Goal: Task Accomplishment & Management: Manage account settings

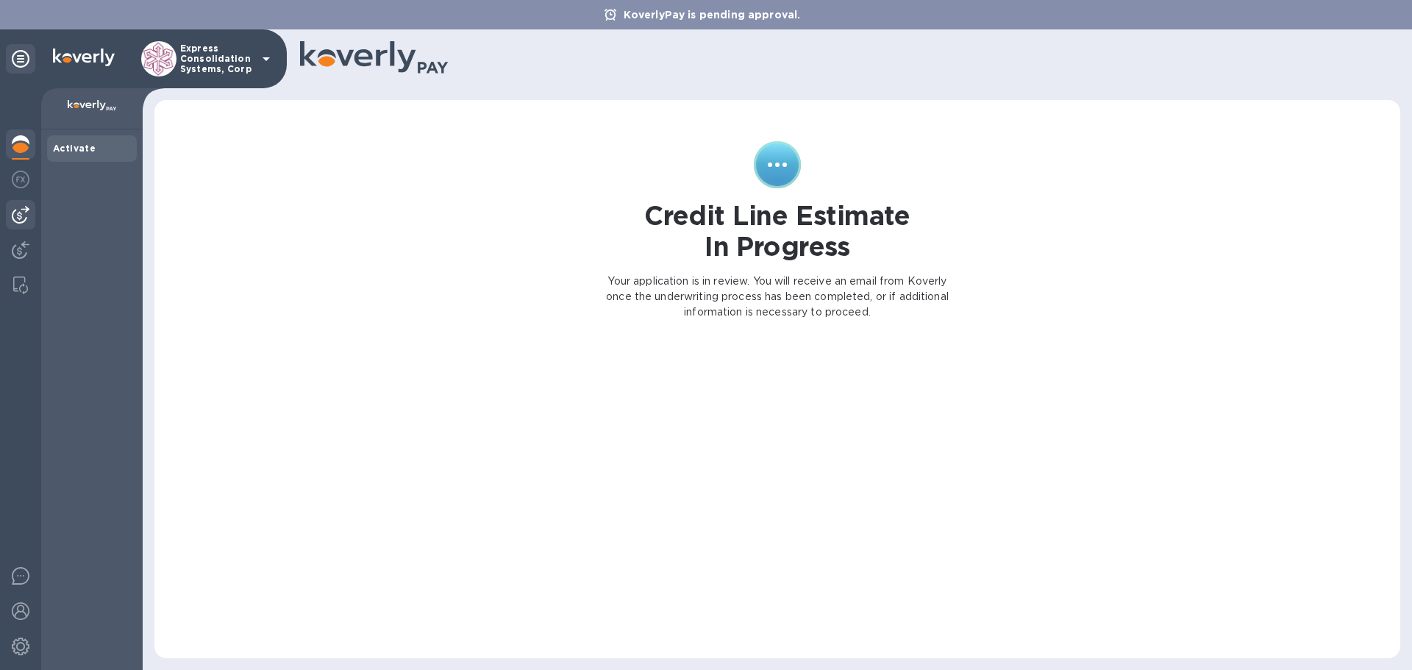
click at [16, 210] on img at bounding box center [21, 215] width 18 height 18
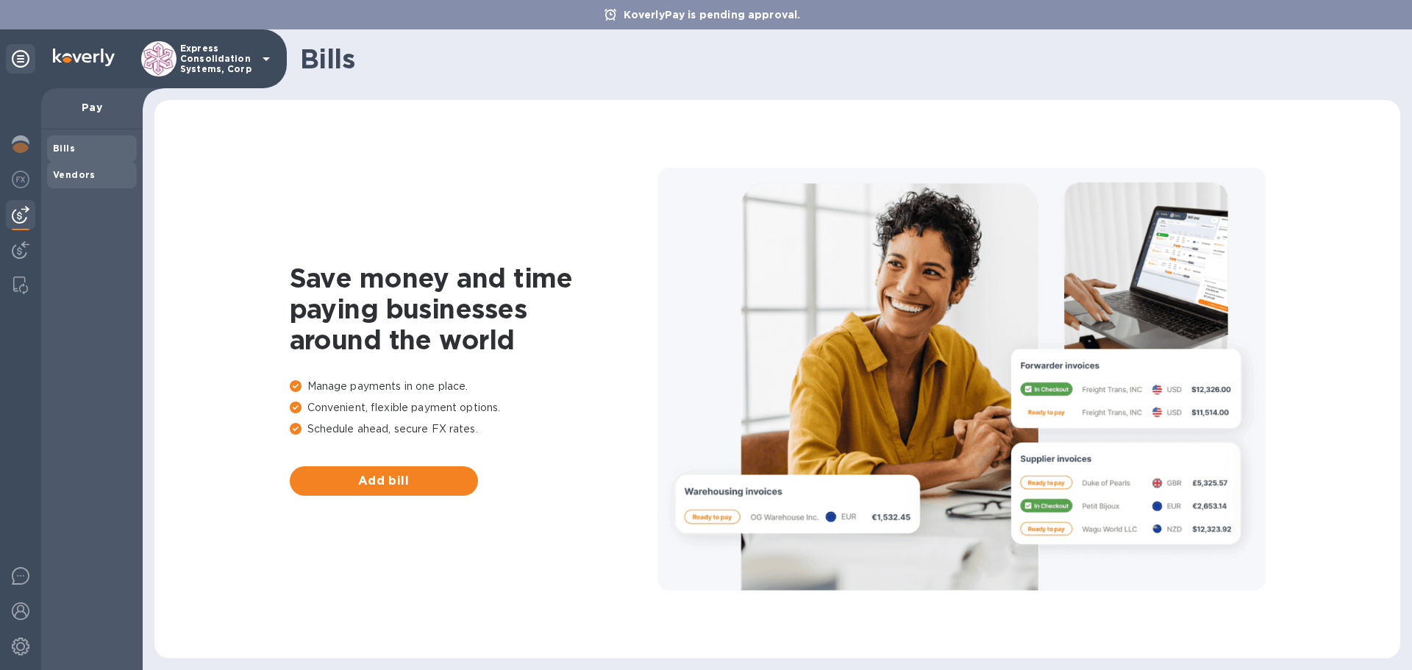
click at [84, 174] on b "Vendors" at bounding box center [74, 174] width 43 height 11
click at [388, 480] on span "Add vendor" at bounding box center [384, 481] width 165 height 18
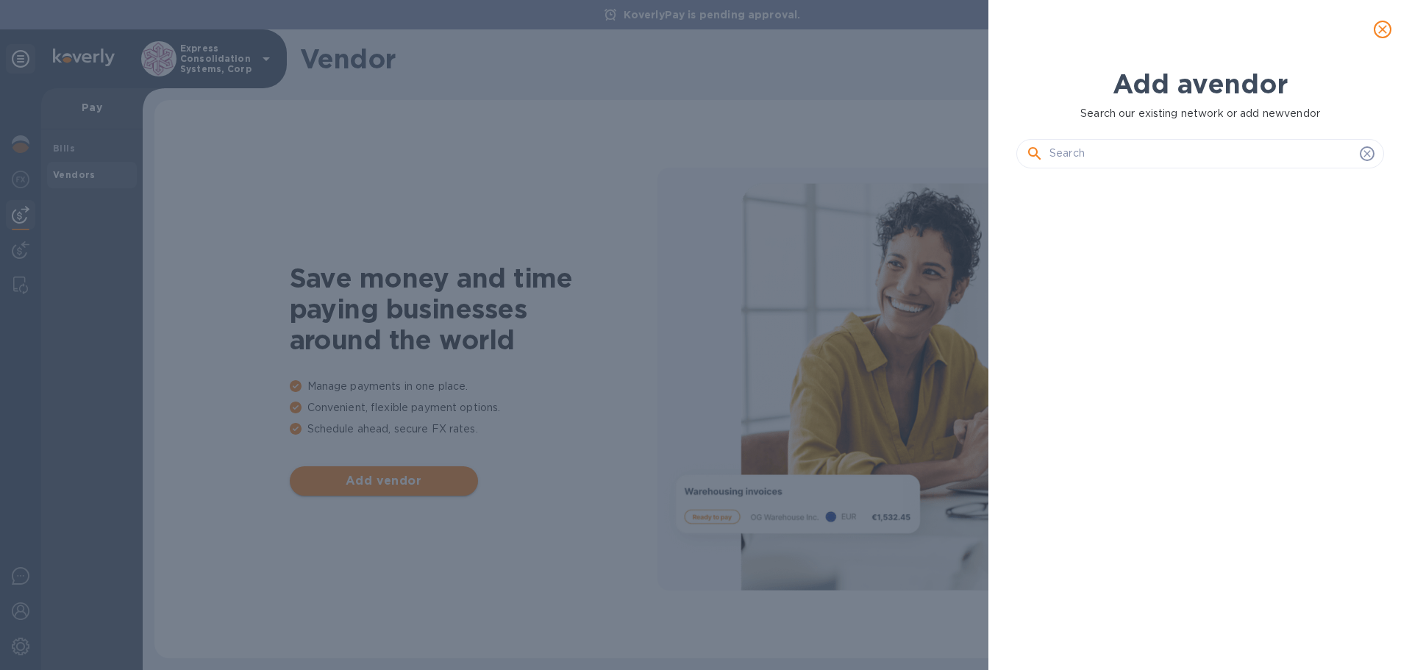
scroll to position [440, 374]
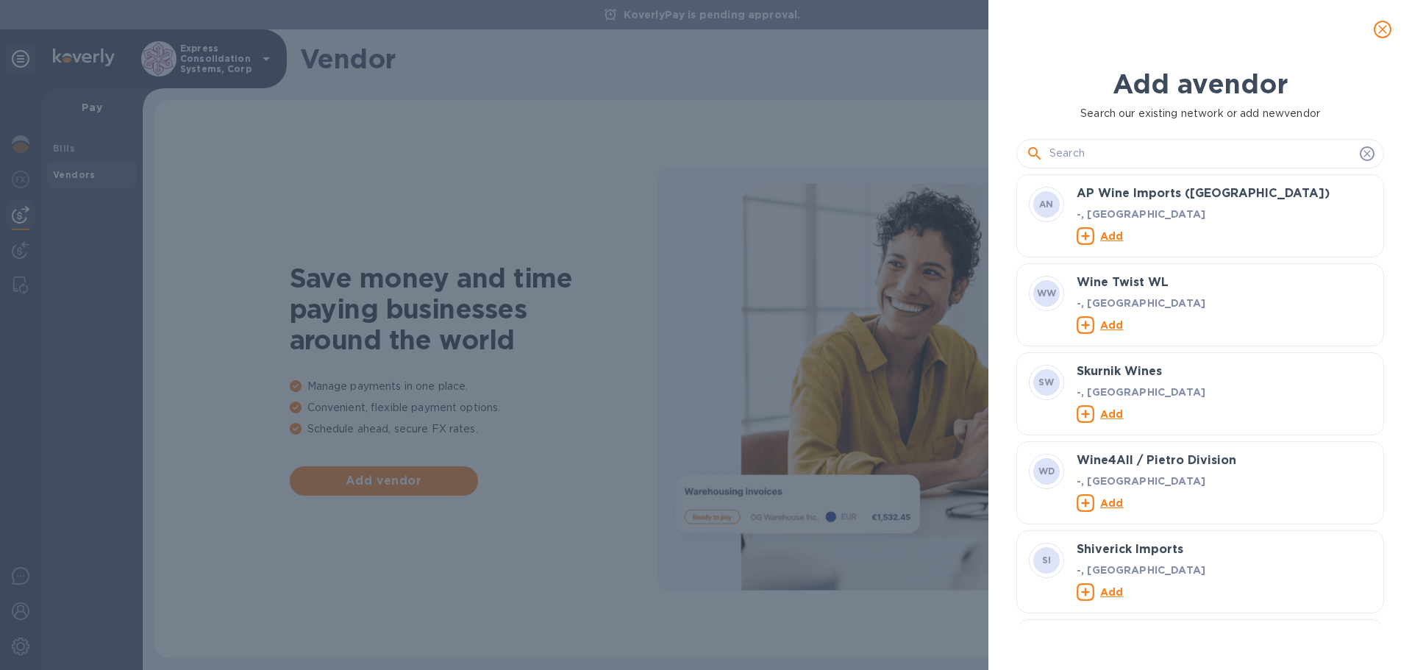
click at [1115, 157] on input "text" at bounding box center [1202, 154] width 305 height 22
click at [1109, 146] on input "text" at bounding box center [1202, 154] width 305 height 22
click at [1098, 150] on input "text" at bounding box center [1202, 154] width 305 height 22
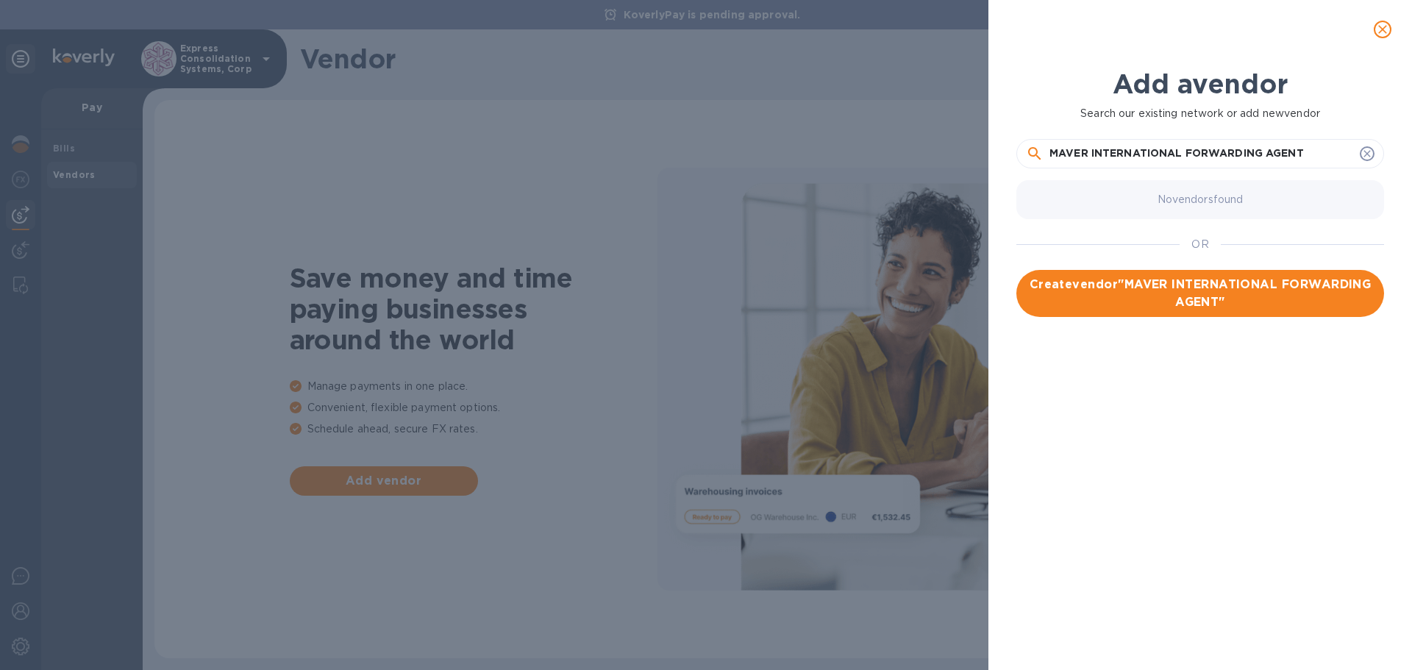
click at [1311, 151] on input "MAVER INTERNATIONAL FORWARDING AGENT" at bounding box center [1202, 154] width 305 height 22
type input "MAVER INTERNATIONAL FORWARDING AGENT S.R.L."
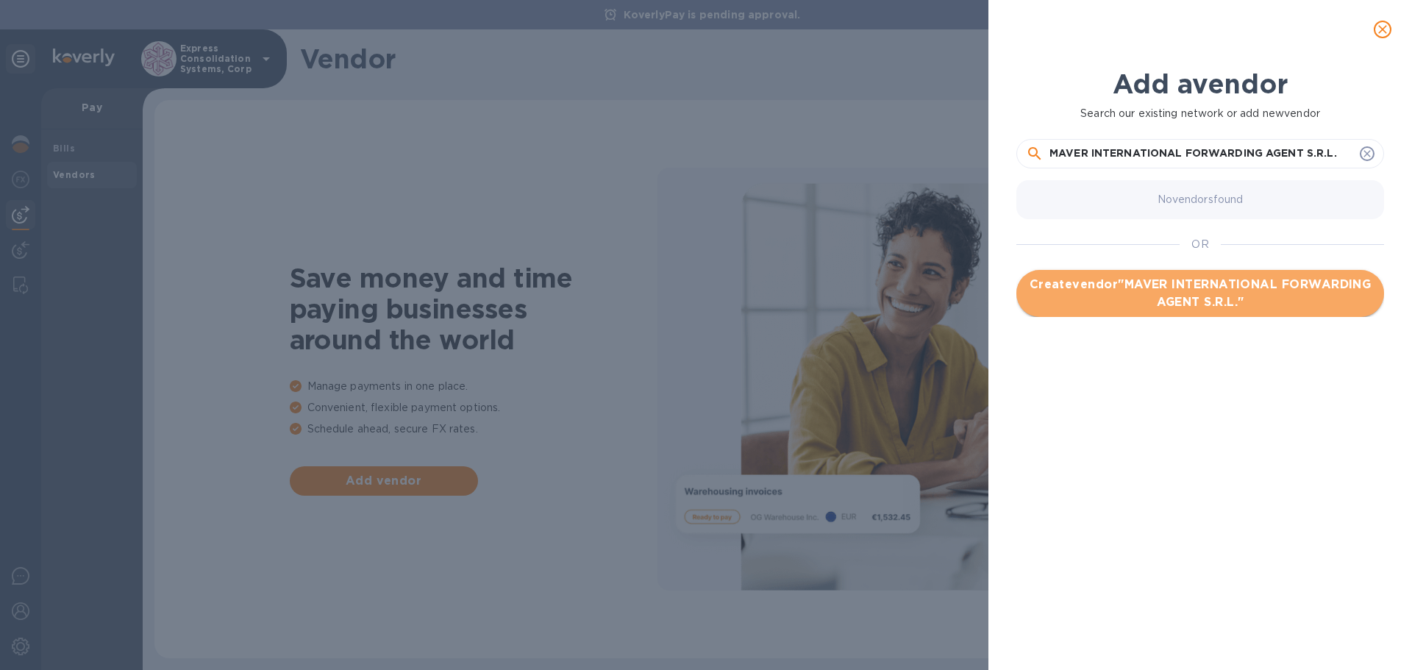
click at [1192, 301] on span "Create vendor " MAVER INTERNATIONAL FORWARDING AGENT S.R.L. "" at bounding box center [1200, 293] width 344 height 35
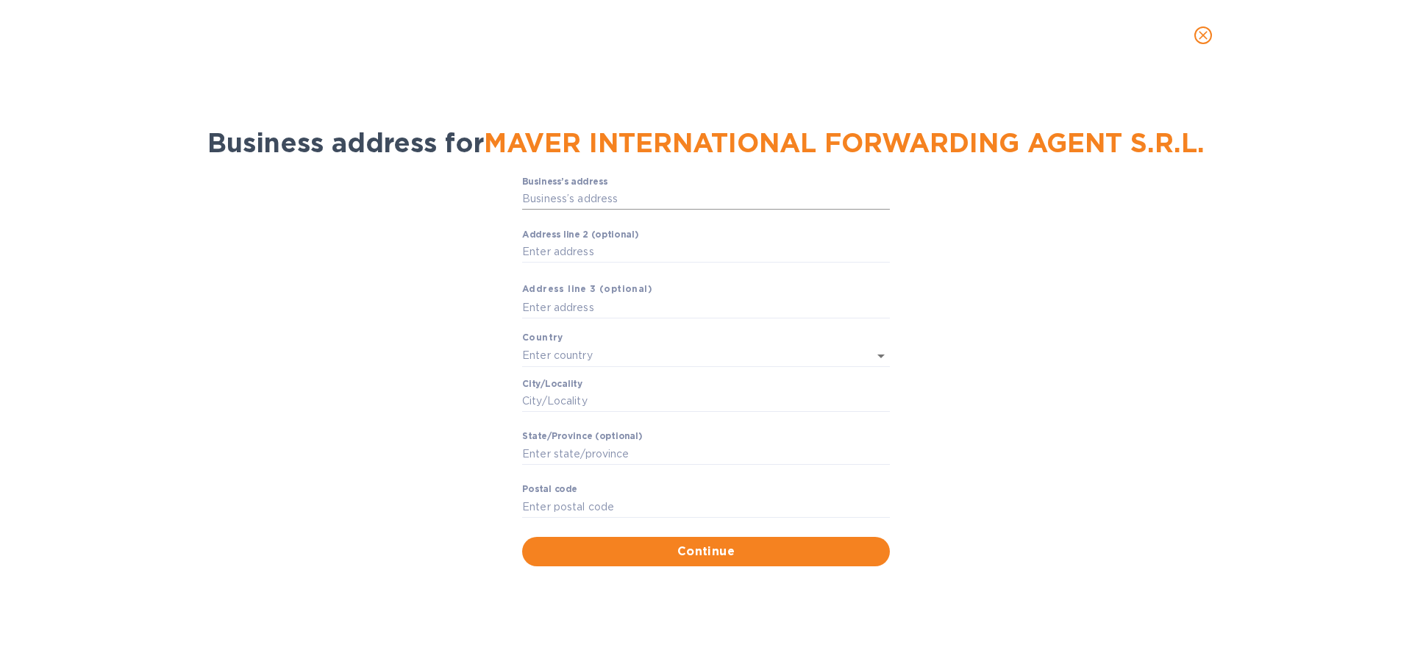
click at [551, 195] on input "Business’s аddress" at bounding box center [706, 199] width 368 height 22
click at [602, 193] on input "Business’s аddress" at bounding box center [706, 199] width 368 height 22
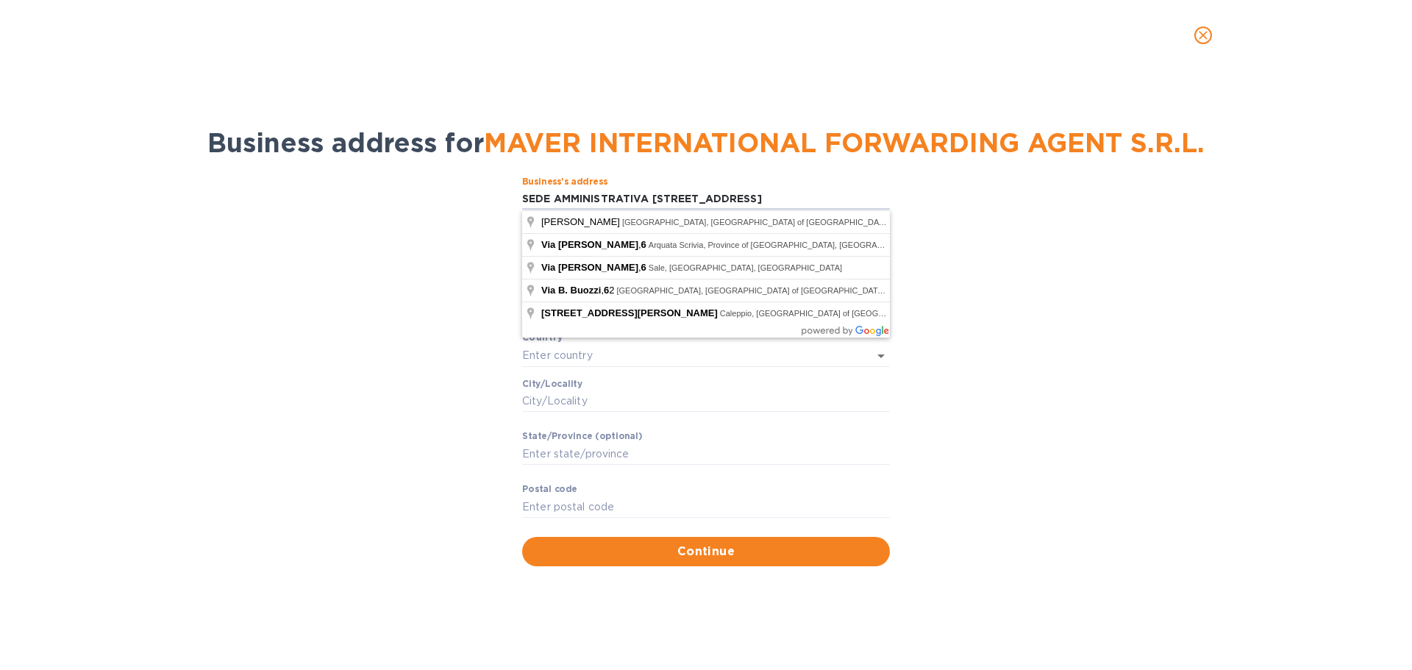
type input "SEDE AMMINISTRATIVA VIA B.BUOZZI 6"
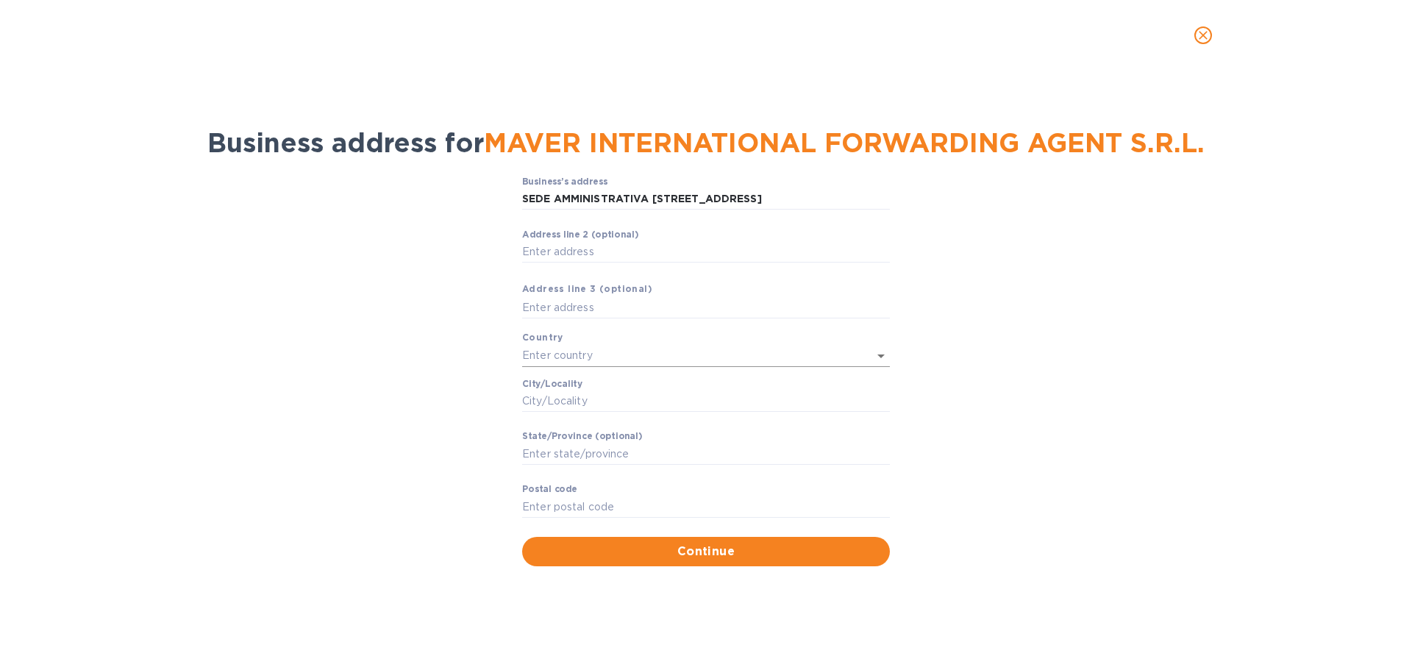
click at [545, 349] on input "text" at bounding box center [685, 355] width 327 height 21
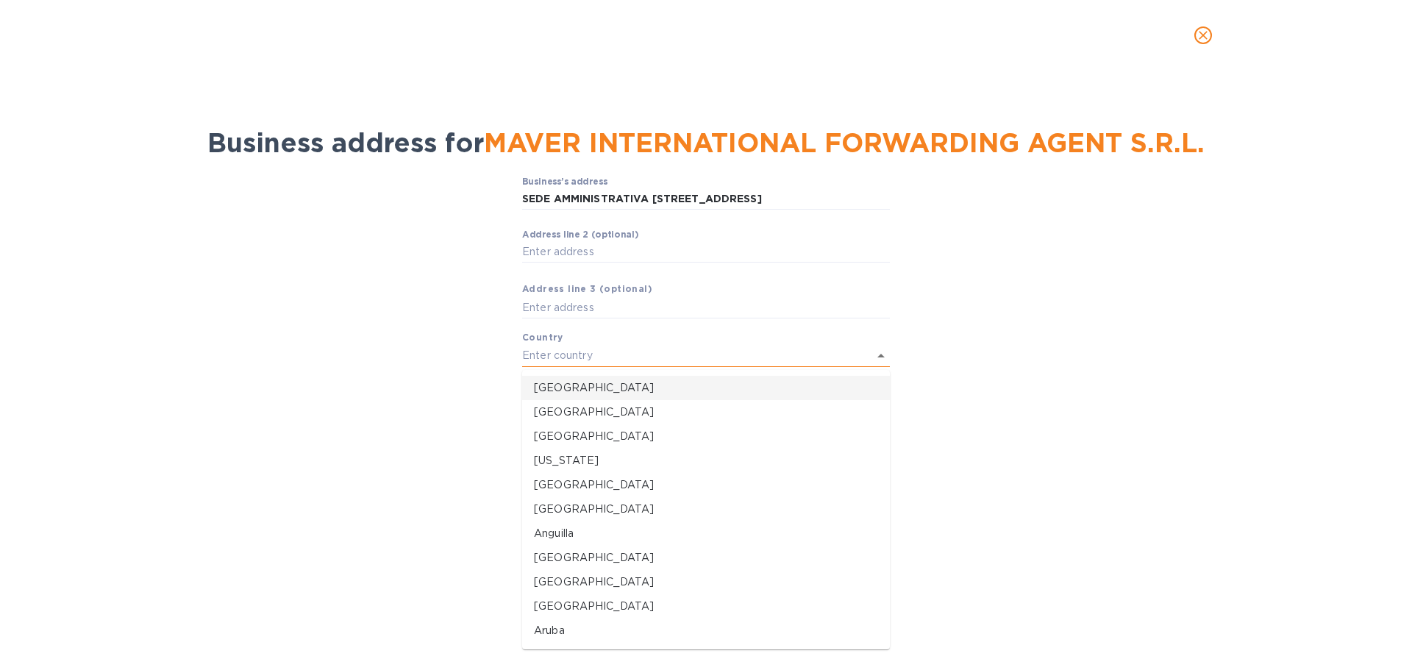
click at [540, 358] on input "text" at bounding box center [685, 355] width 327 height 21
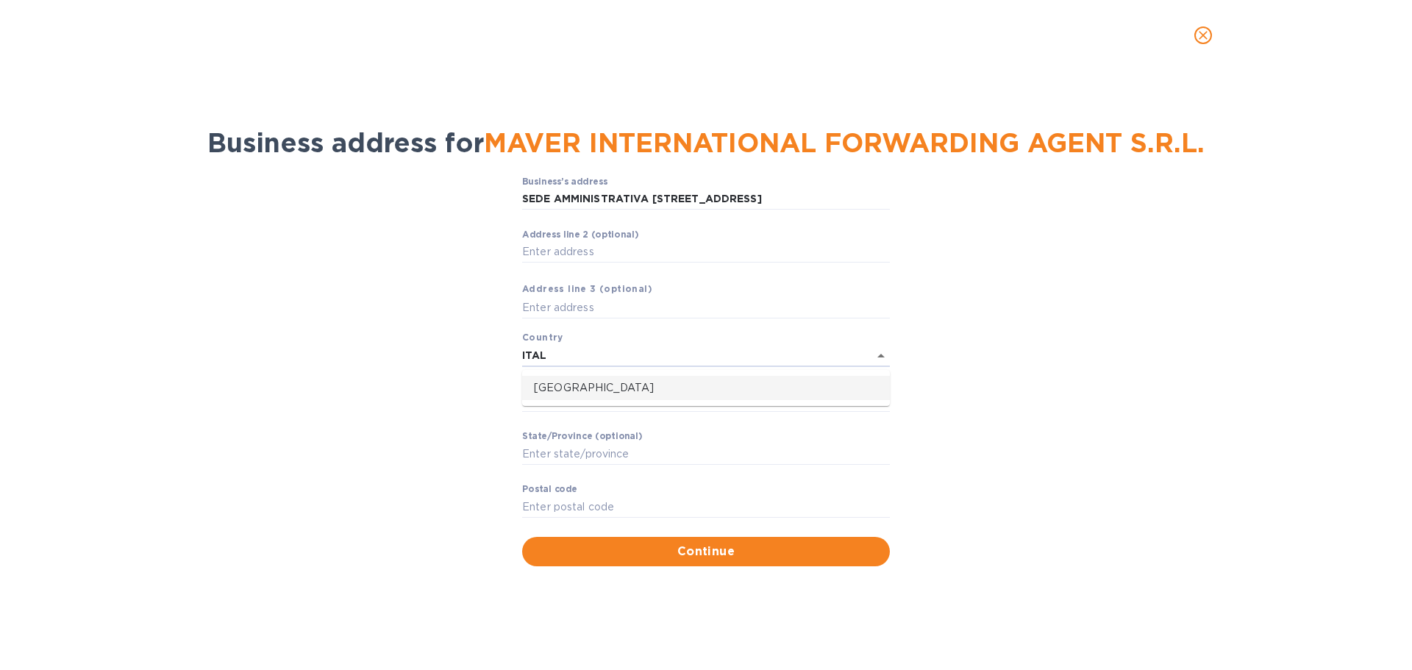
click at [555, 380] on li "Italy" at bounding box center [706, 388] width 368 height 24
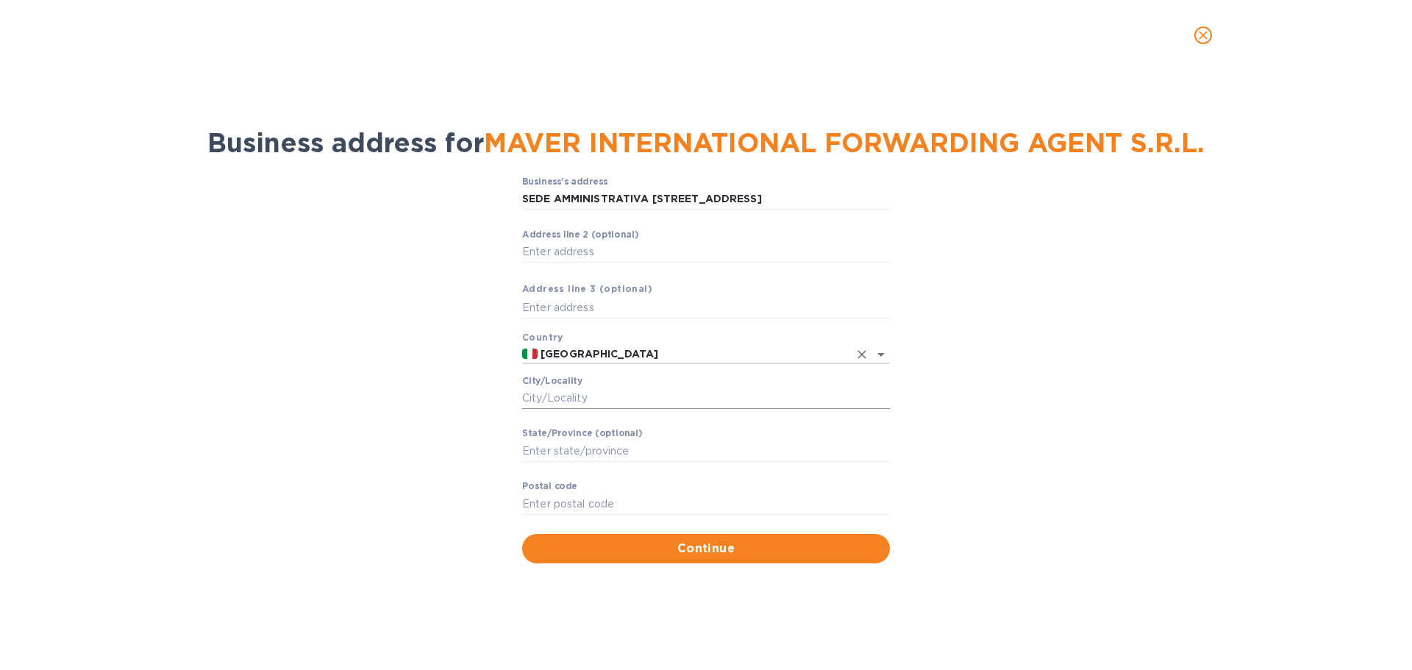
type input "Italy"
click at [568, 402] on input "Сity/Locаlity" at bounding box center [706, 399] width 368 height 22
type input "MILANO"
click at [560, 452] on input "Stаte/Province (optional)" at bounding box center [706, 451] width 368 height 22
click at [531, 497] on input "Pоstal cоde" at bounding box center [706, 504] width 368 height 22
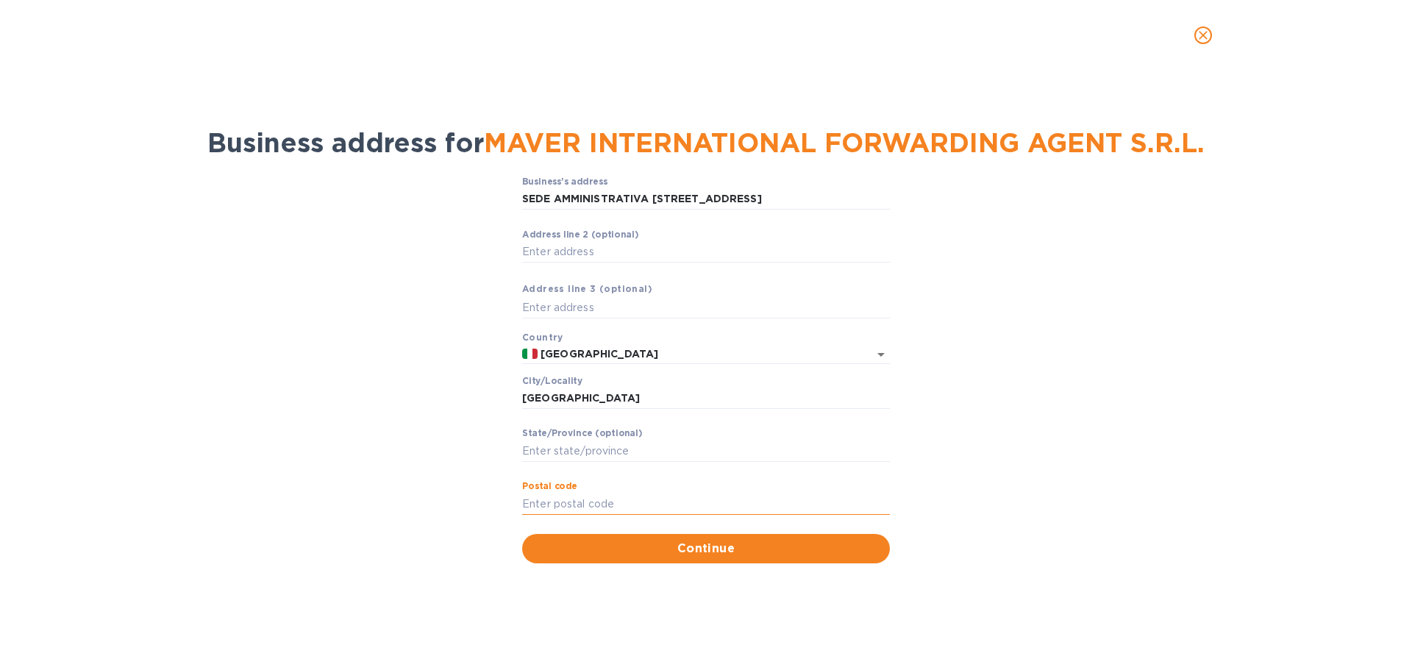
click at [558, 504] on input "Pоstal cоde" at bounding box center [706, 504] width 368 height 22
type input "20050"
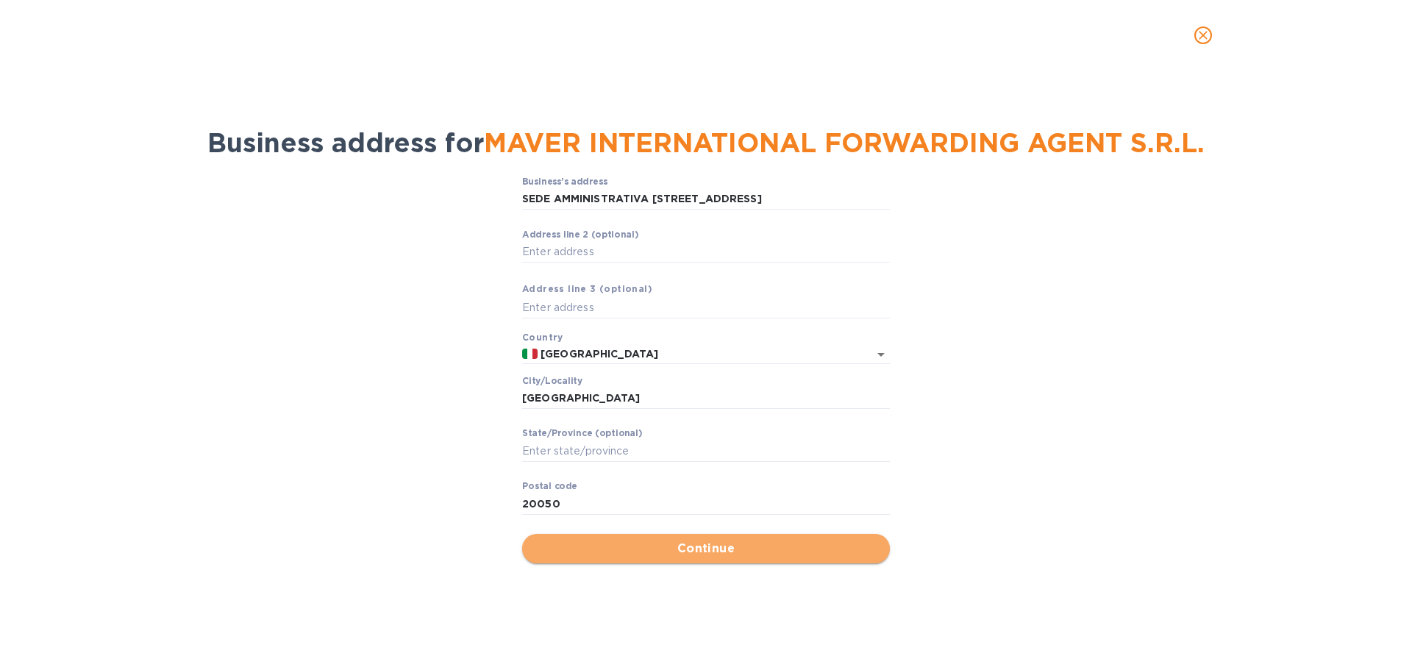
click at [751, 553] on span "Continue" at bounding box center [706, 549] width 344 height 18
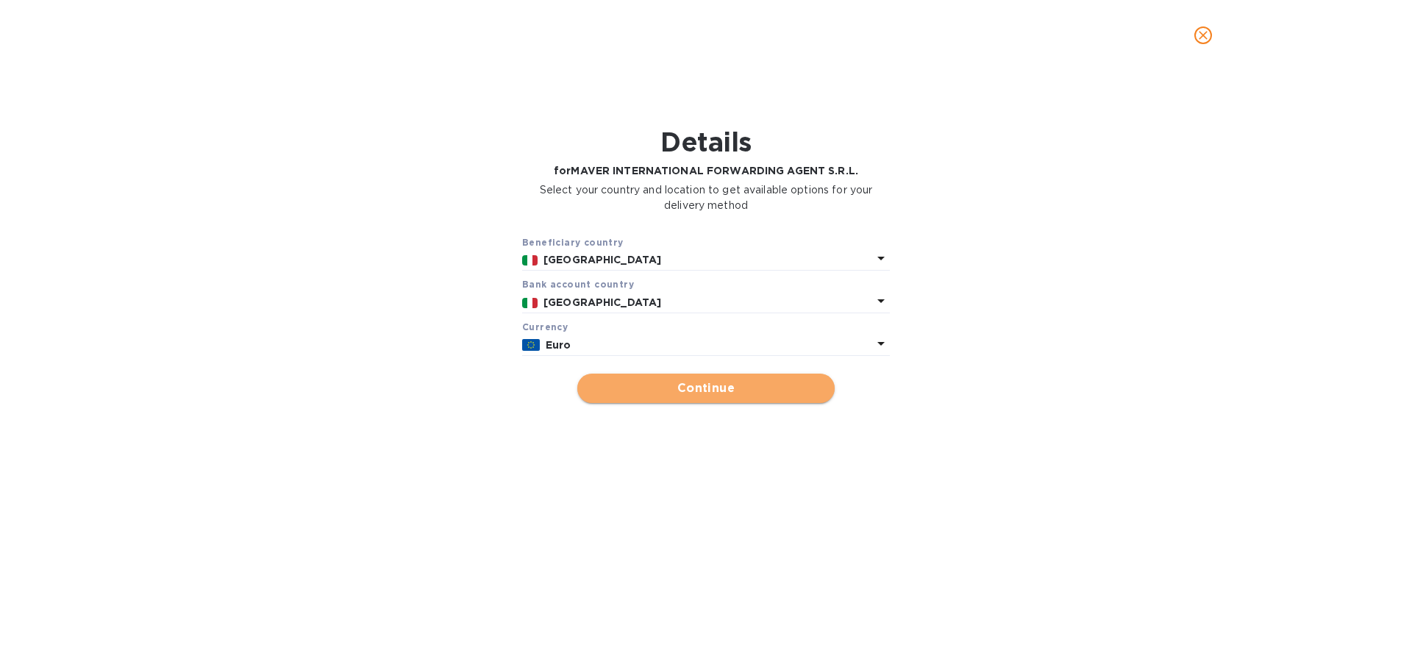
click at [729, 388] on span "Continue" at bounding box center [706, 389] width 234 height 18
type input "MAVER INTERNATIONAL FORWARDING AGENT S.R.L."
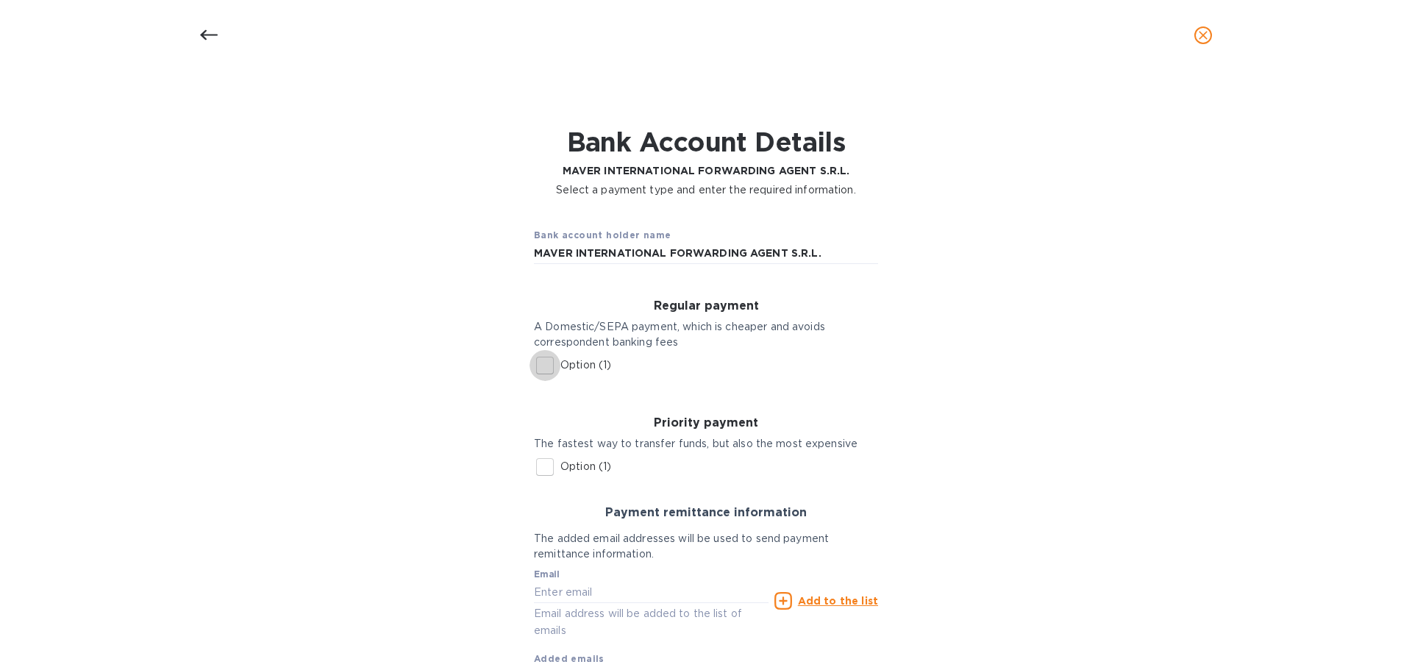
click at [542, 371] on input "Option (1)" at bounding box center [545, 365] width 31 height 31
checkbox input "true"
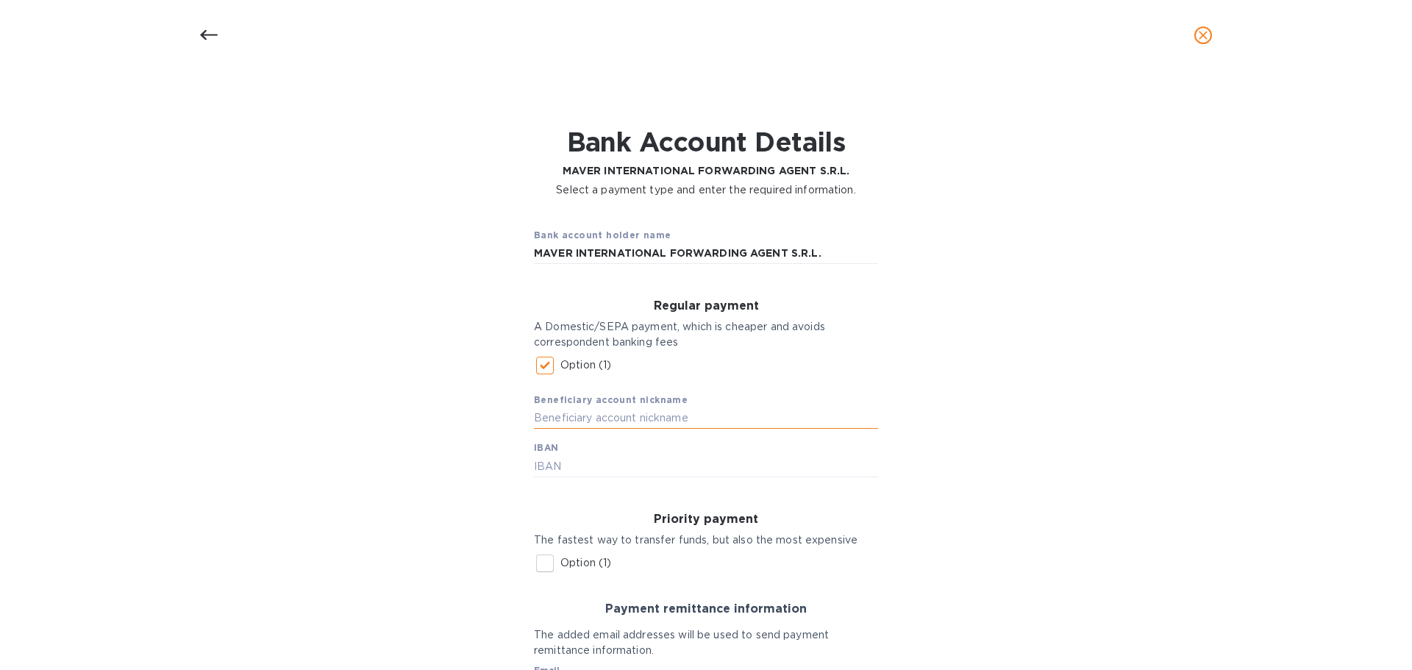
click at [572, 417] on input "text" at bounding box center [706, 419] width 344 height 22
drag, startPoint x: 530, startPoint y: 249, endPoint x: 820, endPoint y: 252, distance: 289.9
click at [820, 252] on div "Bank account holder name MAVER INTERNATIONAL FORWARDING AGENT S.R.L." at bounding box center [706, 246] width 368 height 61
drag, startPoint x: 533, startPoint y: 249, endPoint x: 845, endPoint y: 267, distance: 313.2
click at [845, 267] on div "Bank account holder name MAVER INTERNATIONAL FORWARDING AGENT S.R.L." at bounding box center [706, 246] width 368 height 61
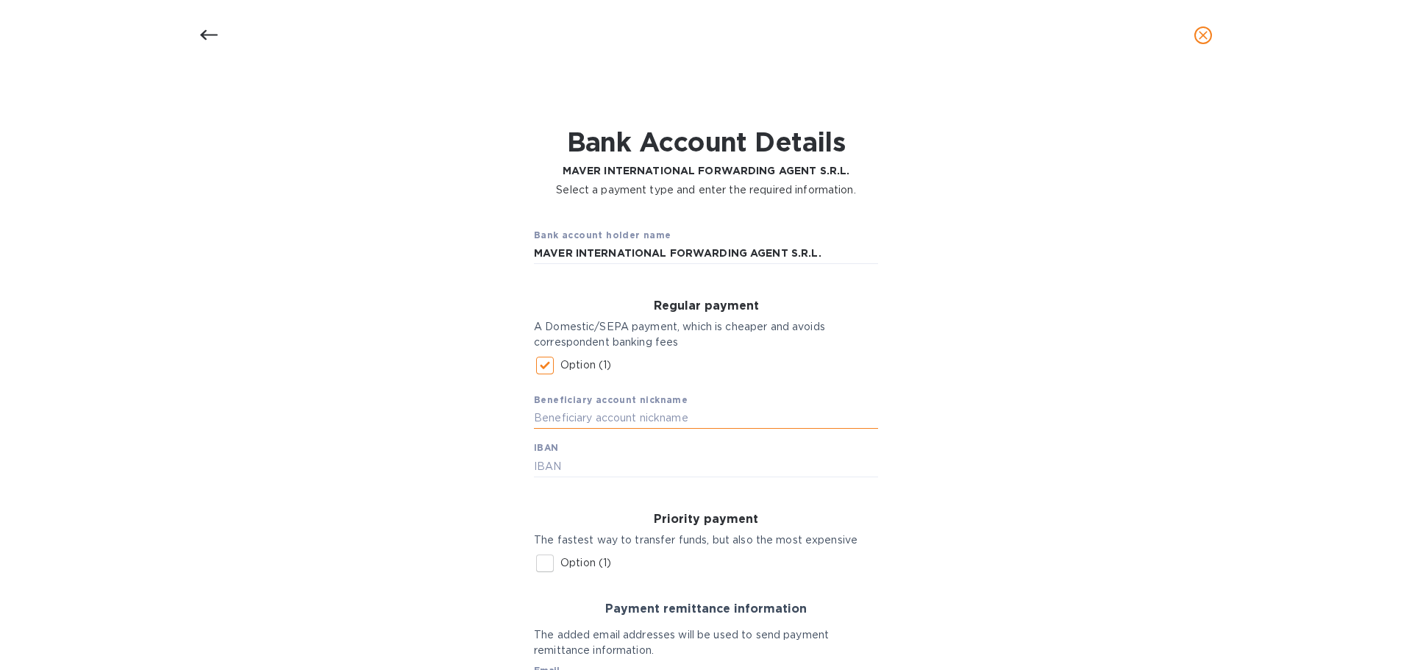
click at [552, 412] on input "text" at bounding box center [706, 419] width 344 height 22
paste input "MAVER INTERNATIONAL FORWARDING AGENT S.R.L."
type input "MAVER INTERNATIONAL FORWARDING AGENT S.R.L."
click at [555, 471] on input "text" at bounding box center [706, 466] width 344 height 22
paste input "IT10R0306933571612003945933"
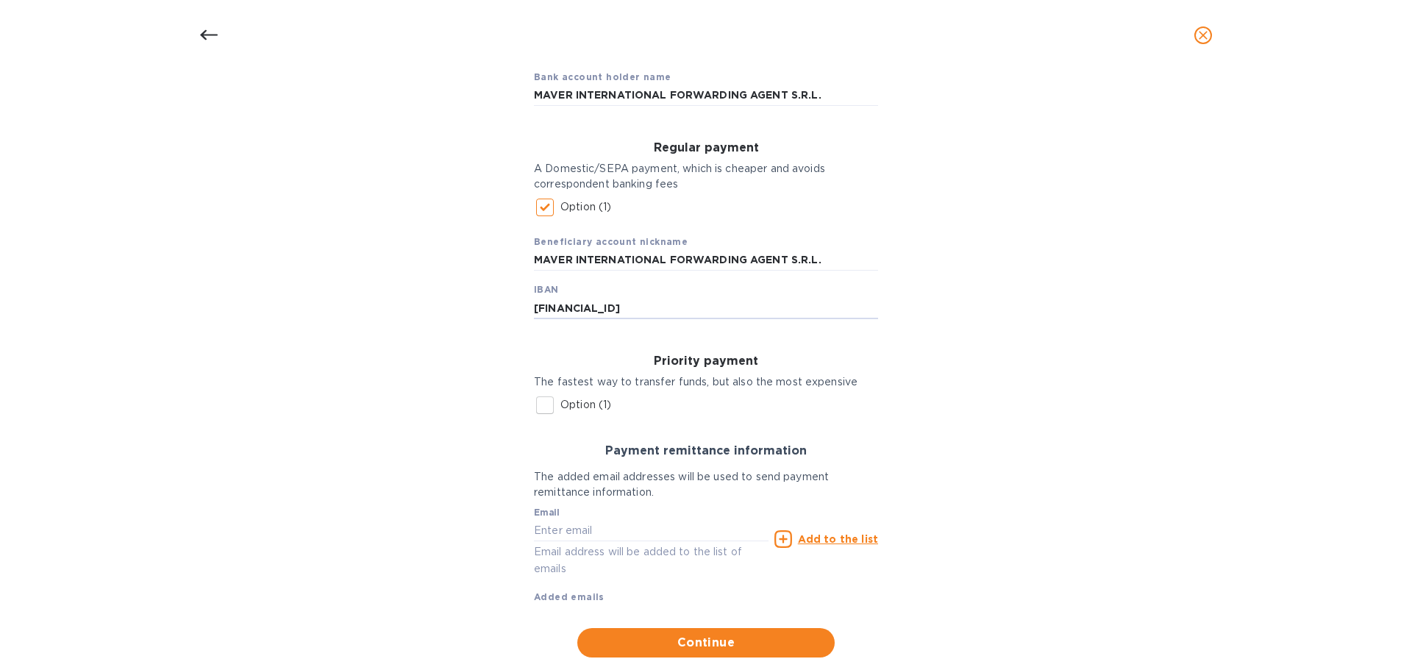
scroll to position [191, 0]
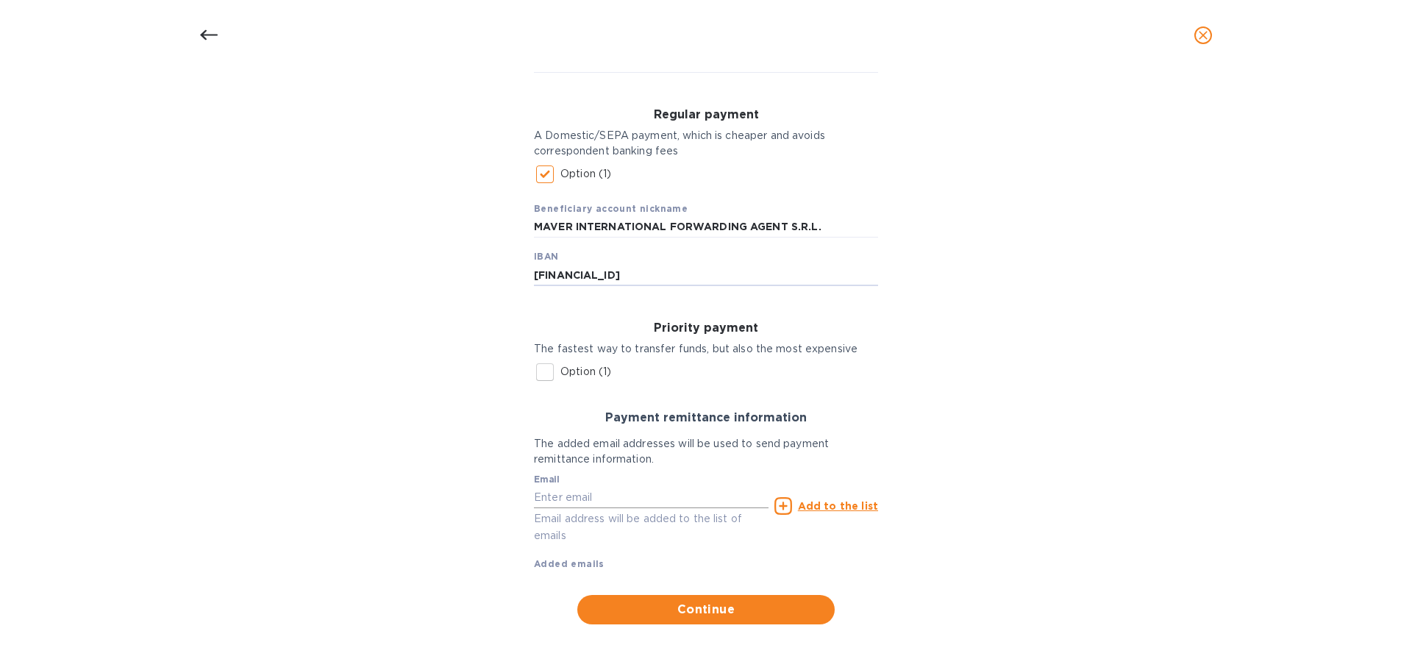
type input "IT10R0306933571612003945933"
click at [569, 498] on input "text" at bounding box center [651, 497] width 235 height 22
click at [611, 499] on input "text" at bounding box center [651, 497] width 235 height 22
type input "W.MANTOVANI@MAVERINTNL.IT"
drag, startPoint x: 661, startPoint y: 604, endPoint x: 670, endPoint y: 538, distance: 66.9
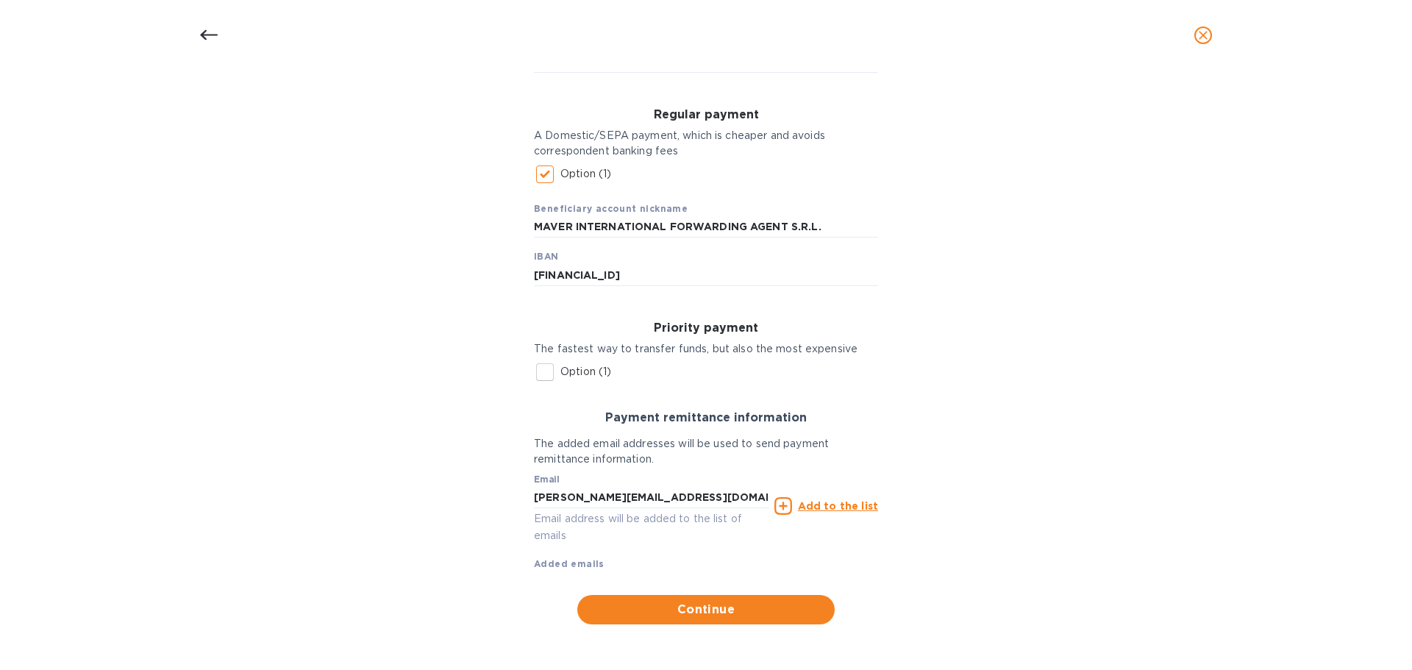
click at [630, 546] on div "Regular payment A Domestic/SEPA payment, which is cheaper and avoids correspond…" at bounding box center [706, 355] width 368 height 540
click at [836, 506] on u "Add to the list" at bounding box center [838, 506] width 80 height 12
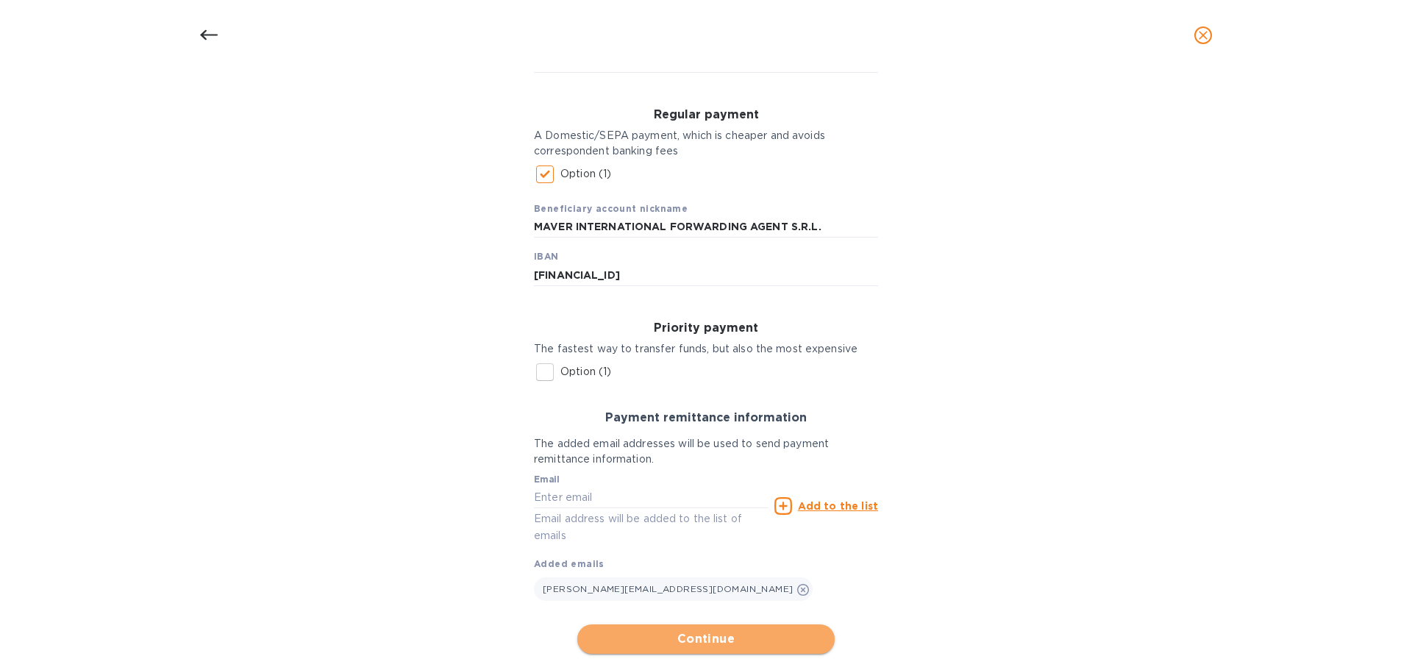
click at [711, 641] on span "Continue" at bounding box center [706, 639] width 234 height 18
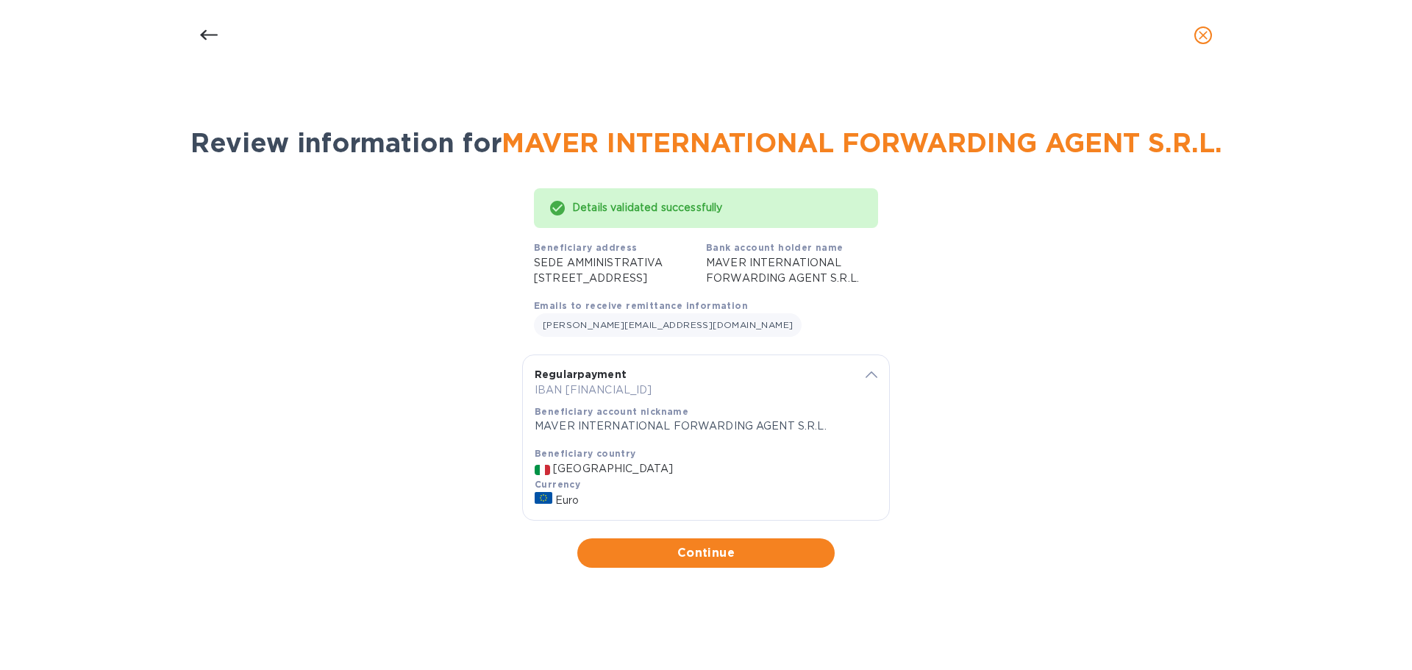
scroll to position [0, 0]
click at [727, 562] on span "Continue" at bounding box center [706, 553] width 234 height 18
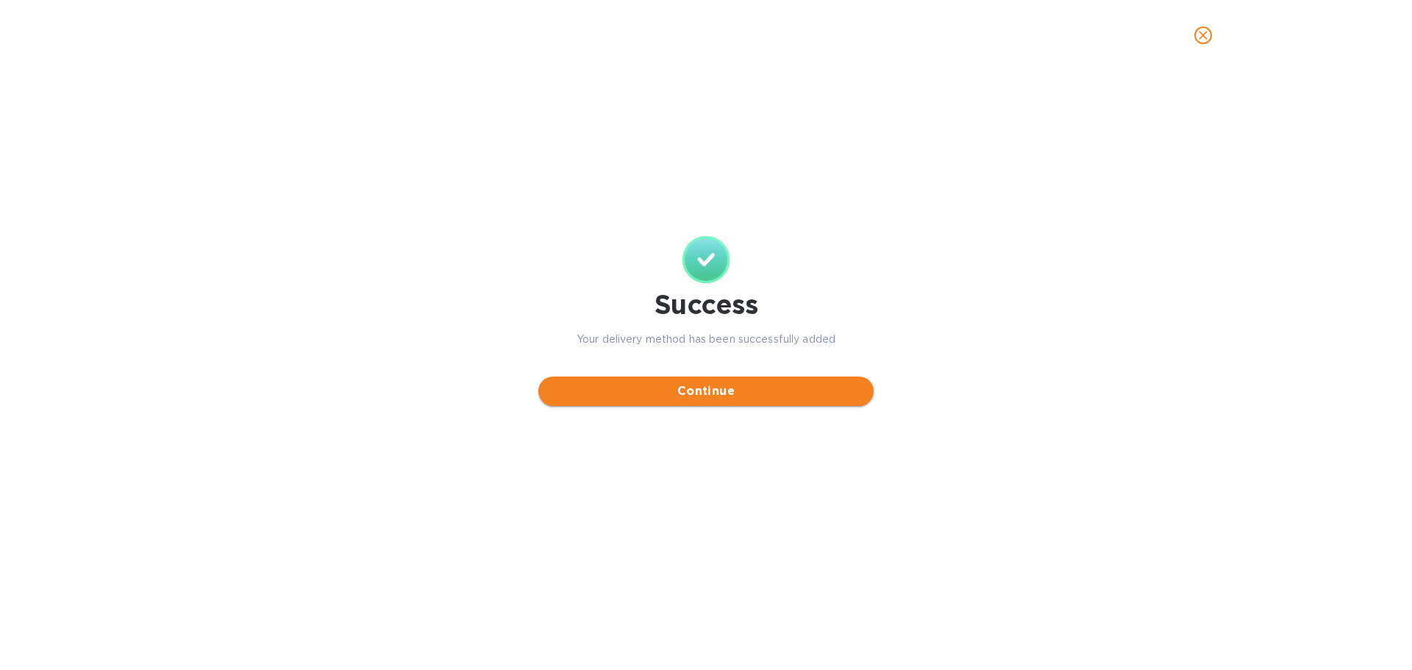
click at [697, 391] on span "Continue" at bounding box center [706, 392] width 312 height 18
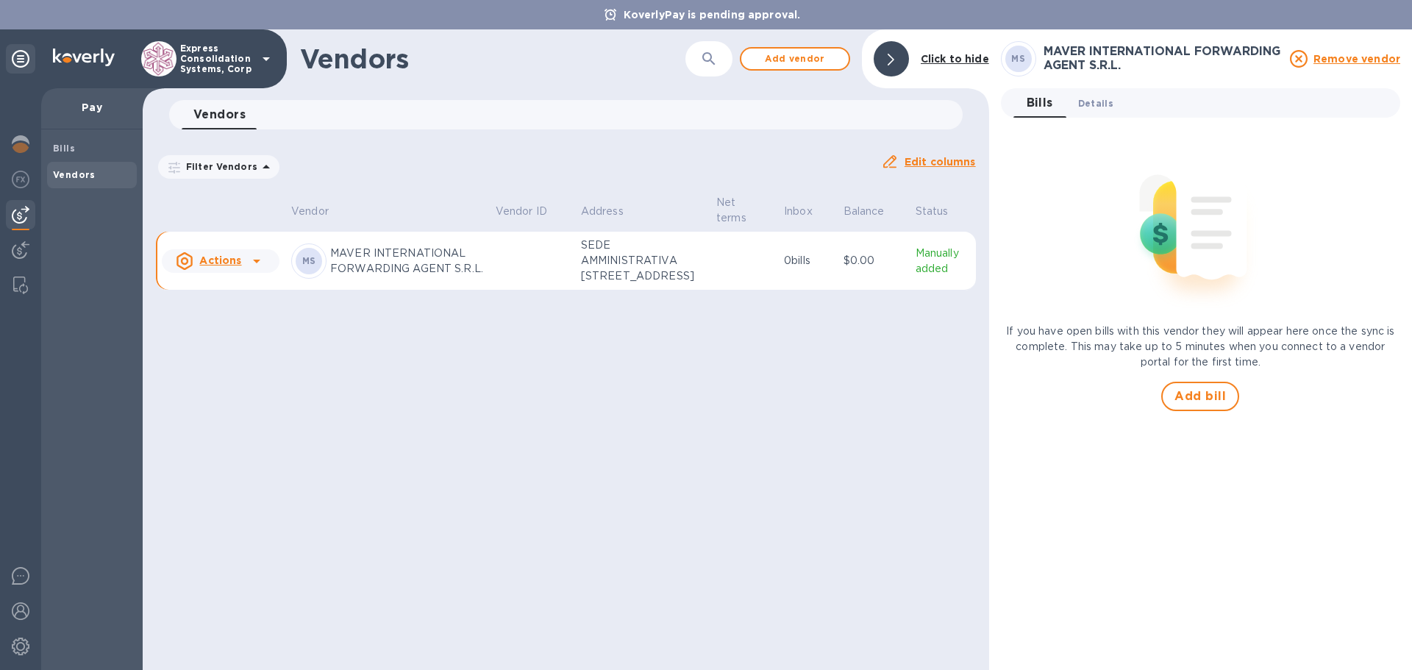
click at [1104, 104] on span "Details 0" at bounding box center [1095, 103] width 35 height 15
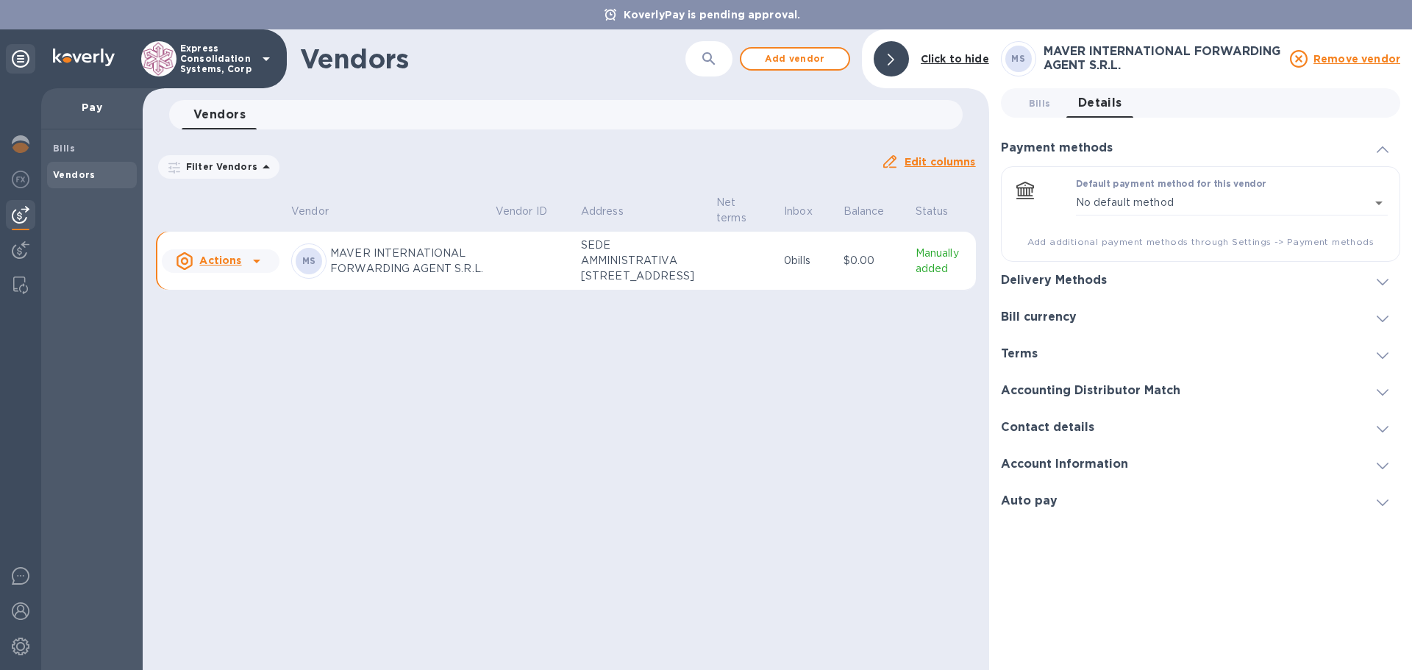
click at [1045, 282] on h3 "Delivery Methods" at bounding box center [1054, 281] width 106 height 14
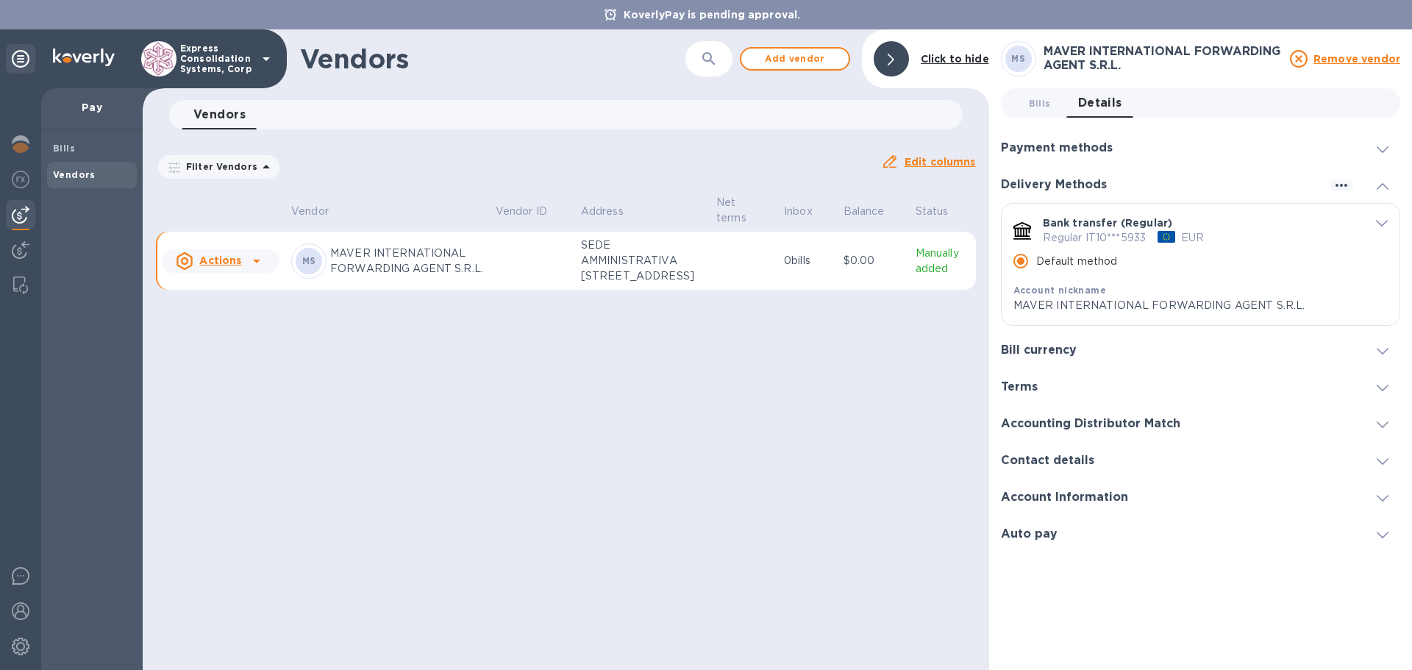
click at [1386, 222] on icon "default-method" at bounding box center [1382, 224] width 12 height 7
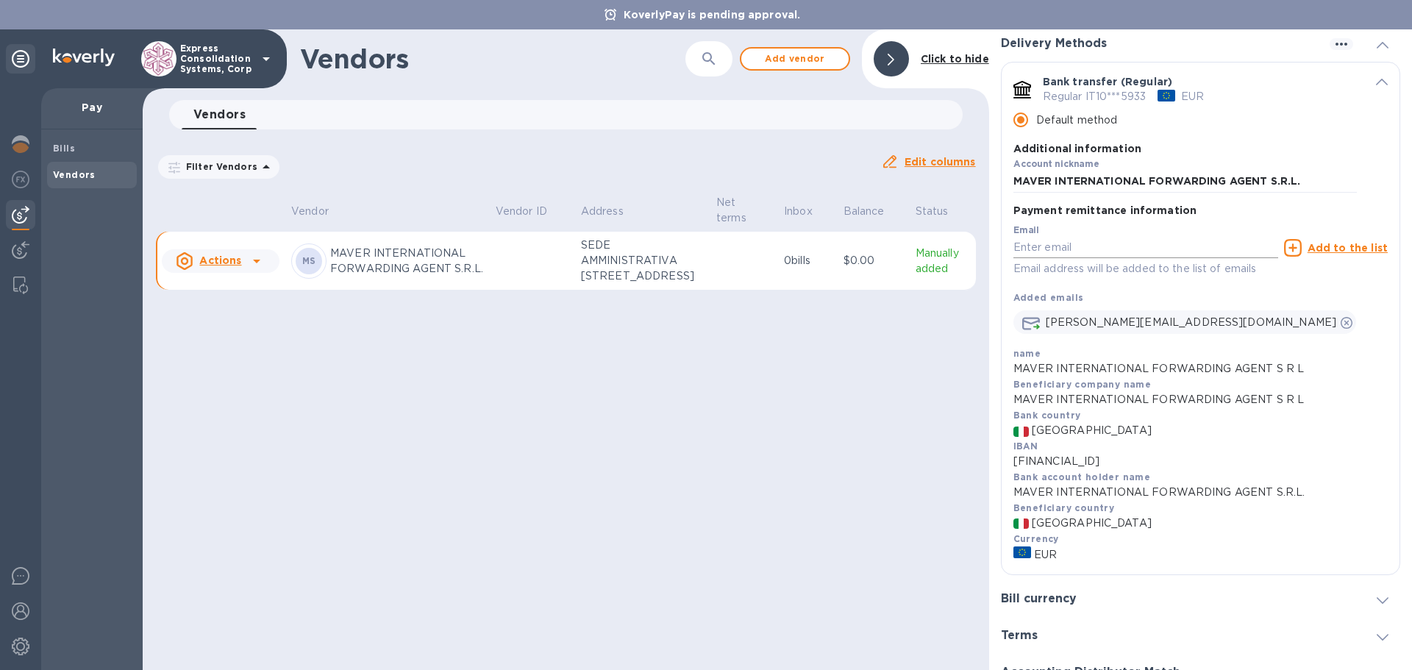
scroll to position [147, 0]
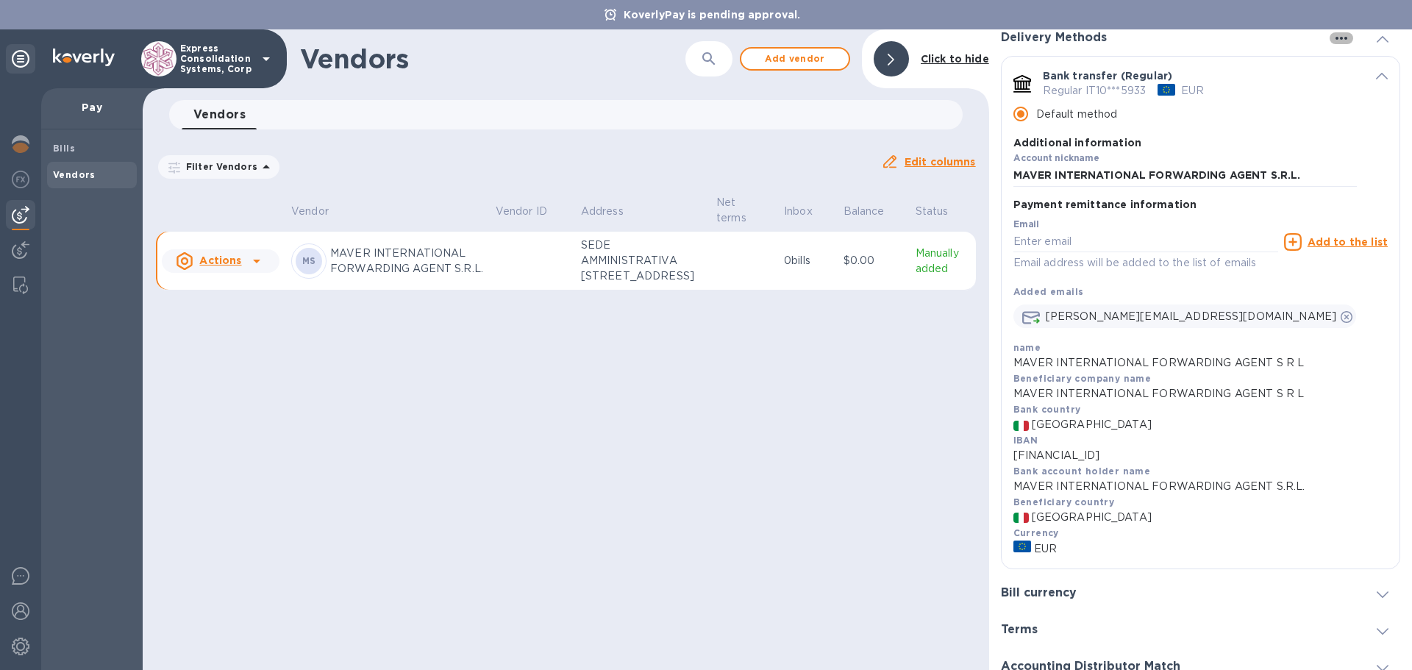
click at [1336, 38] on icon "button" at bounding box center [1342, 38] width 12 height 3
click at [1039, 598] on div at bounding box center [706, 335] width 1412 height 670
click at [1377, 595] on icon at bounding box center [1383, 595] width 12 height 7
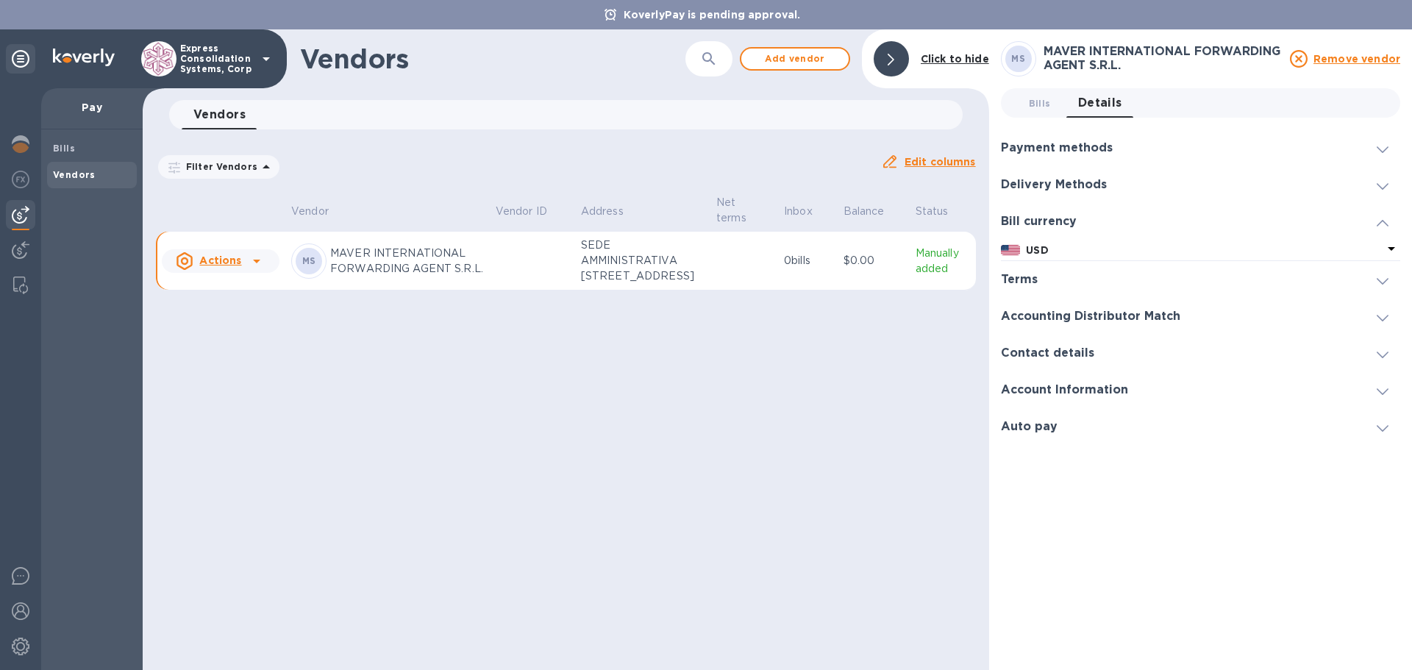
click at [1390, 249] on icon at bounding box center [1391, 249] width 7 height 4
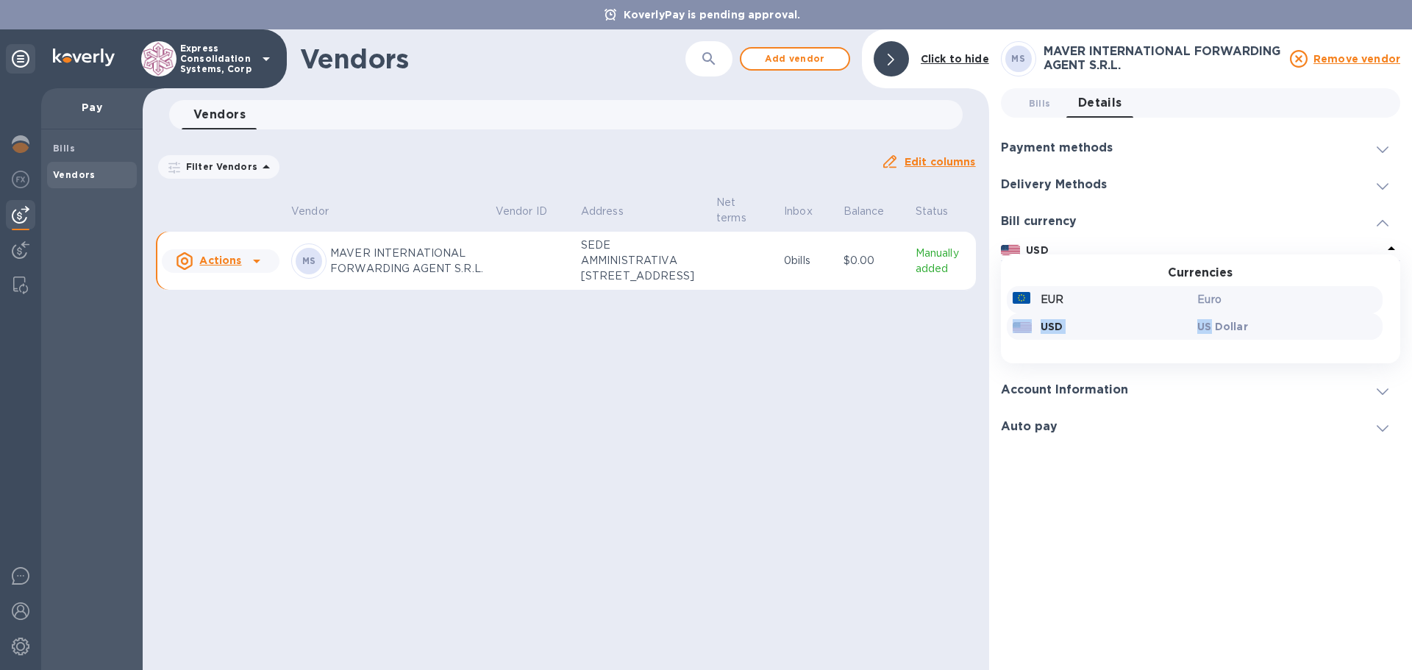
drag, startPoint x: 1212, startPoint y: 330, endPoint x: 1220, endPoint y: 302, distance: 29.1
click at [1220, 302] on div "EUR Euro USD US Dollar" at bounding box center [1195, 313] width 376 height 54
click at [1223, 299] on p "Euro" at bounding box center [1287, 299] width 179 height 15
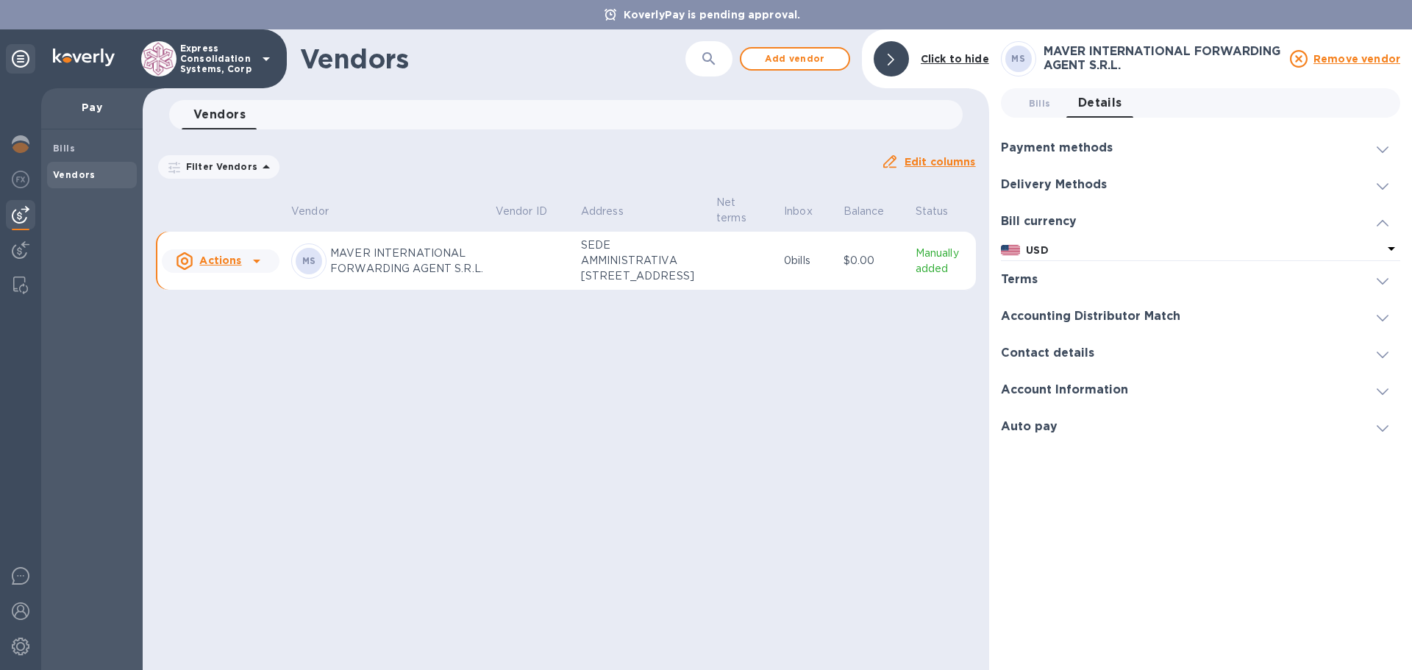
click at [1391, 241] on icon at bounding box center [1392, 249] width 18 height 18
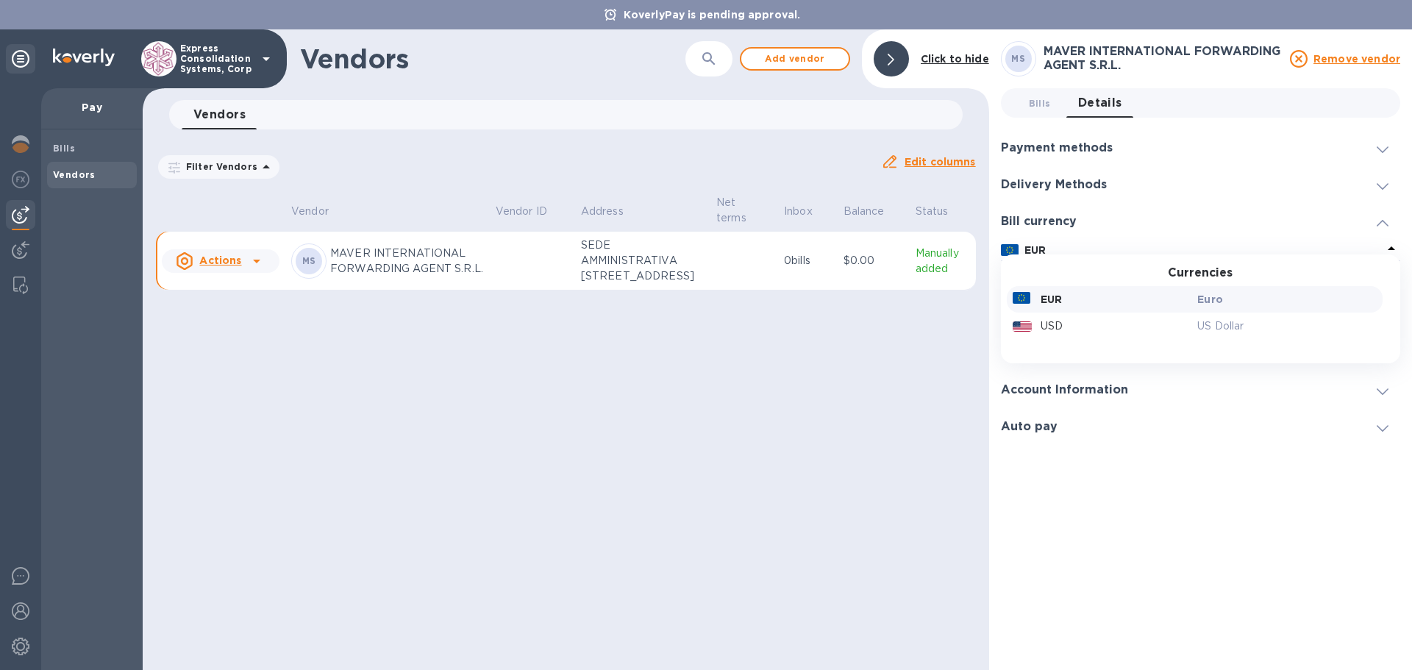
click at [1045, 296] on p "EUR" at bounding box center [1051, 299] width 21 height 15
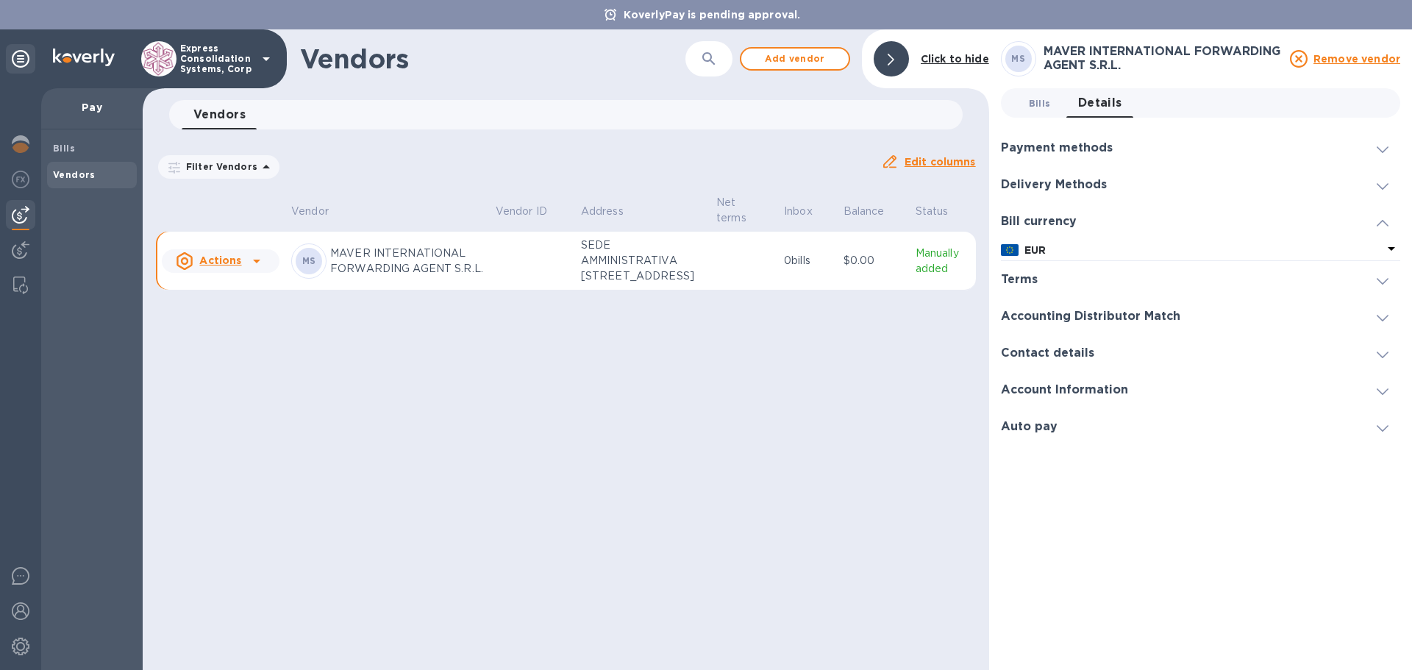
click at [1039, 105] on span "Bills 0" at bounding box center [1040, 103] width 22 height 15
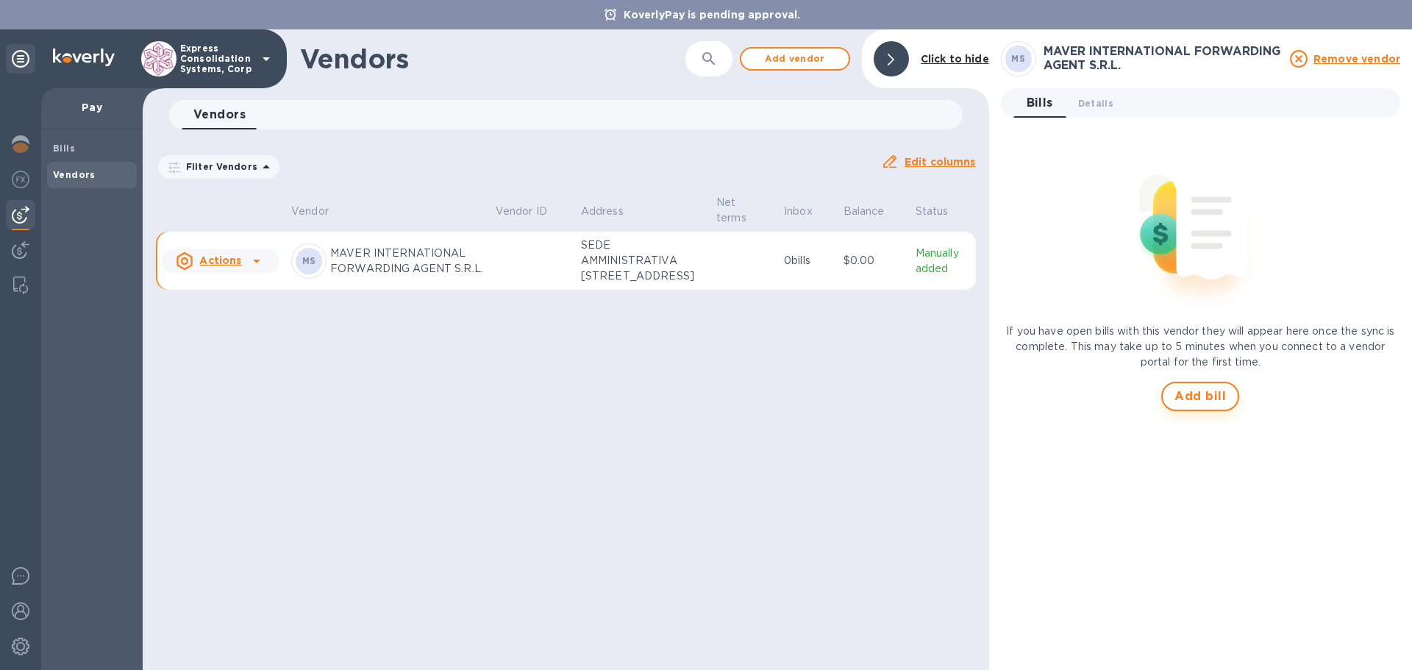
click at [1196, 406] on button "Add bill" at bounding box center [1201, 396] width 78 height 29
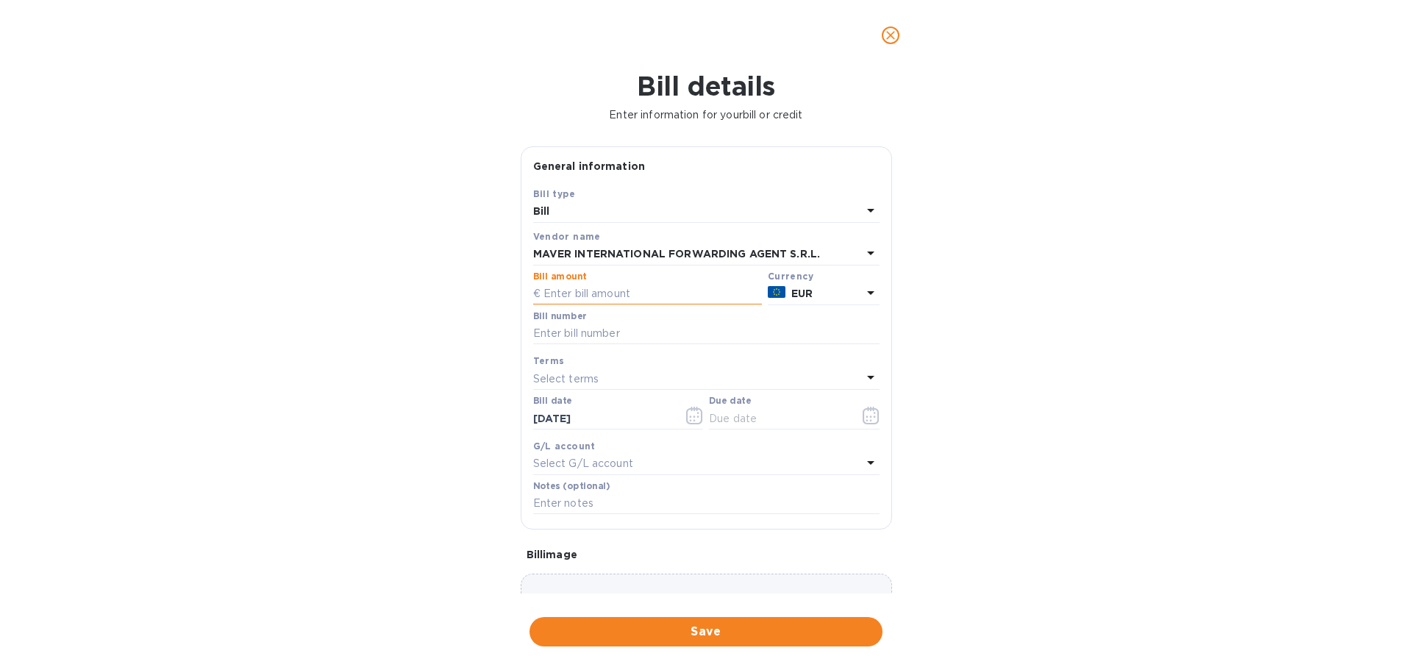
click at [558, 287] on input "text" at bounding box center [647, 294] width 229 height 22
type input "53.04"
click at [565, 334] on input "text" at bounding box center [706, 334] width 346 height 22
type input "880"
click at [726, 419] on input "text" at bounding box center [778, 419] width 139 height 22
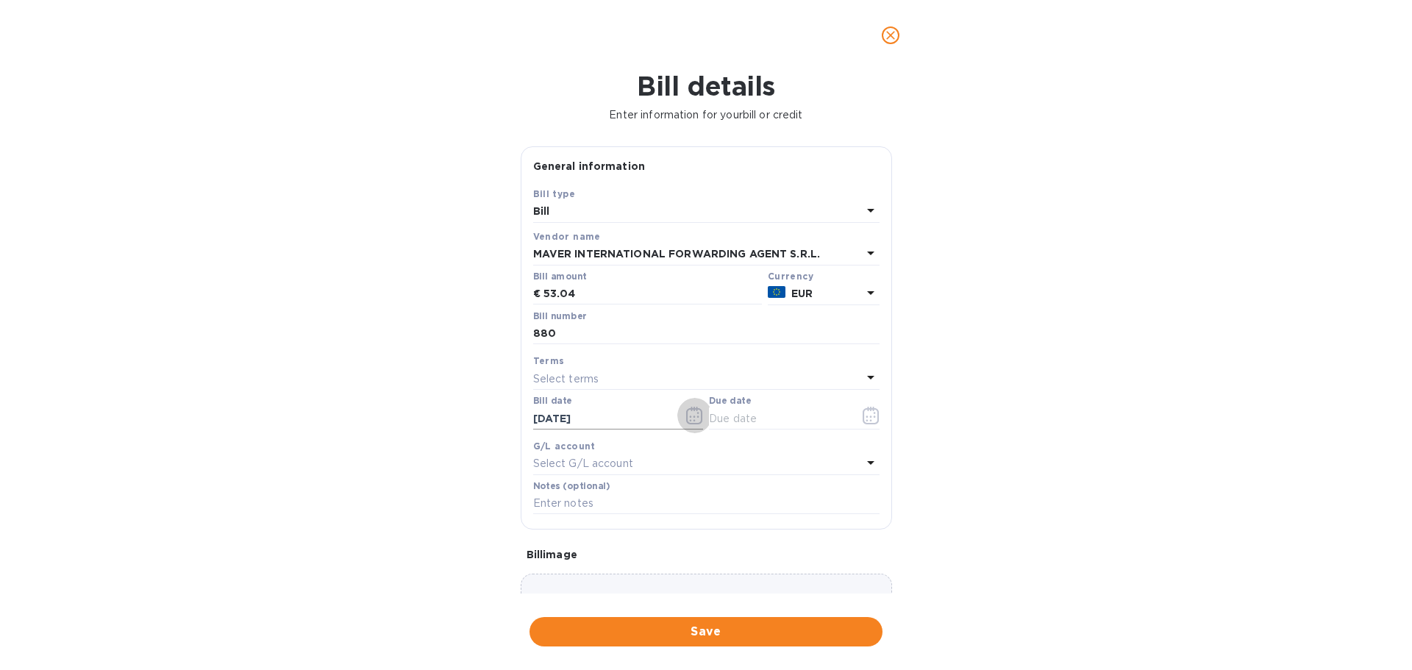
click at [689, 411] on icon "button" at bounding box center [694, 416] width 17 height 18
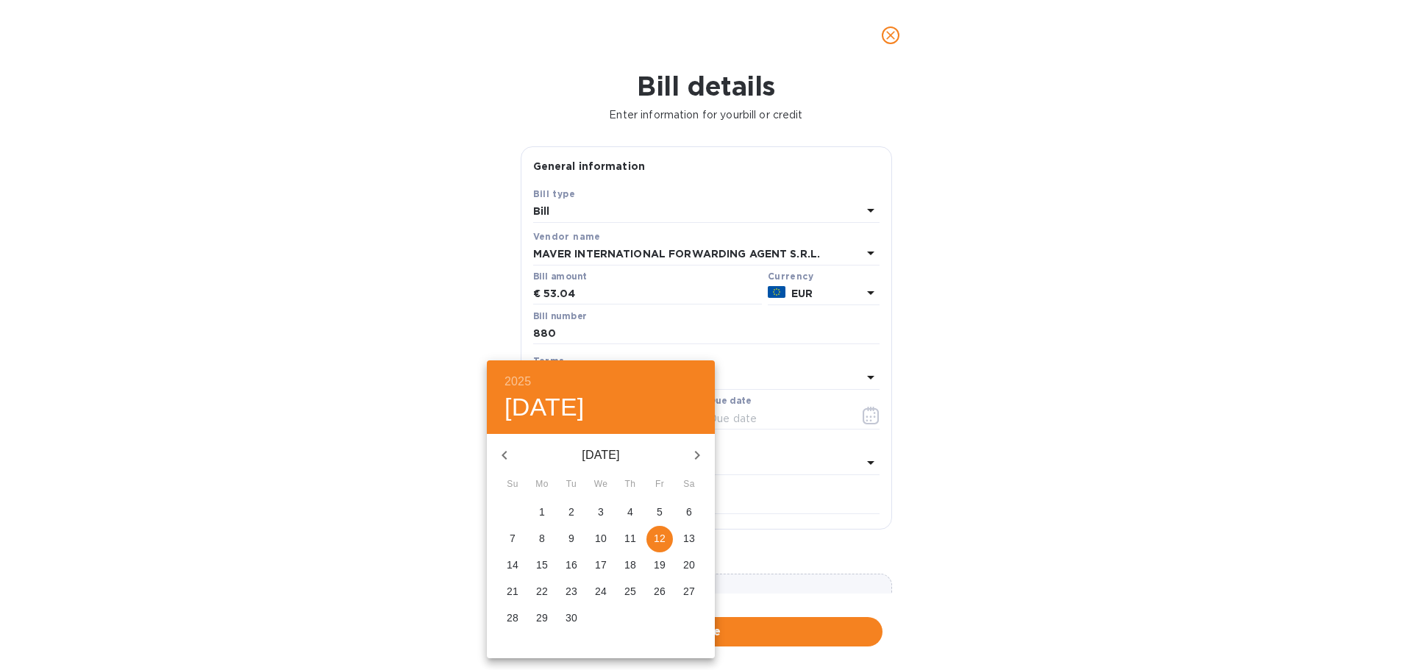
click at [662, 539] on p "12" at bounding box center [660, 538] width 12 height 15
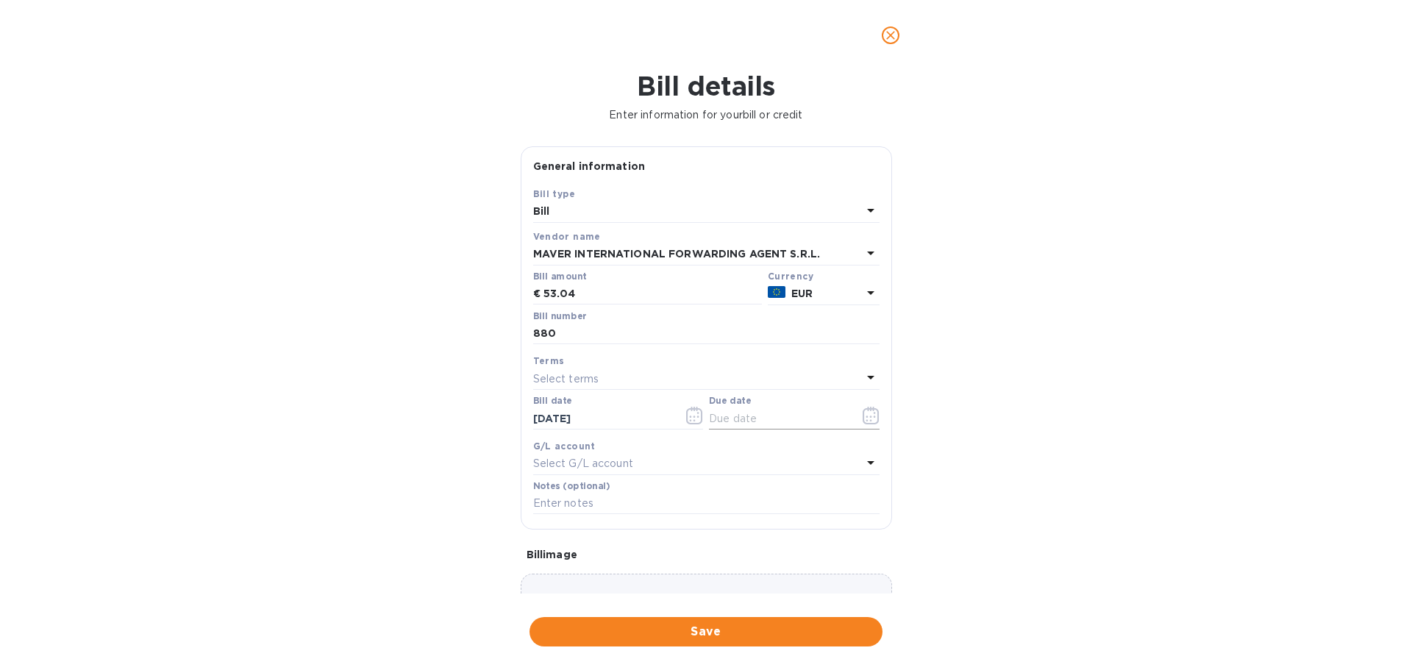
click at [863, 420] on icon "button" at bounding box center [871, 416] width 17 height 18
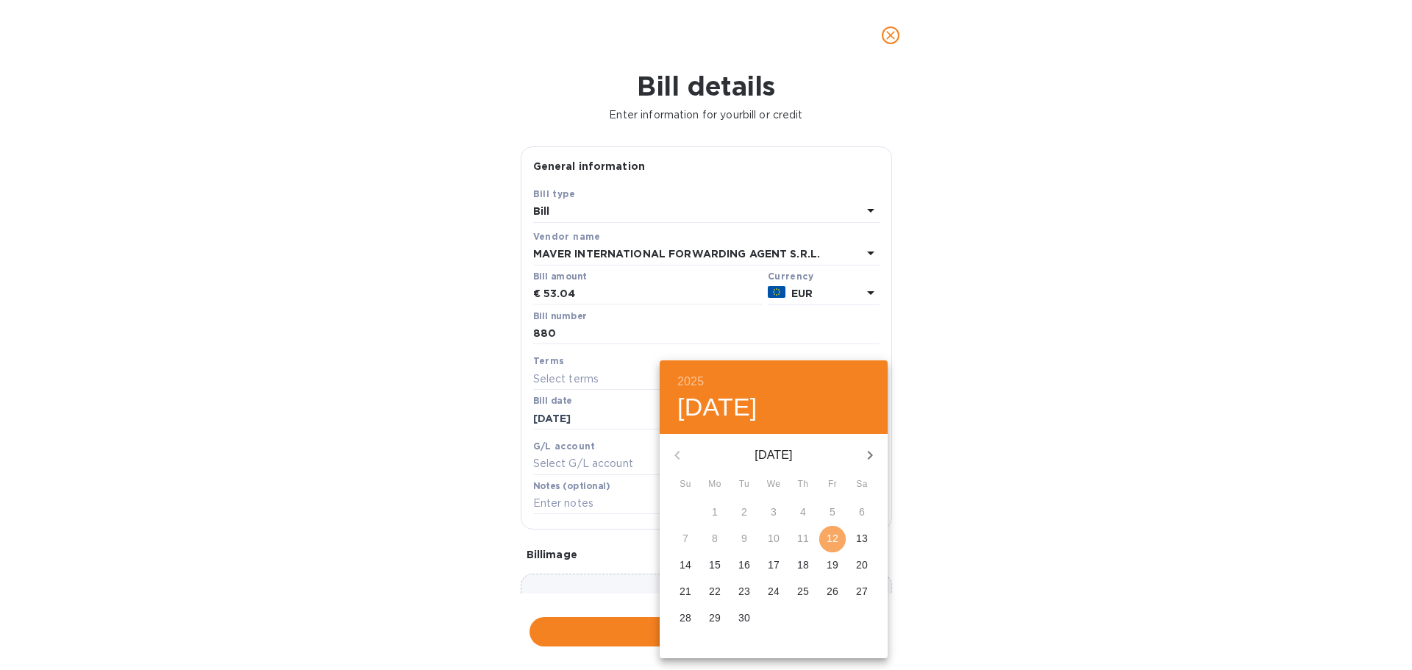
click at [836, 542] on p "12" at bounding box center [833, 538] width 12 height 15
type input "09/12/2025"
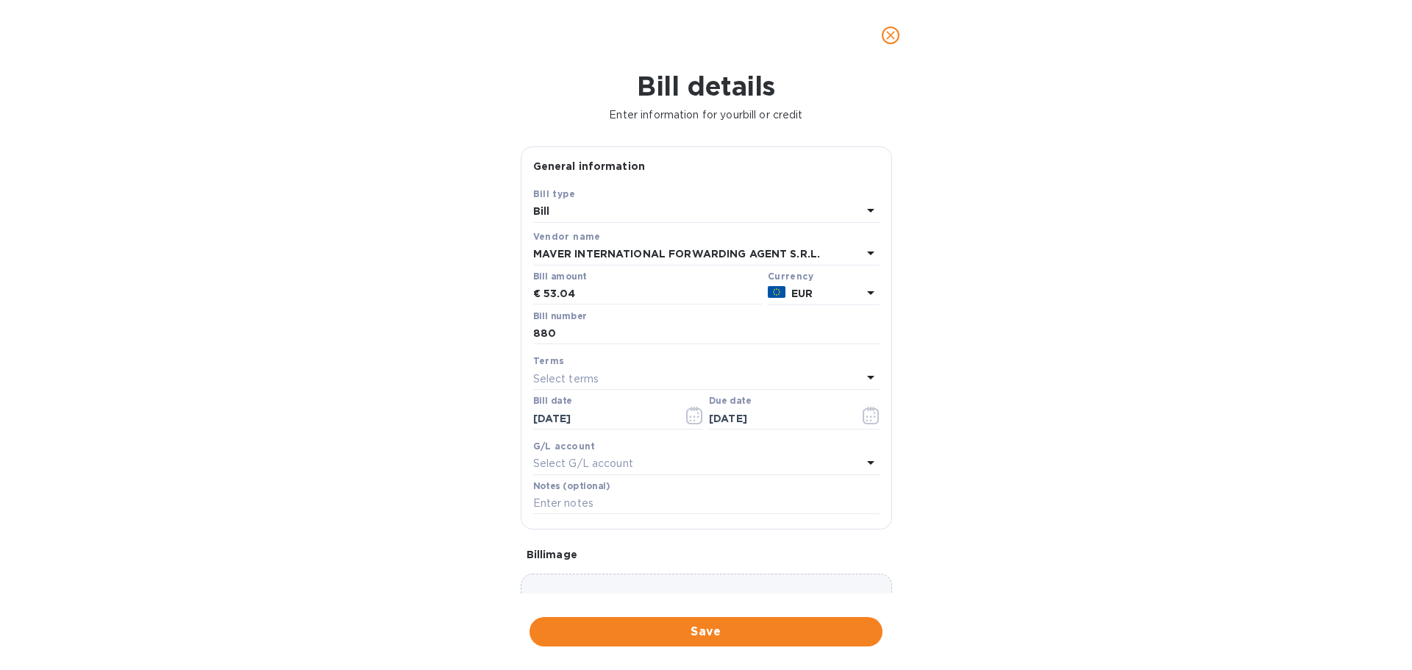
scroll to position [104, 0]
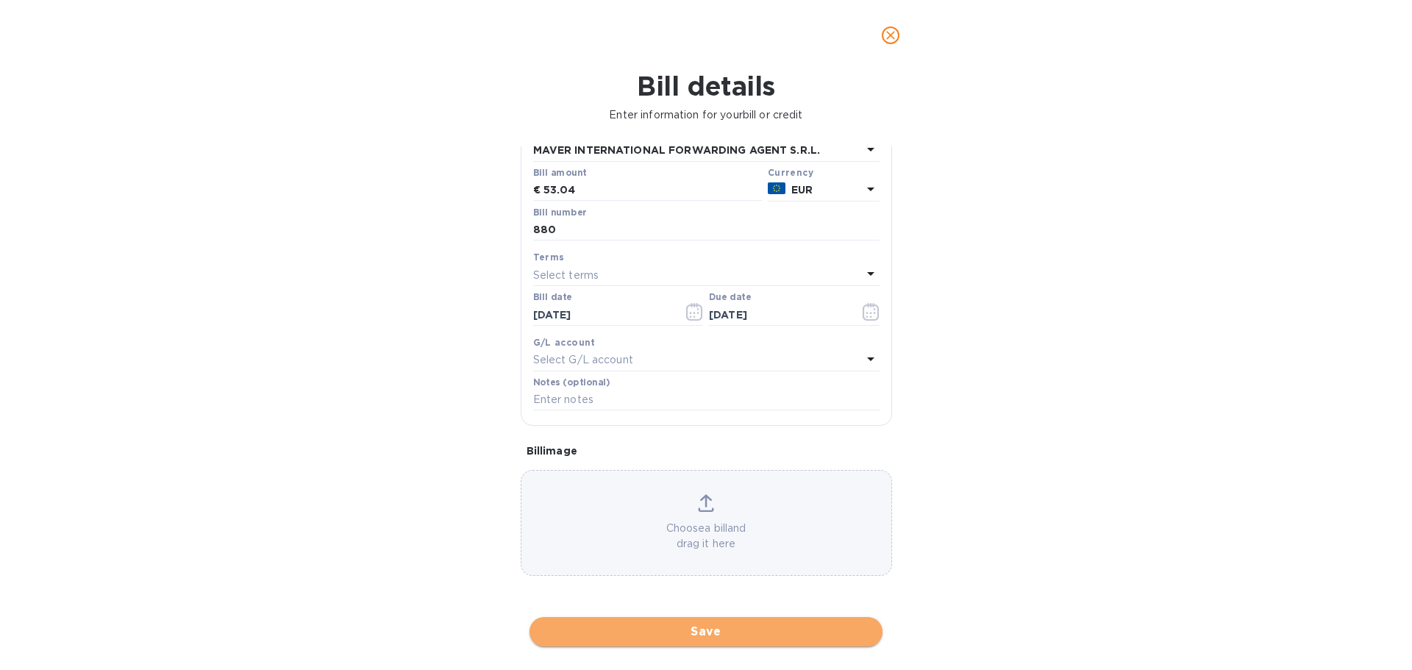
click at [807, 635] on span "Save" at bounding box center [706, 632] width 330 height 18
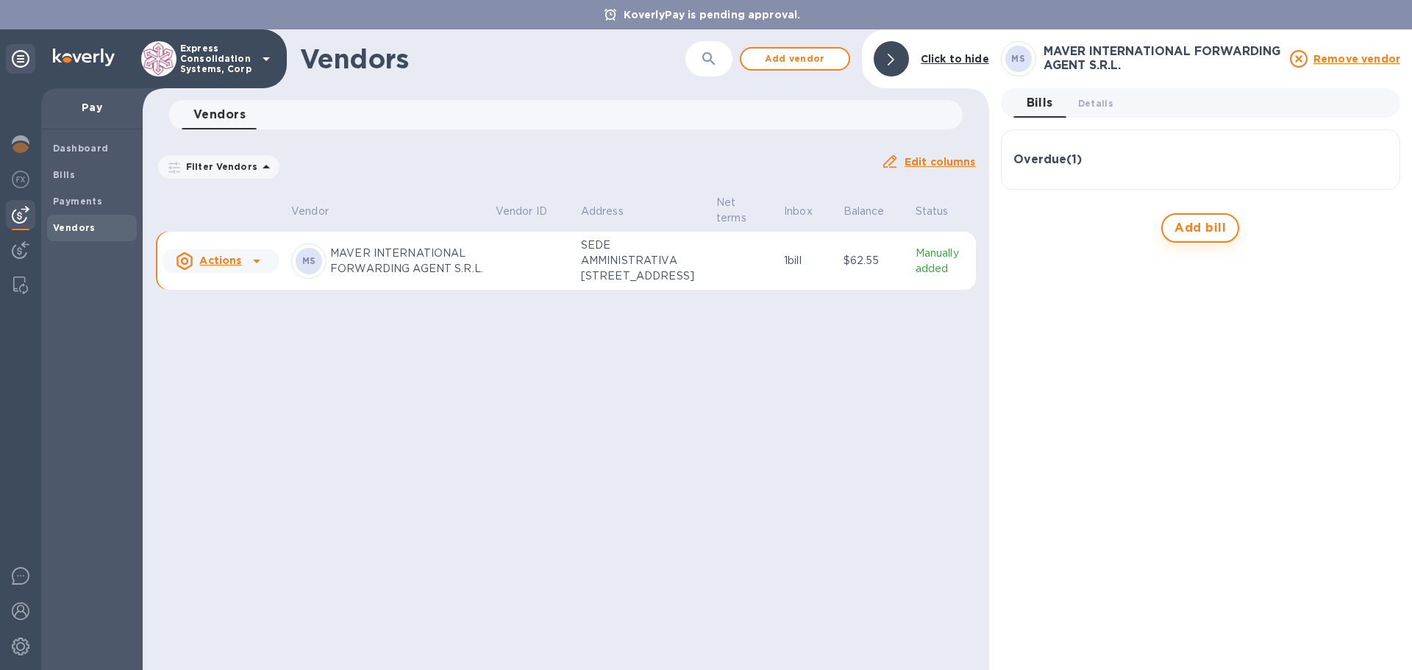
click at [1220, 224] on span "Add bill" at bounding box center [1200, 228] width 51 height 18
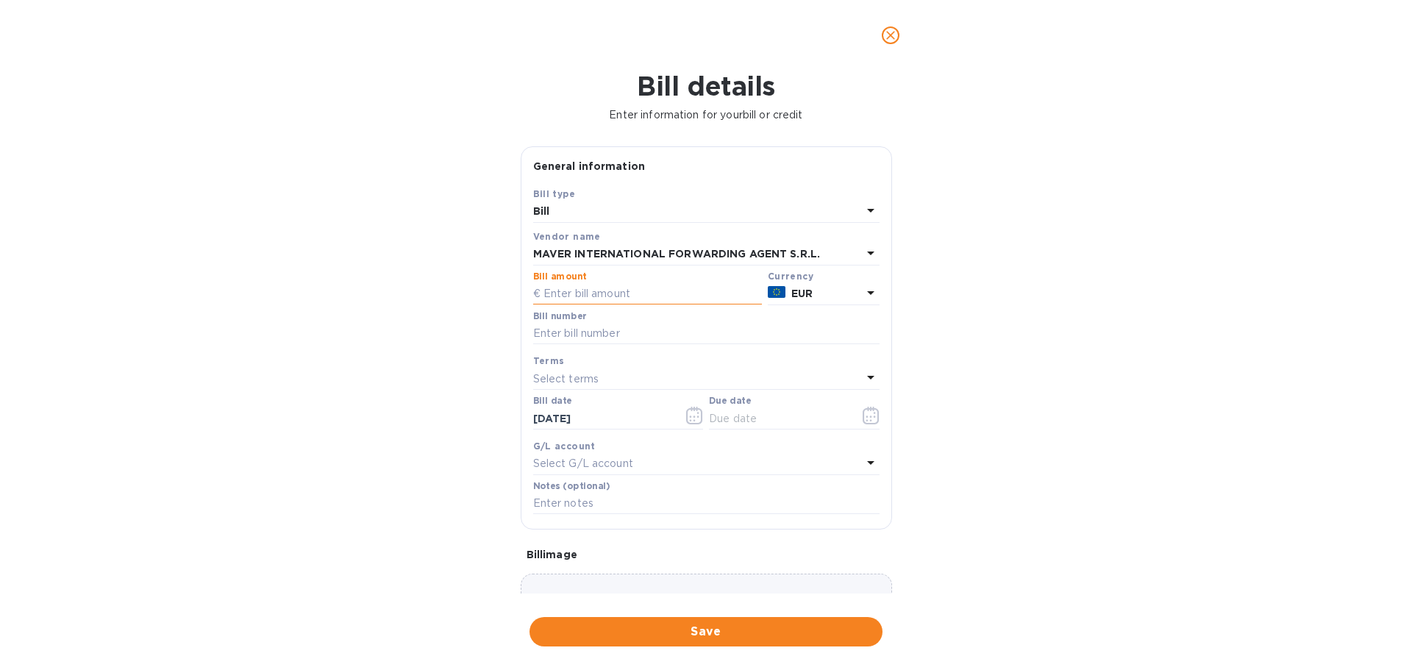
click at [642, 296] on input "text" at bounding box center [647, 294] width 229 height 22
type input "4,779.28"
click at [580, 330] on input "text" at bounding box center [706, 334] width 346 height 22
type input "887"
click at [870, 422] on icon "button" at bounding box center [871, 420] width 2 height 2
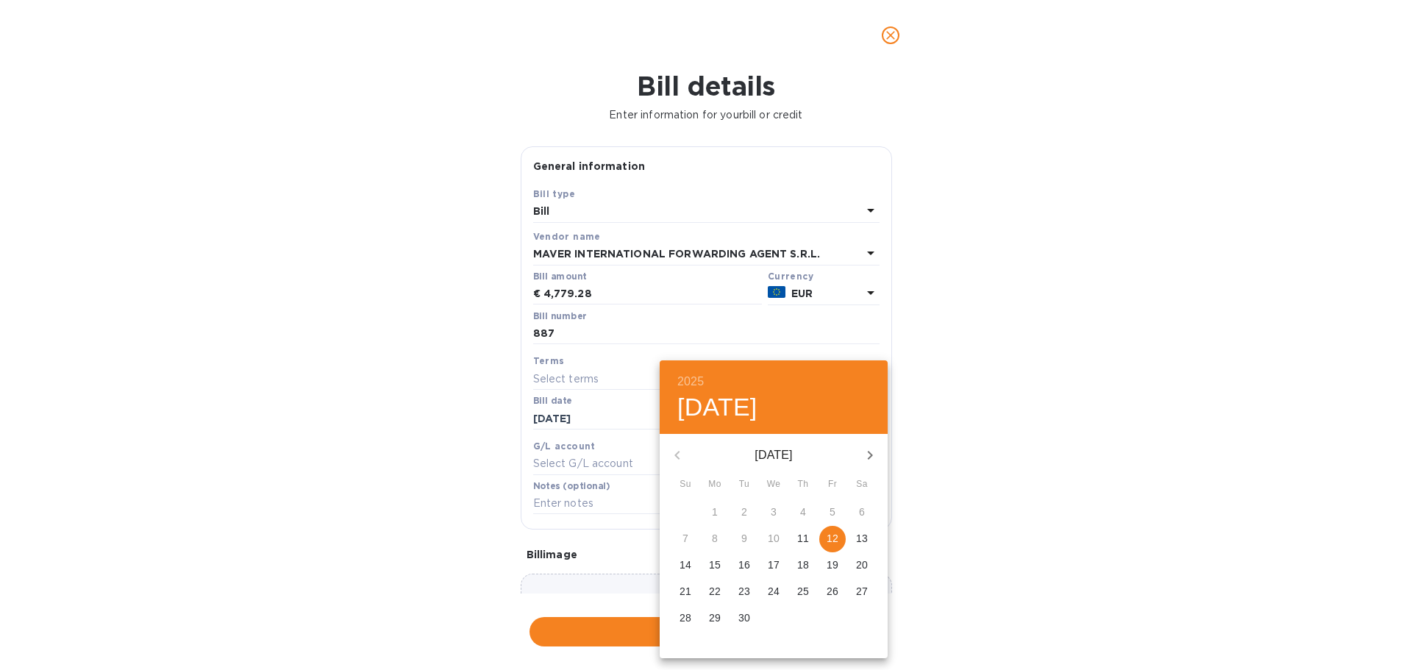
click at [836, 536] on p "12" at bounding box center [833, 538] width 12 height 15
type input "09/12/2025"
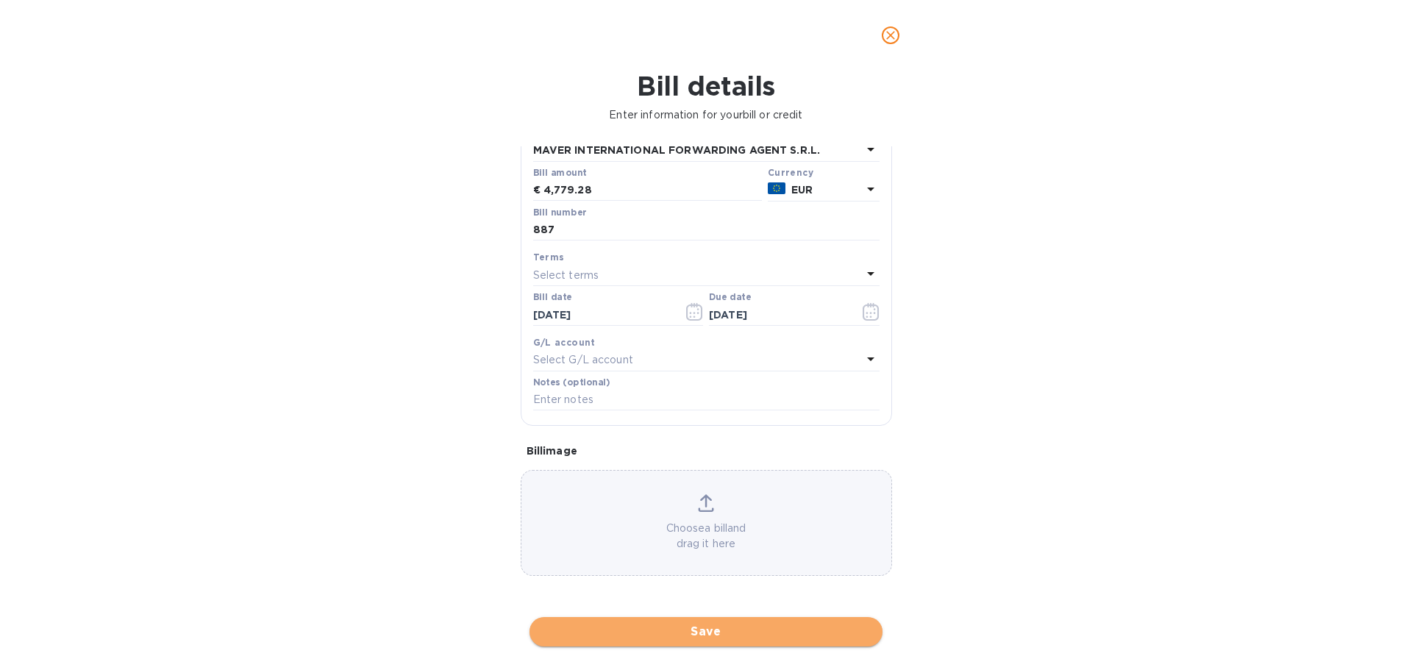
click at [756, 630] on span "Save" at bounding box center [706, 632] width 330 height 18
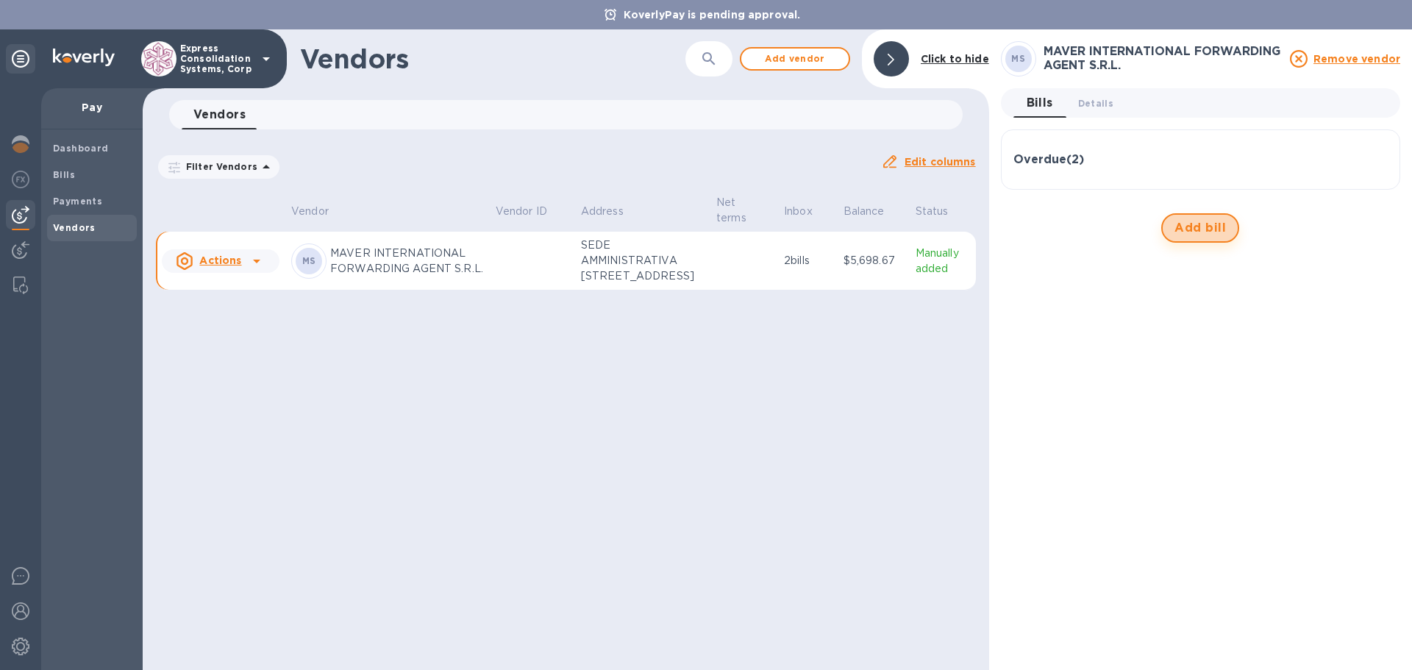
click at [1187, 230] on span "Add bill" at bounding box center [1200, 228] width 51 height 18
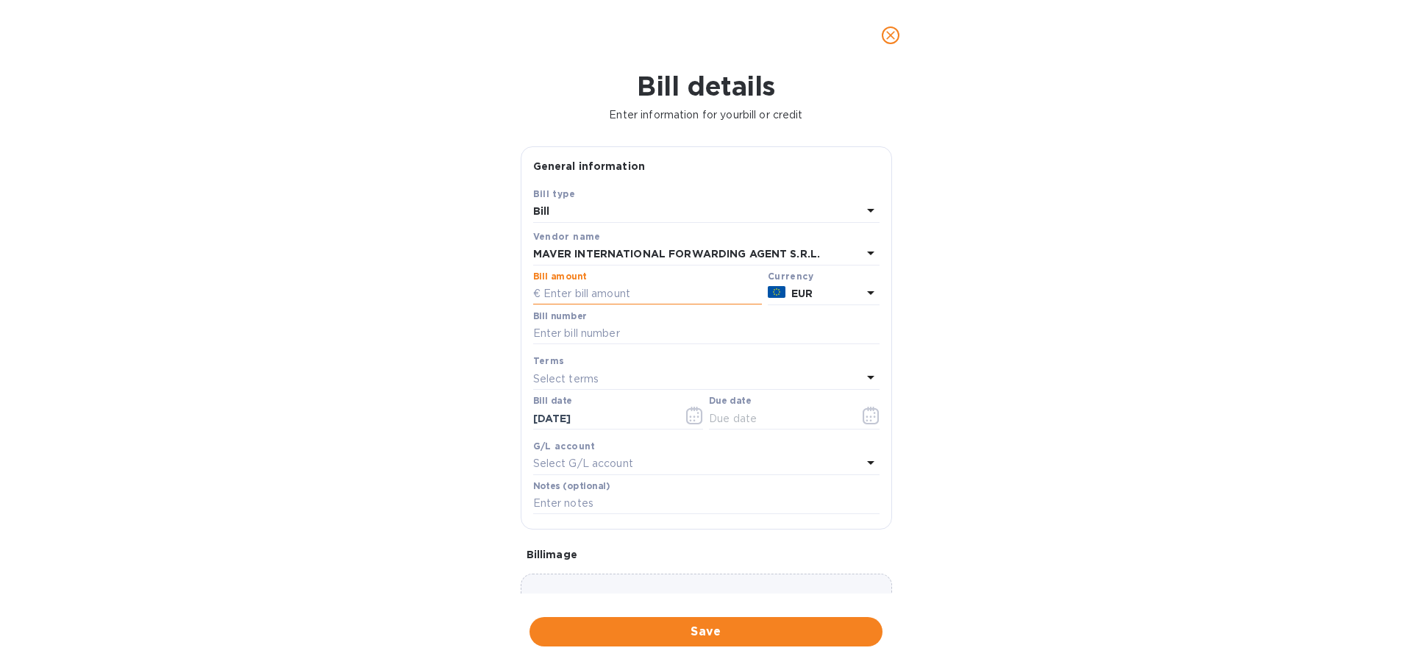
click at [625, 292] on input "text" at bounding box center [647, 294] width 229 height 22
type input "3,935.69"
click at [594, 335] on input "text" at bounding box center [706, 334] width 346 height 22
type input "889"
click at [863, 412] on icon "button" at bounding box center [871, 416] width 17 height 18
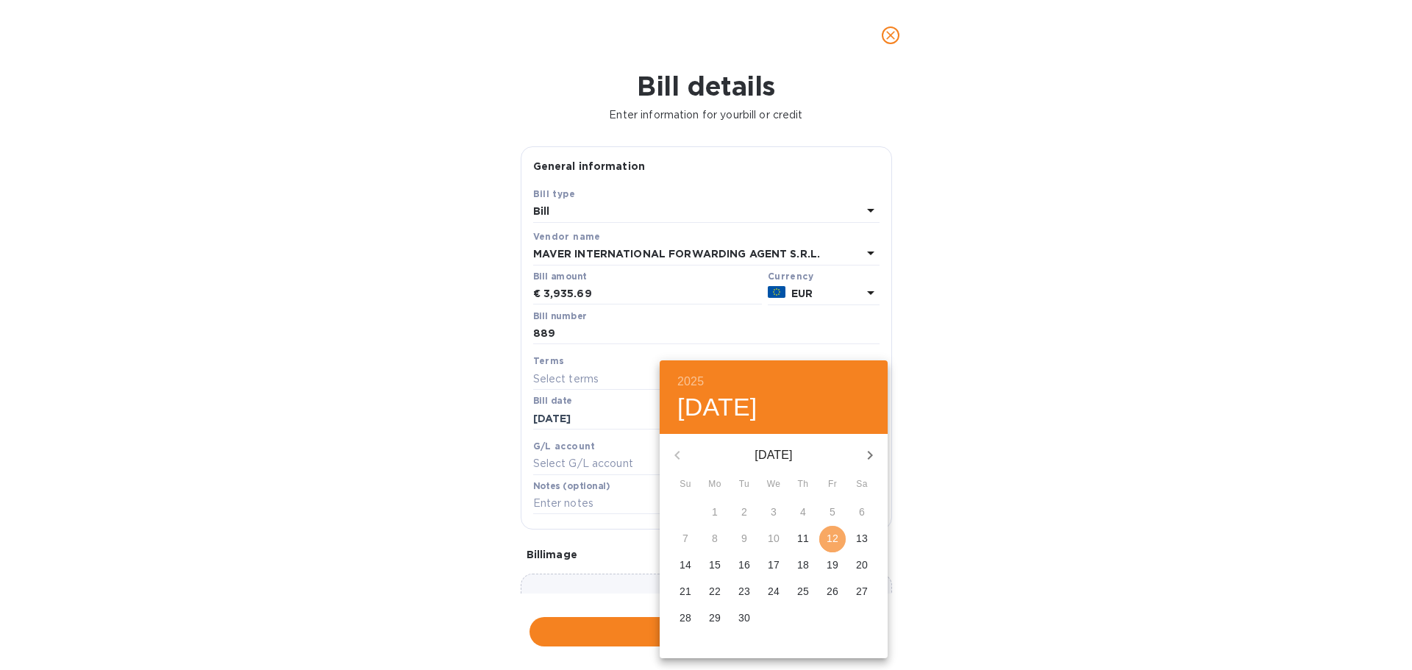
click at [833, 541] on p "12" at bounding box center [833, 538] width 12 height 15
type input "09/12/2025"
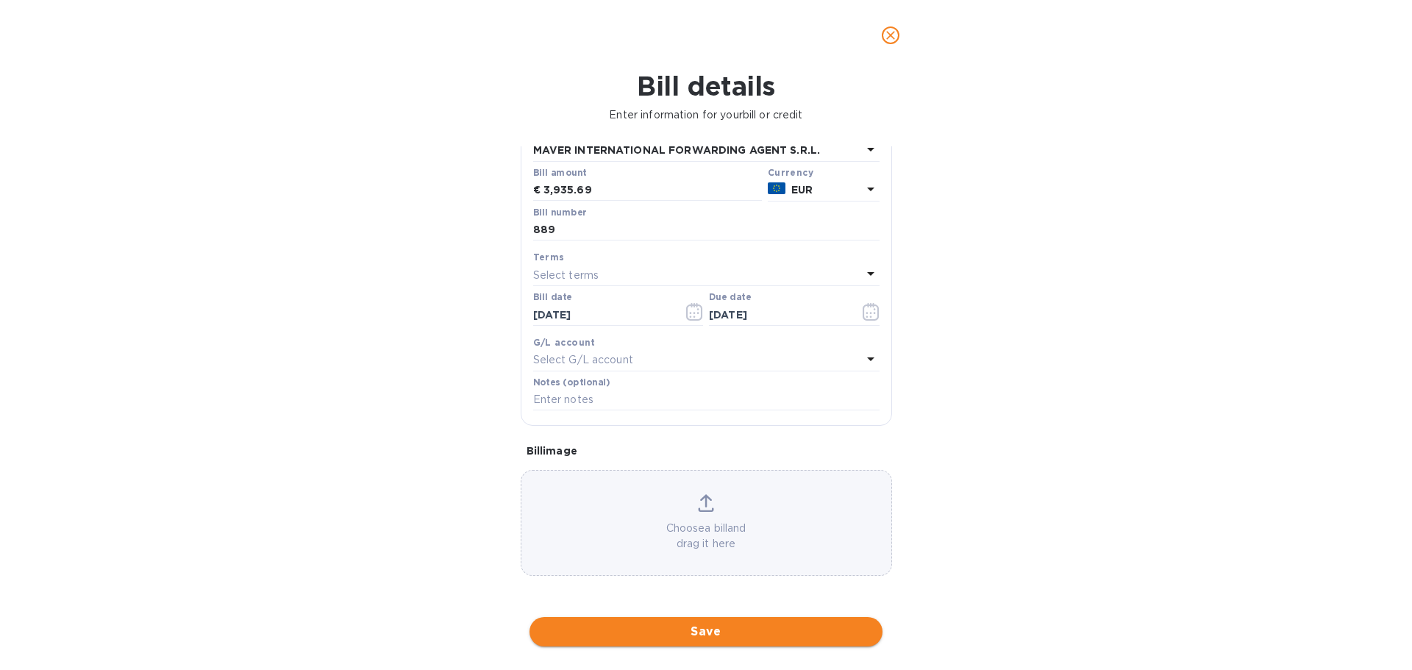
click at [735, 627] on span "Save" at bounding box center [706, 632] width 330 height 18
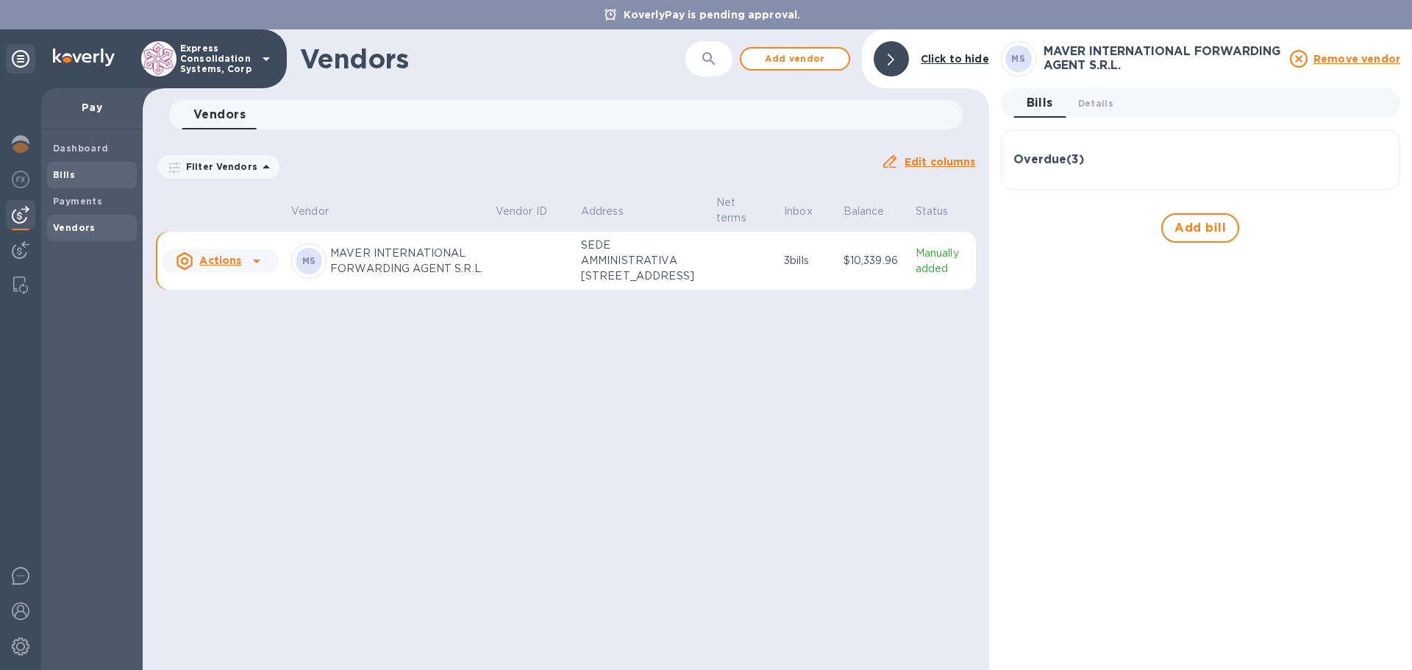
click at [65, 175] on b "Bills" at bounding box center [64, 174] width 22 height 11
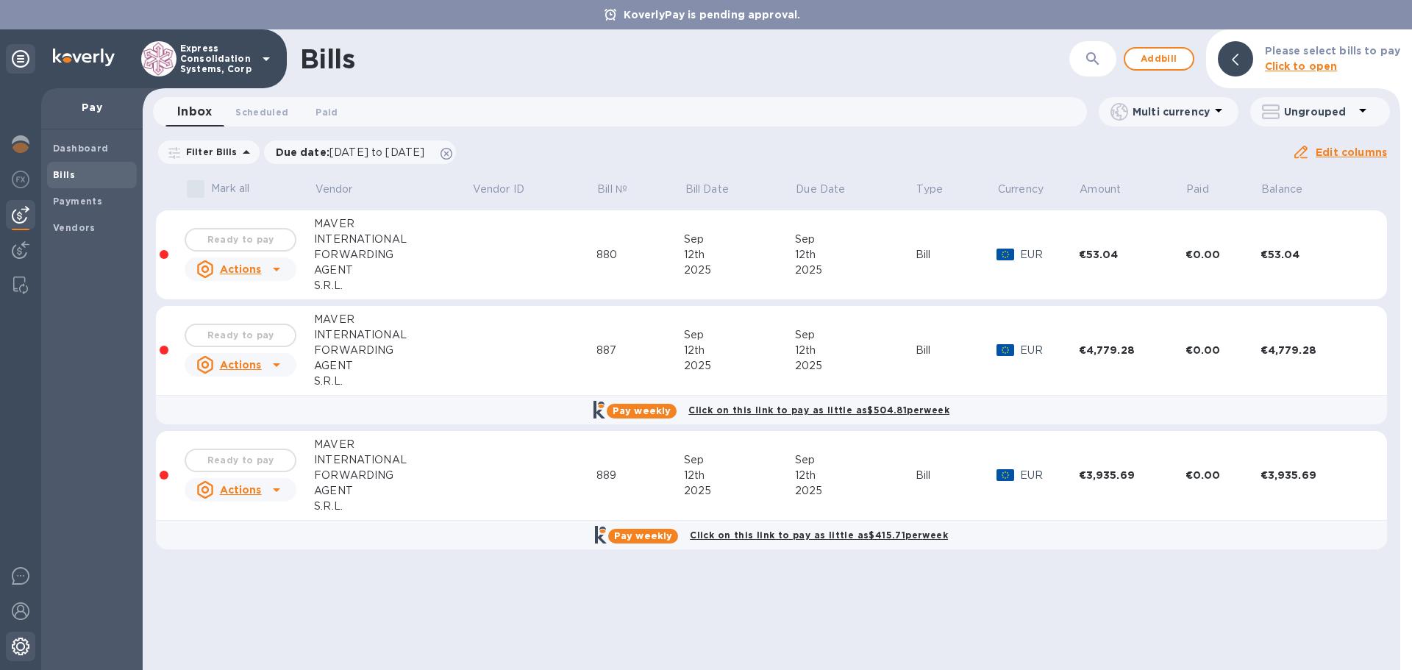
click at [18, 644] on img at bounding box center [21, 647] width 18 height 18
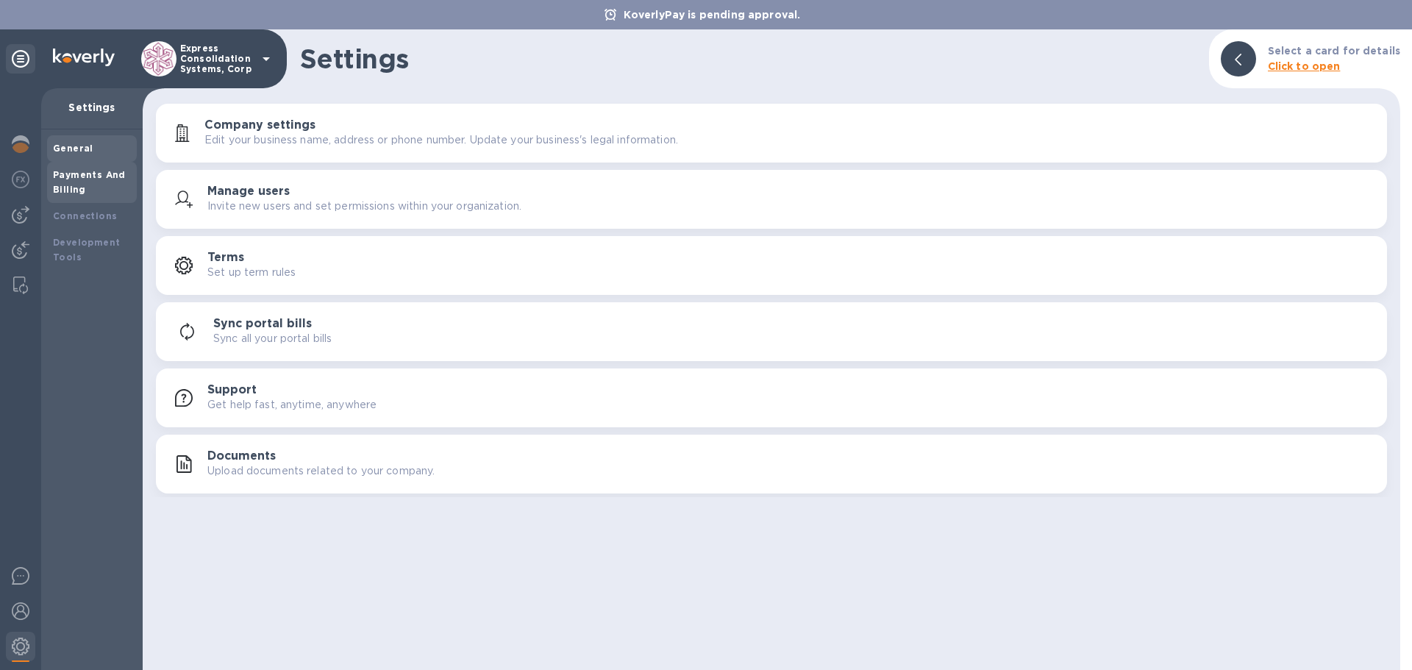
click at [81, 176] on b "Payments And Billing" at bounding box center [89, 182] width 73 height 26
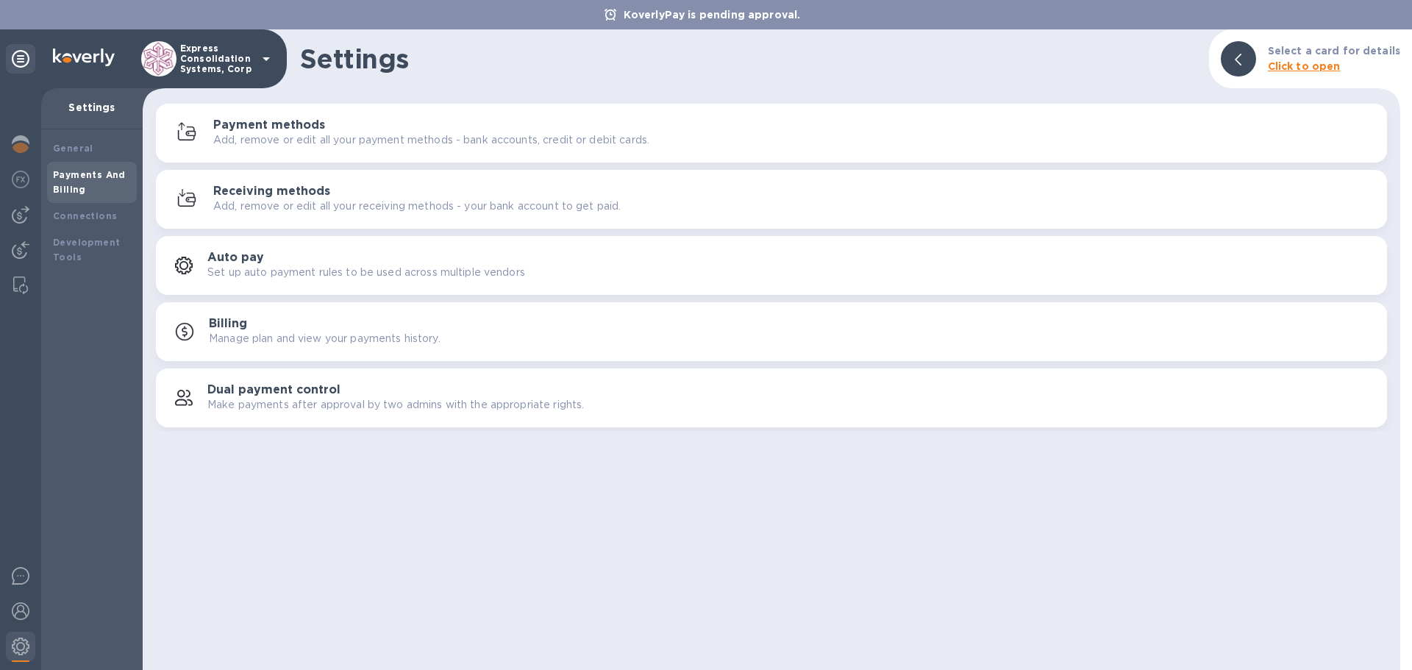
click at [310, 129] on h3 "Payment methods" at bounding box center [269, 125] width 112 height 14
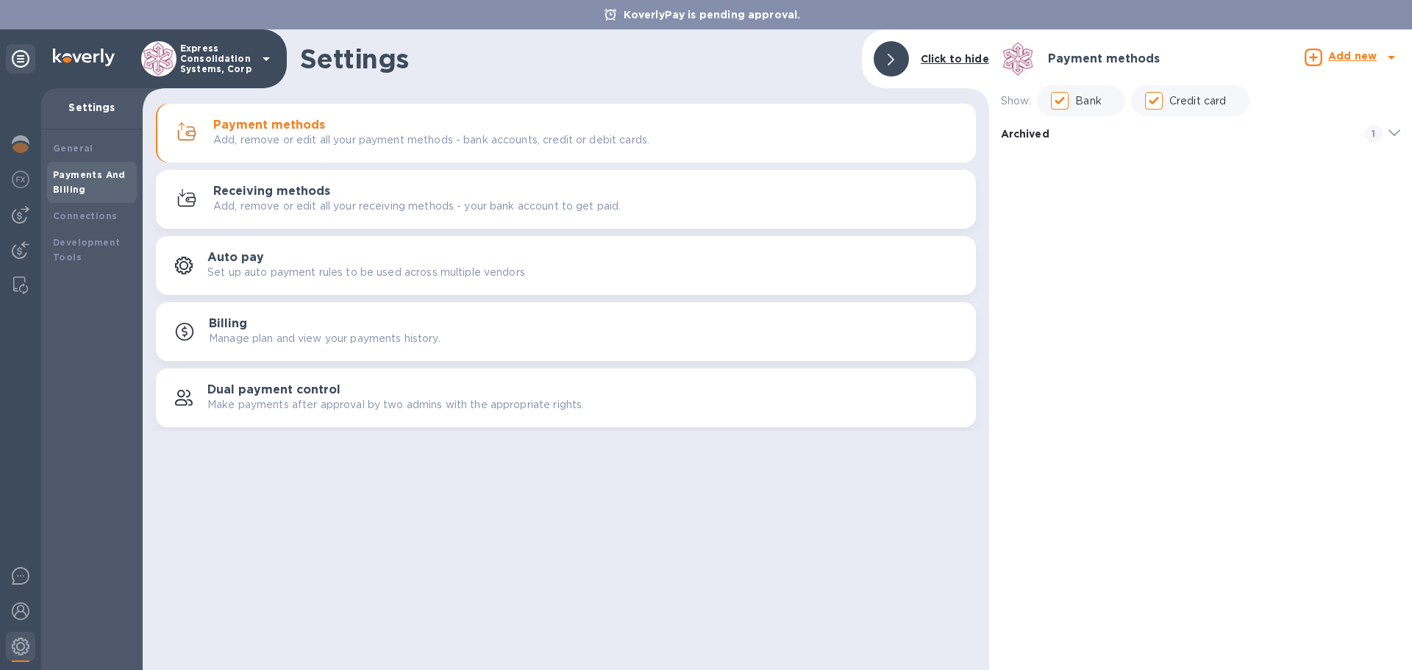
click at [1397, 135] on icon "default-method" at bounding box center [1395, 132] width 12 height 7
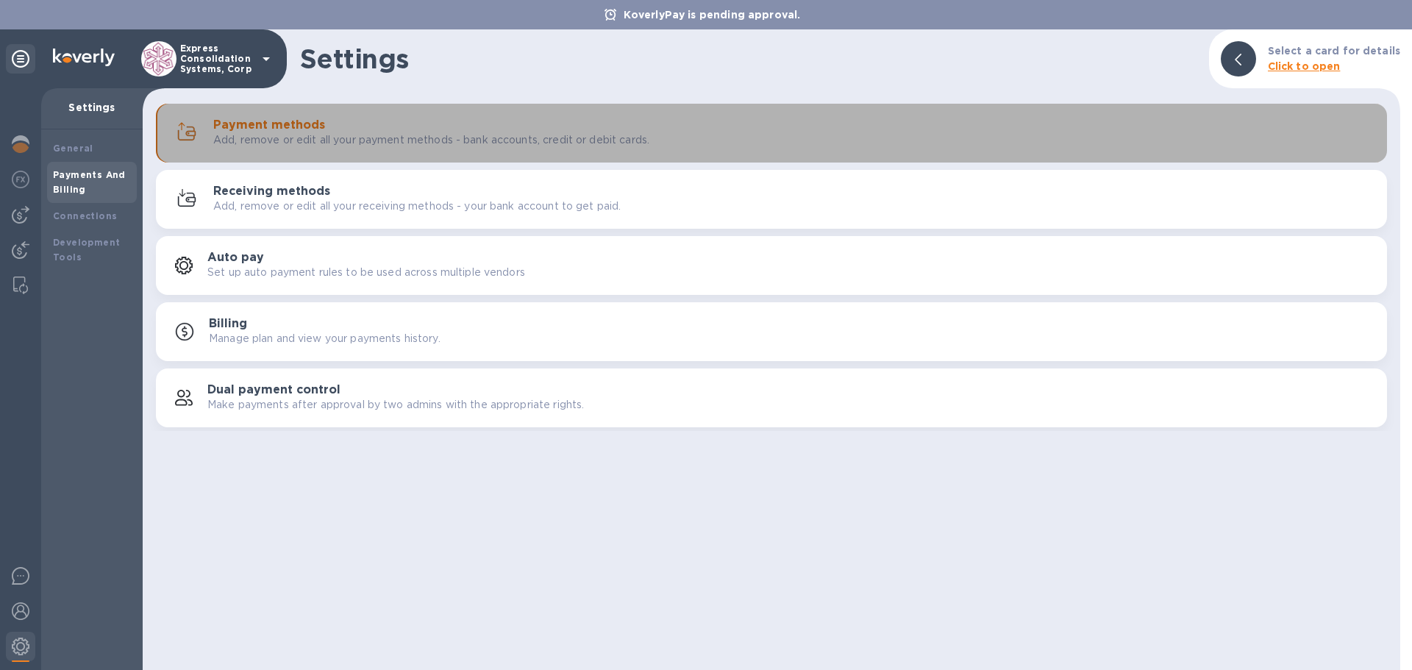
click at [308, 123] on h3 "Payment methods" at bounding box center [269, 125] width 112 height 14
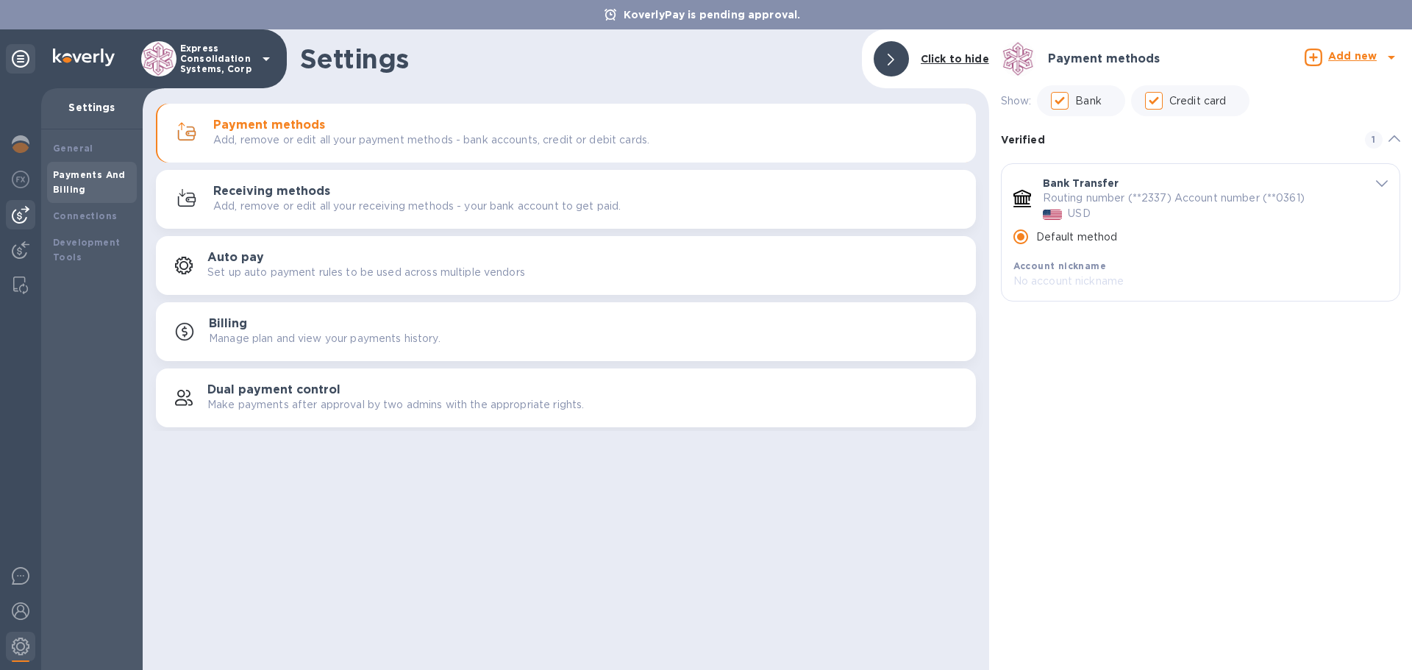
click at [15, 217] on img at bounding box center [21, 215] width 18 height 18
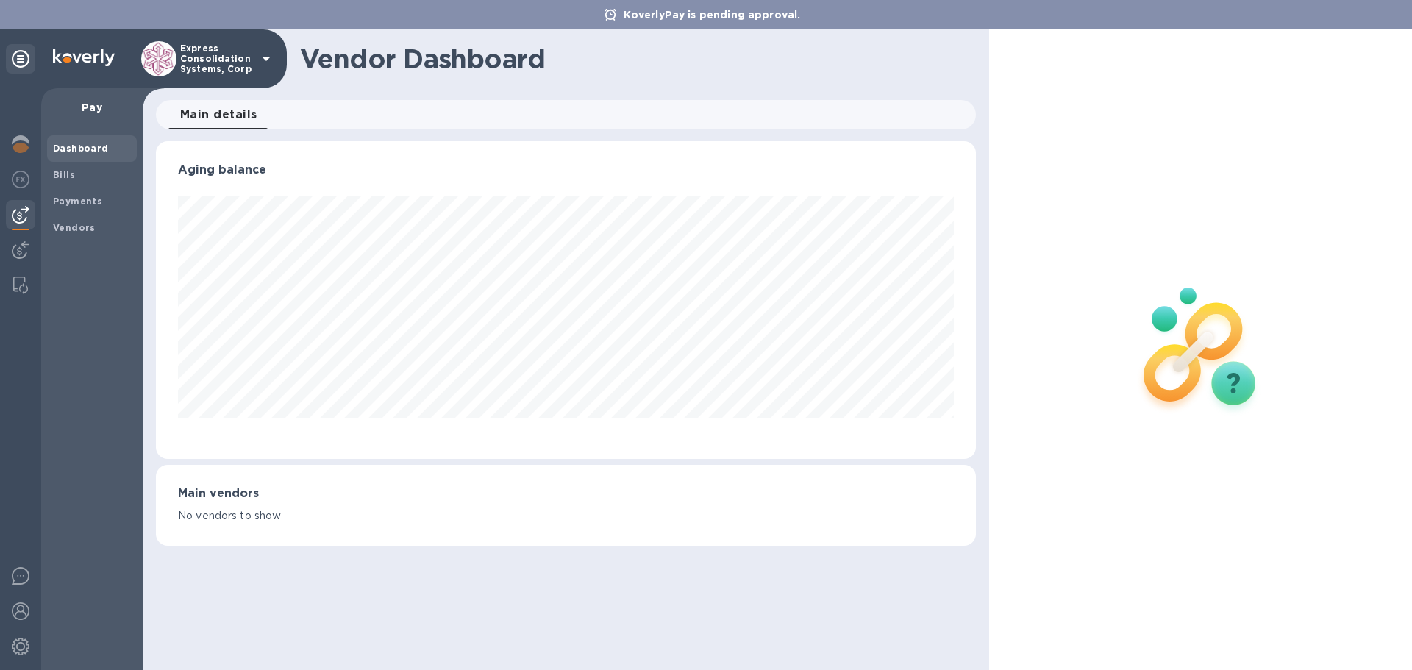
scroll to position [318, 820]
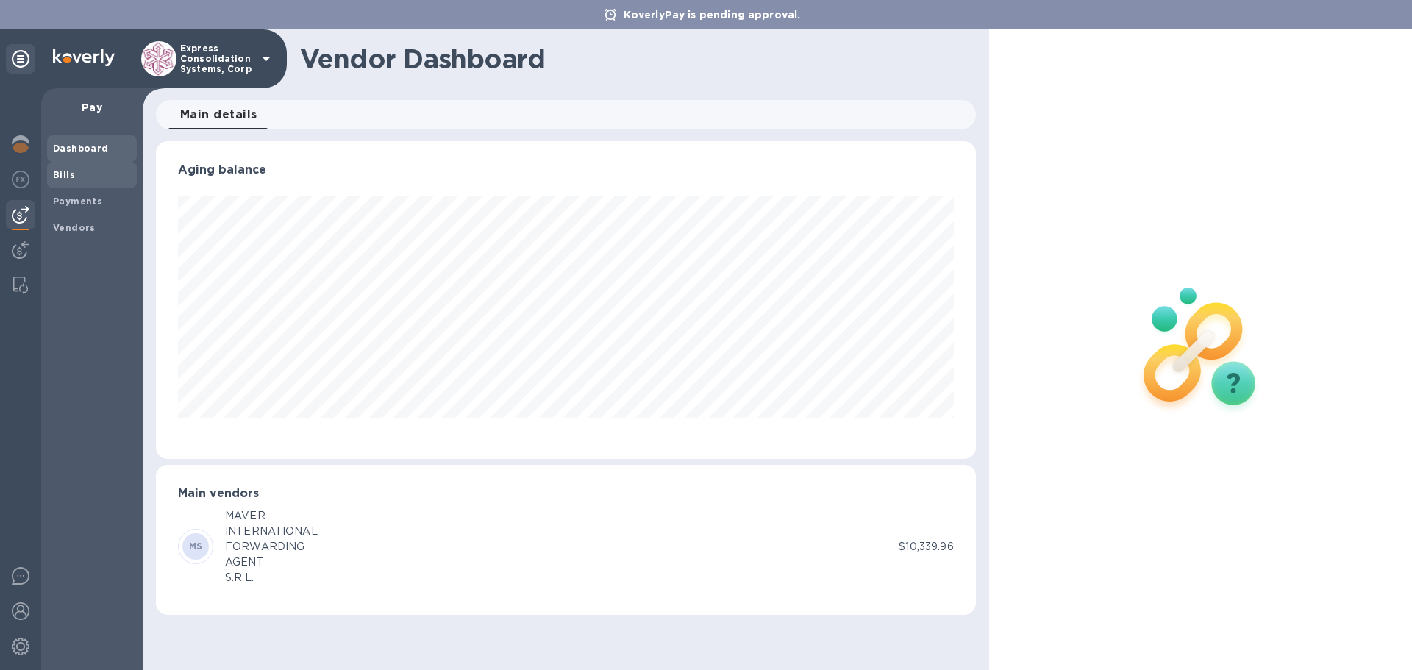
click at [60, 179] on b "Bills" at bounding box center [64, 174] width 22 height 11
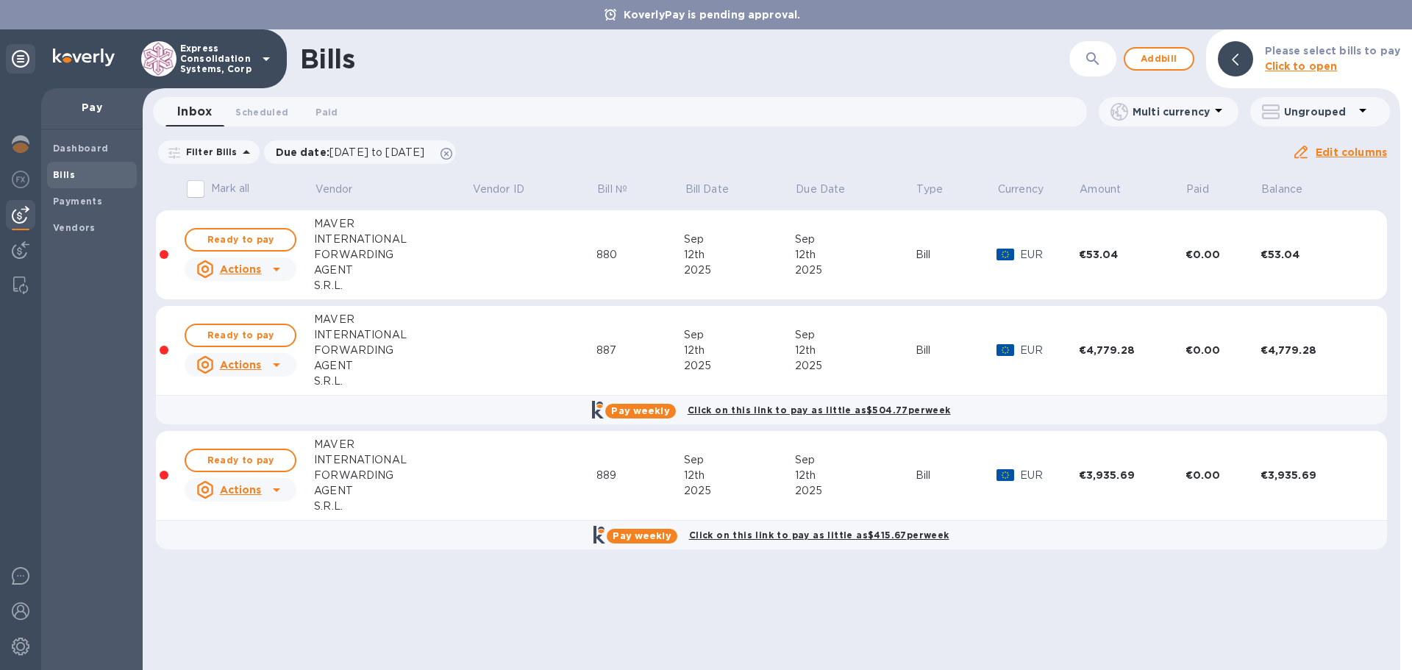
click at [1365, 110] on icon at bounding box center [1362, 111] width 7 height 4
click at [1303, 150] on li "Group bills by vendors" at bounding box center [1324, 150] width 158 height 47
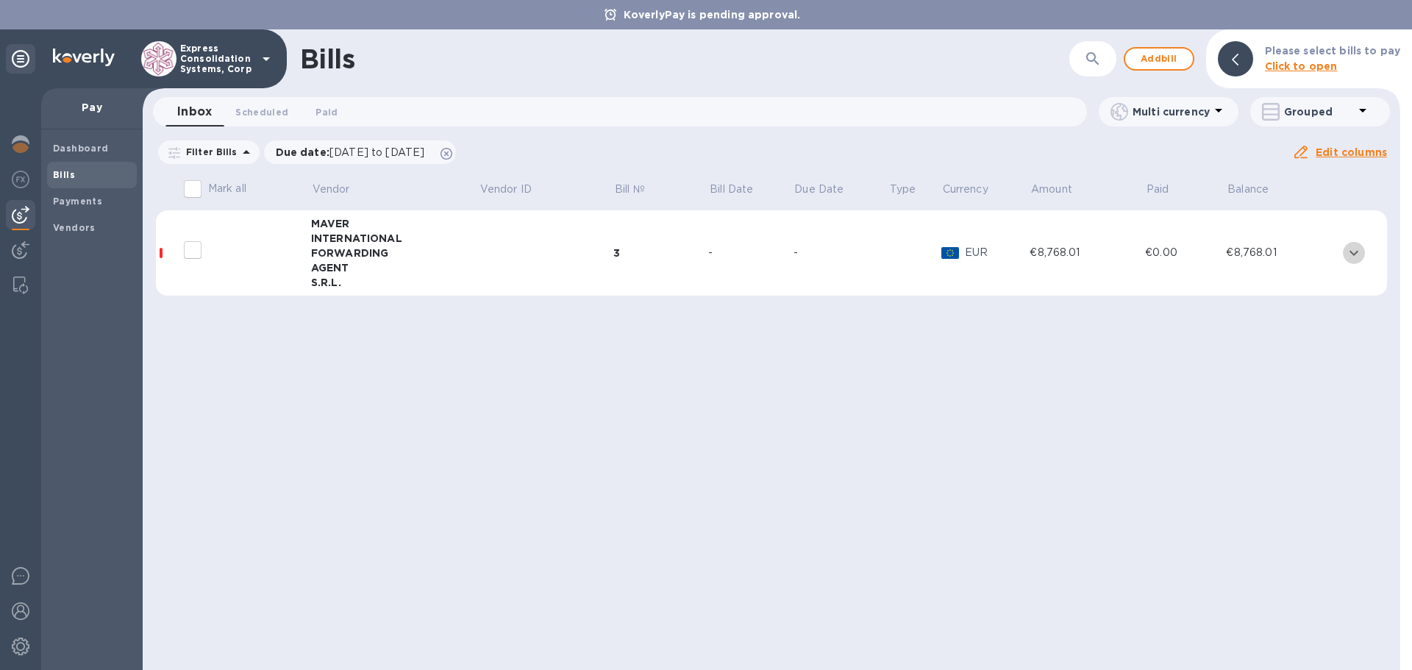
click at [1358, 252] on icon "expand row" at bounding box center [1354, 252] width 9 height 5
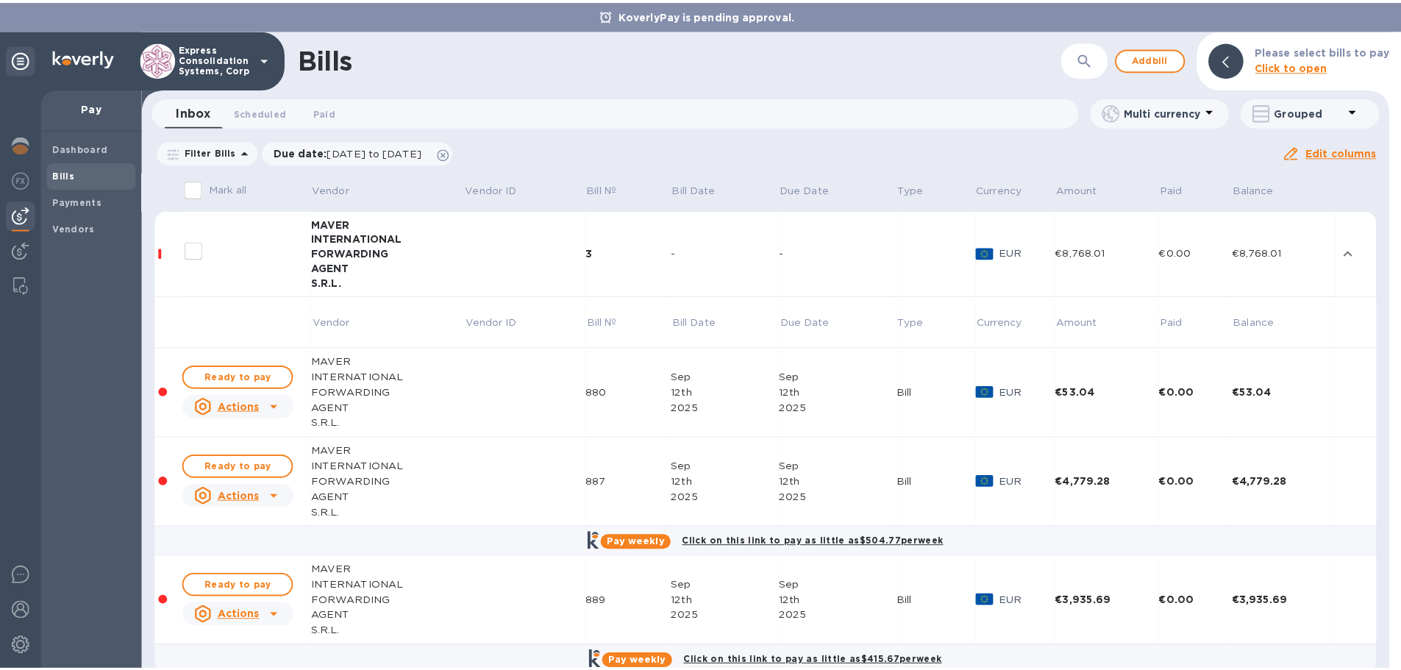
scroll to position [25, 0]
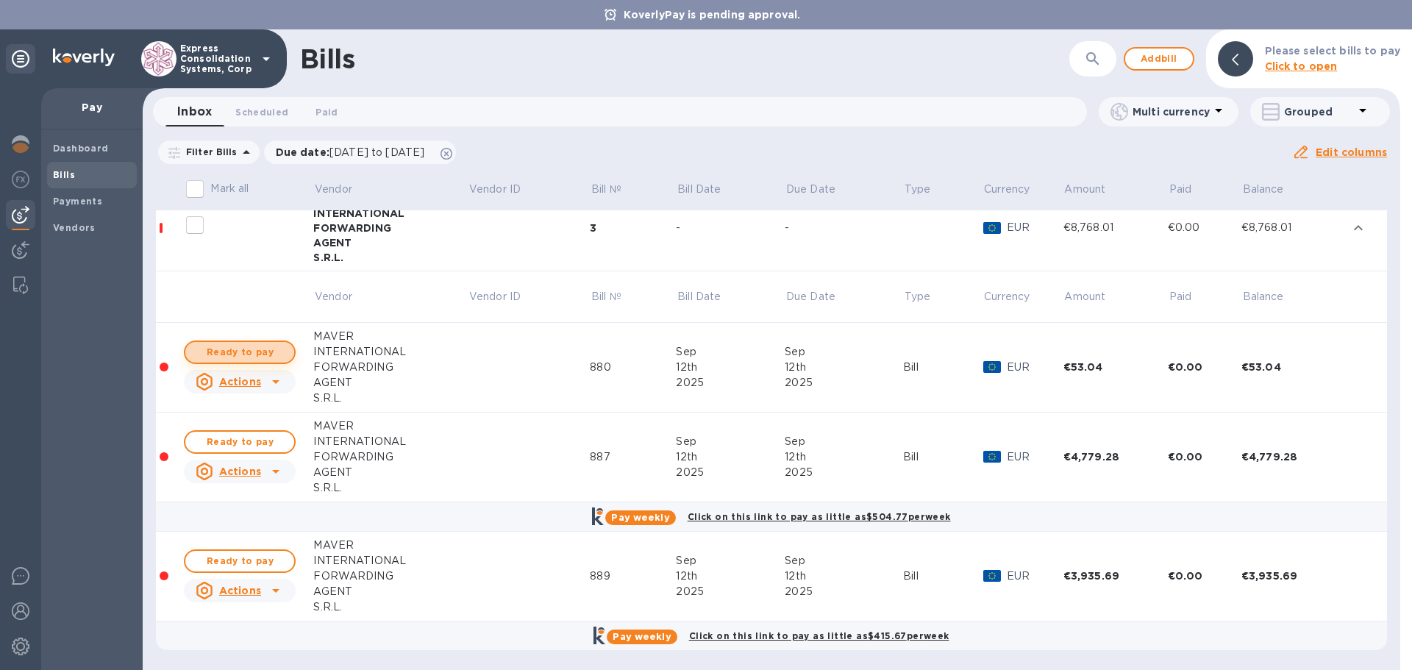
click at [220, 348] on span "Ready to pay" at bounding box center [239, 353] width 85 height 18
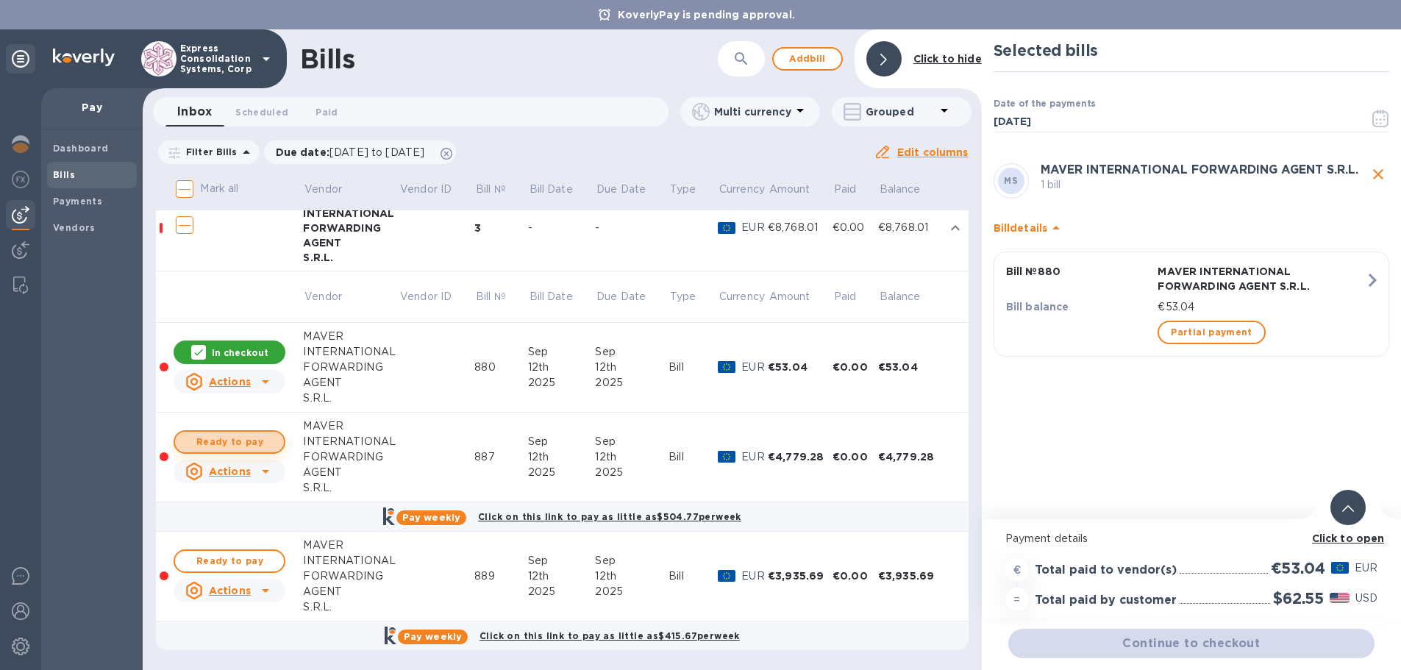
click at [232, 444] on span "Ready to pay" at bounding box center [229, 442] width 85 height 18
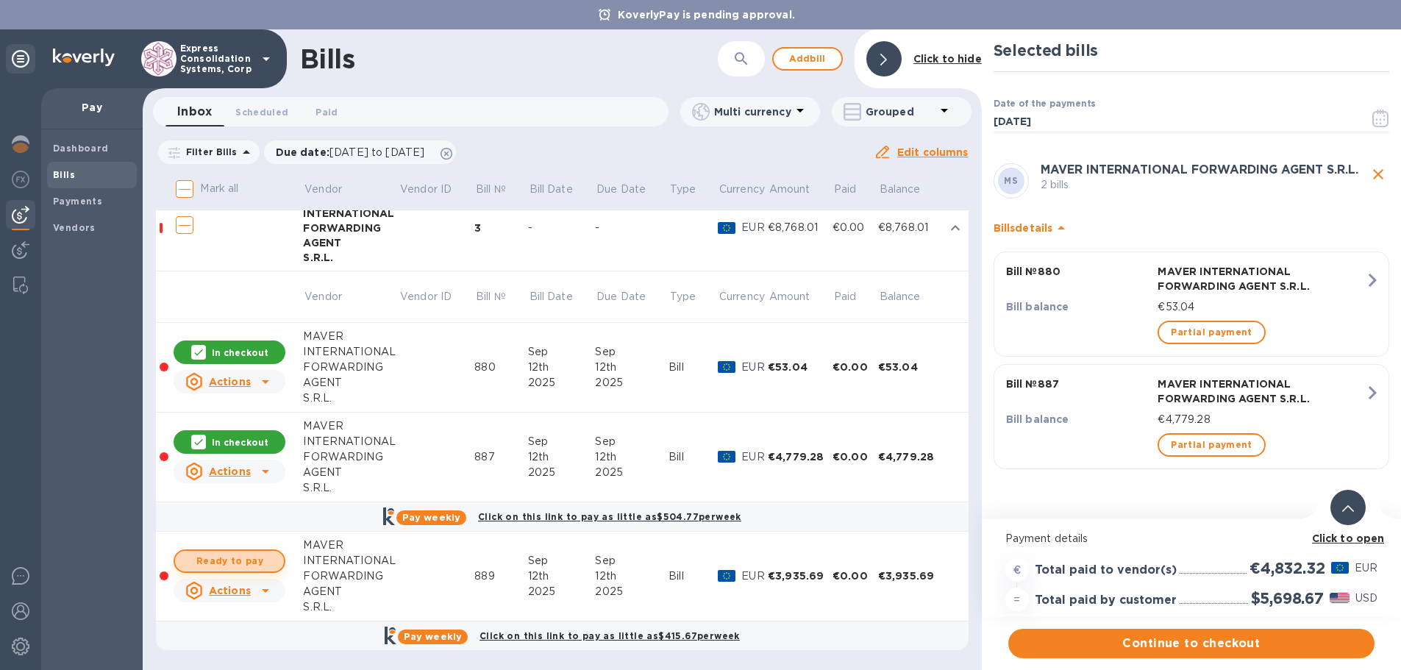
click at [247, 555] on span "Ready to pay" at bounding box center [229, 561] width 85 height 18
checkbox input "true"
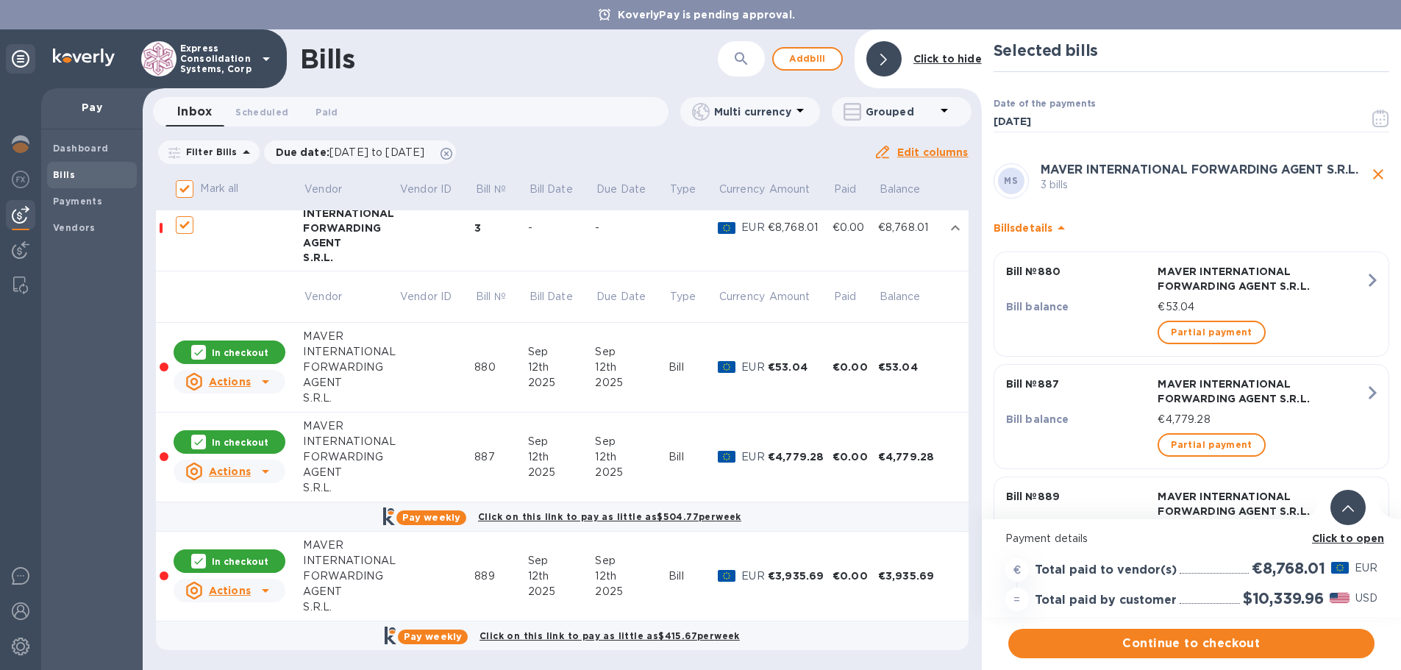
click at [1347, 510] on icon at bounding box center [1349, 508] width 12 height 7
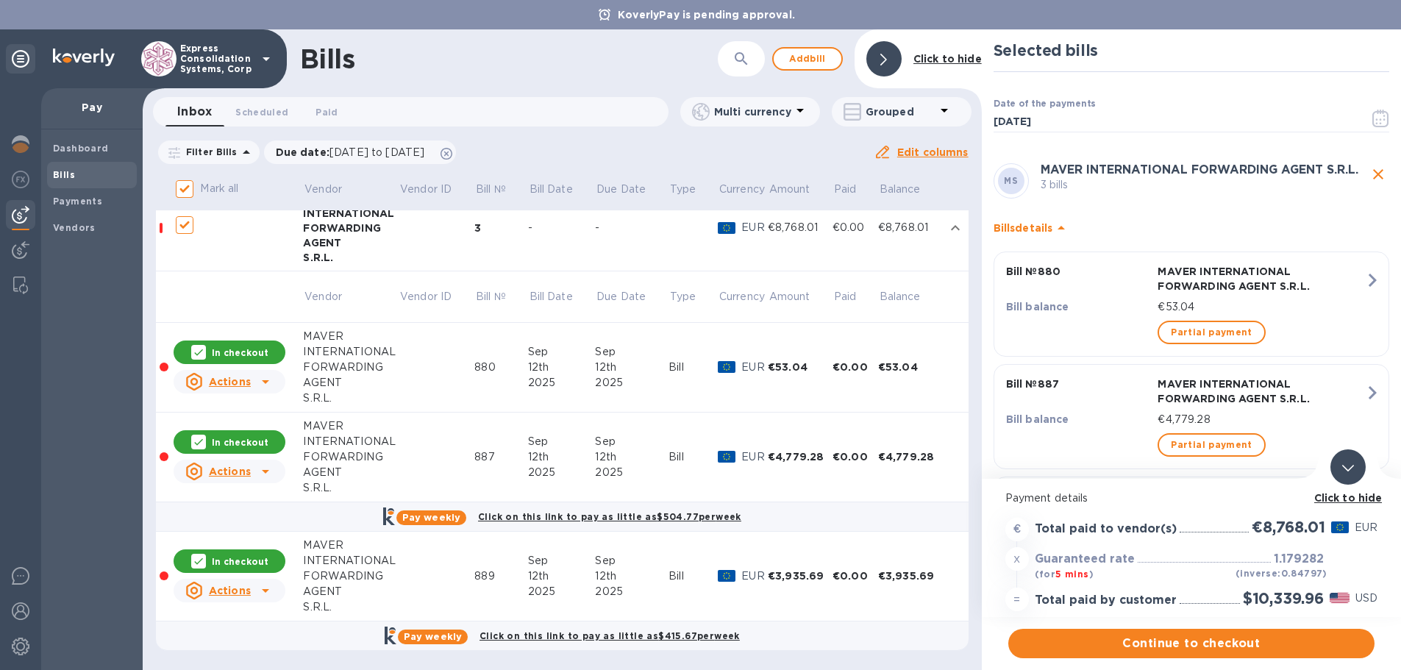
scroll to position [11, 0]
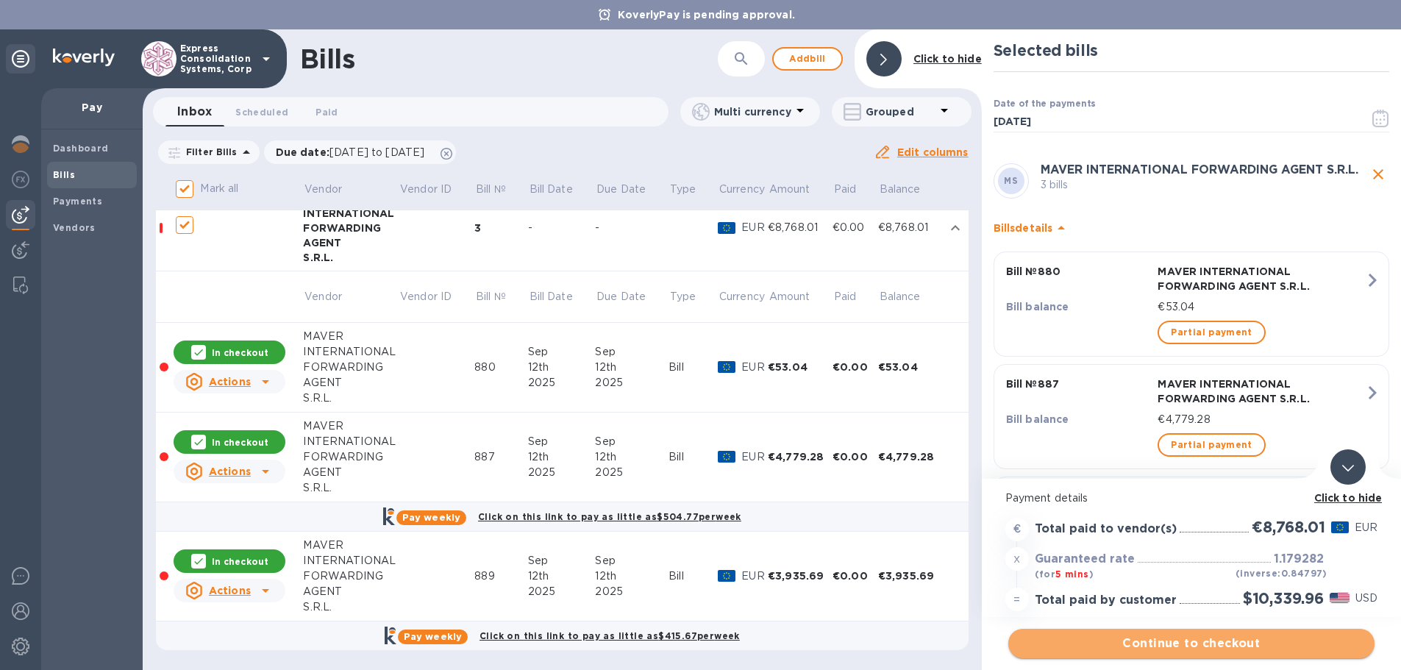
click at [1191, 629] on button "Continue to checkout" at bounding box center [1192, 643] width 366 height 29
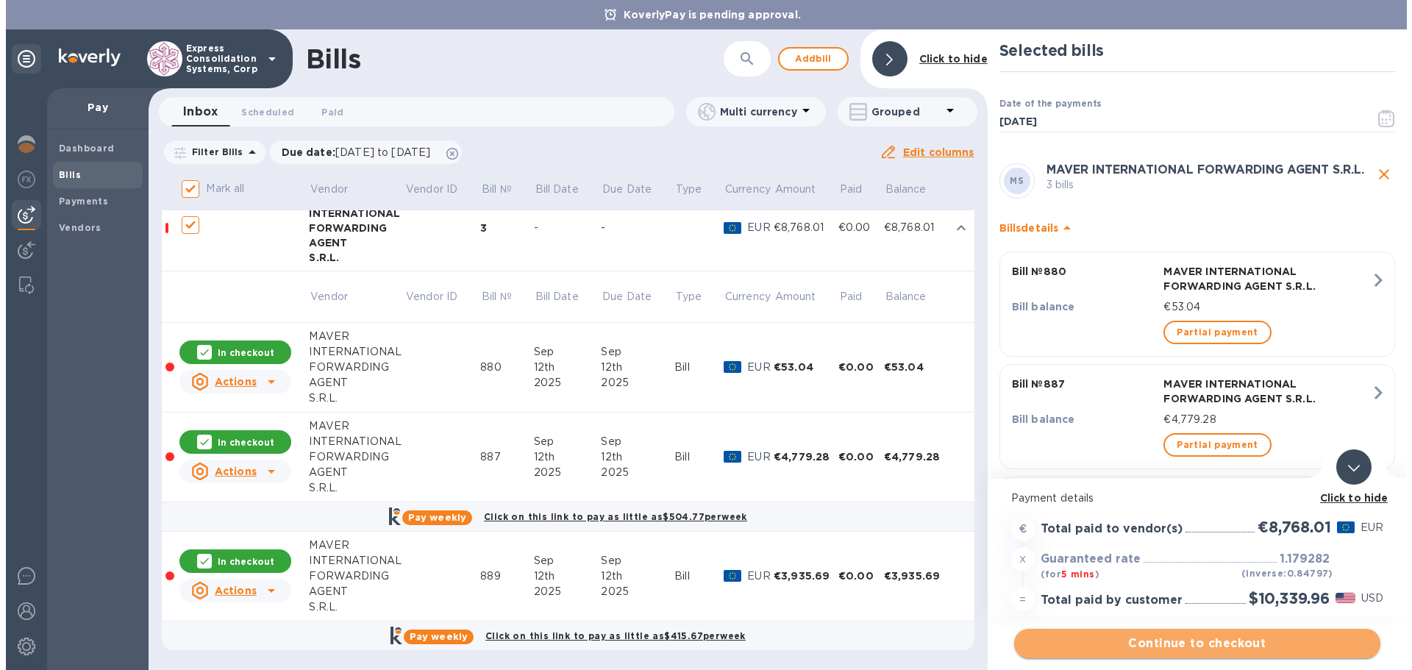
scroll to position [0, 0]
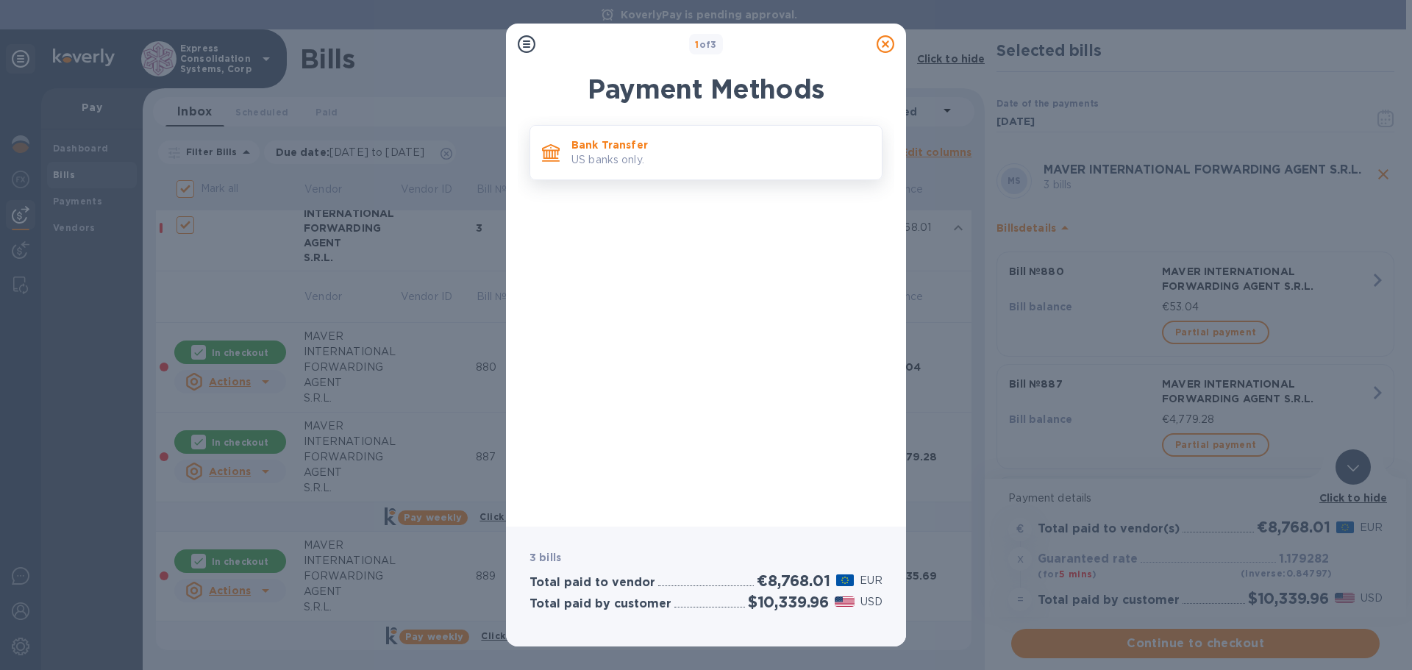
click at [612, 142] on p "Bank Transfer" at bounding box center [721, 145] width 299 height 15
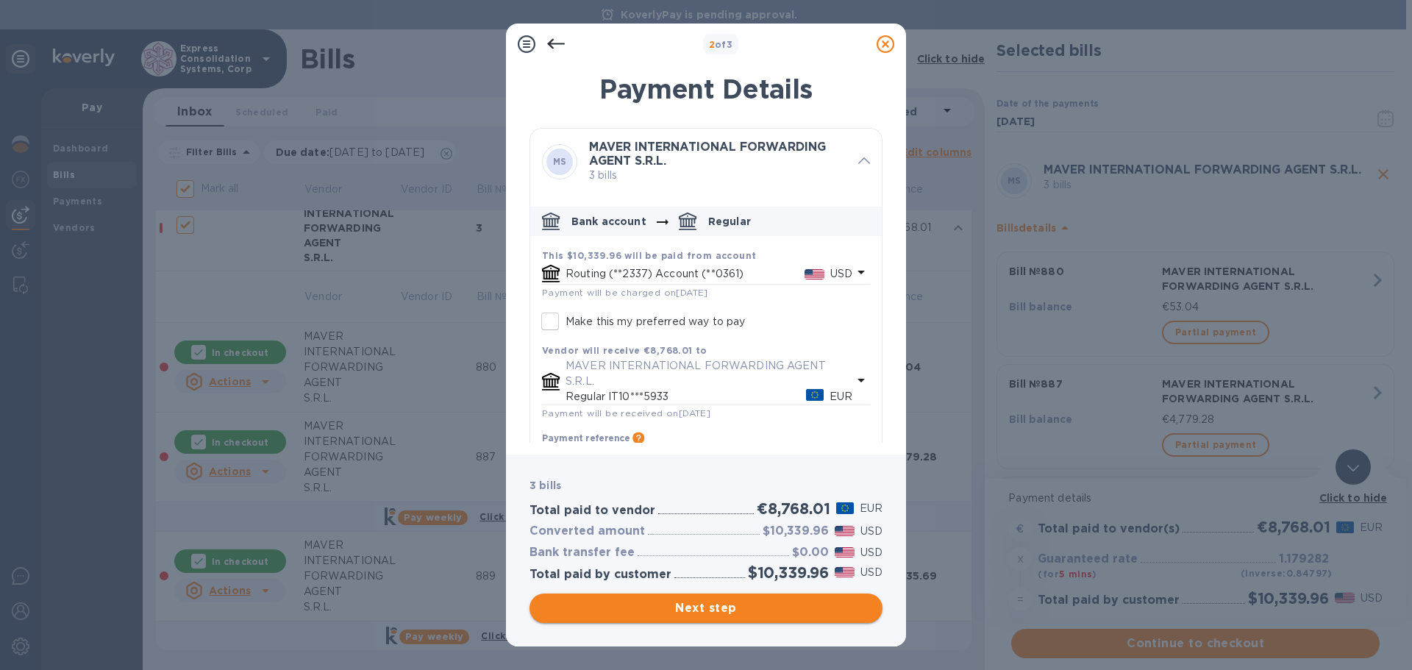
click at [725, 609] on span "Next step" at bounding box center [706, 609] width 330 height 18
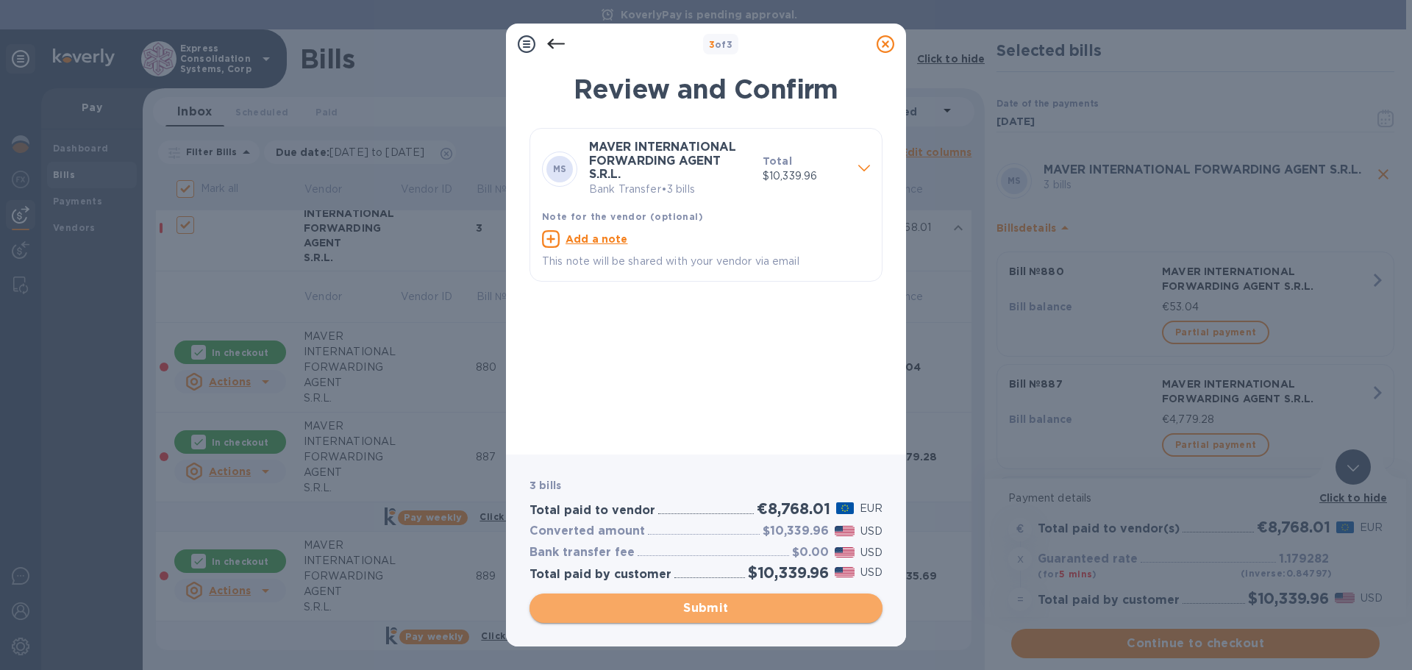
click at [718, 609] on span "Submit" at bounding box center [706, 609] width 330 height 18
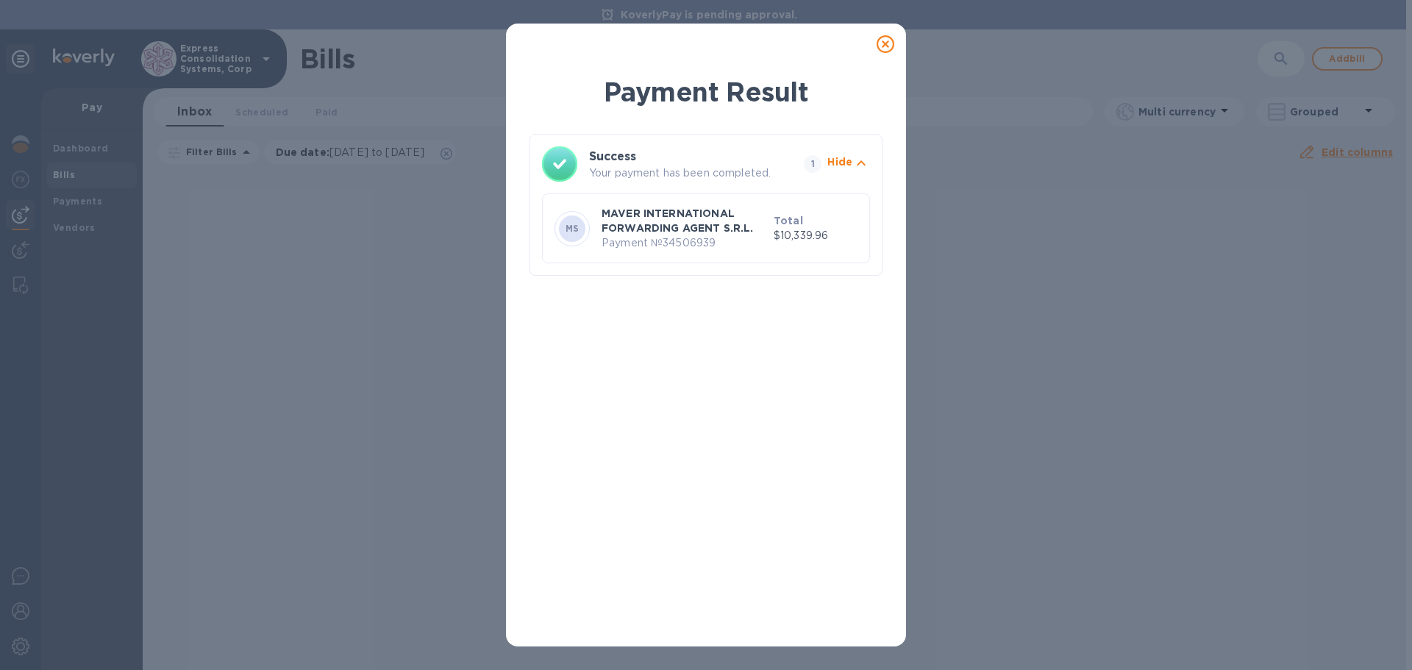
click at [886, 43] on icon at bounding box center [886, 44] width 18 height 18
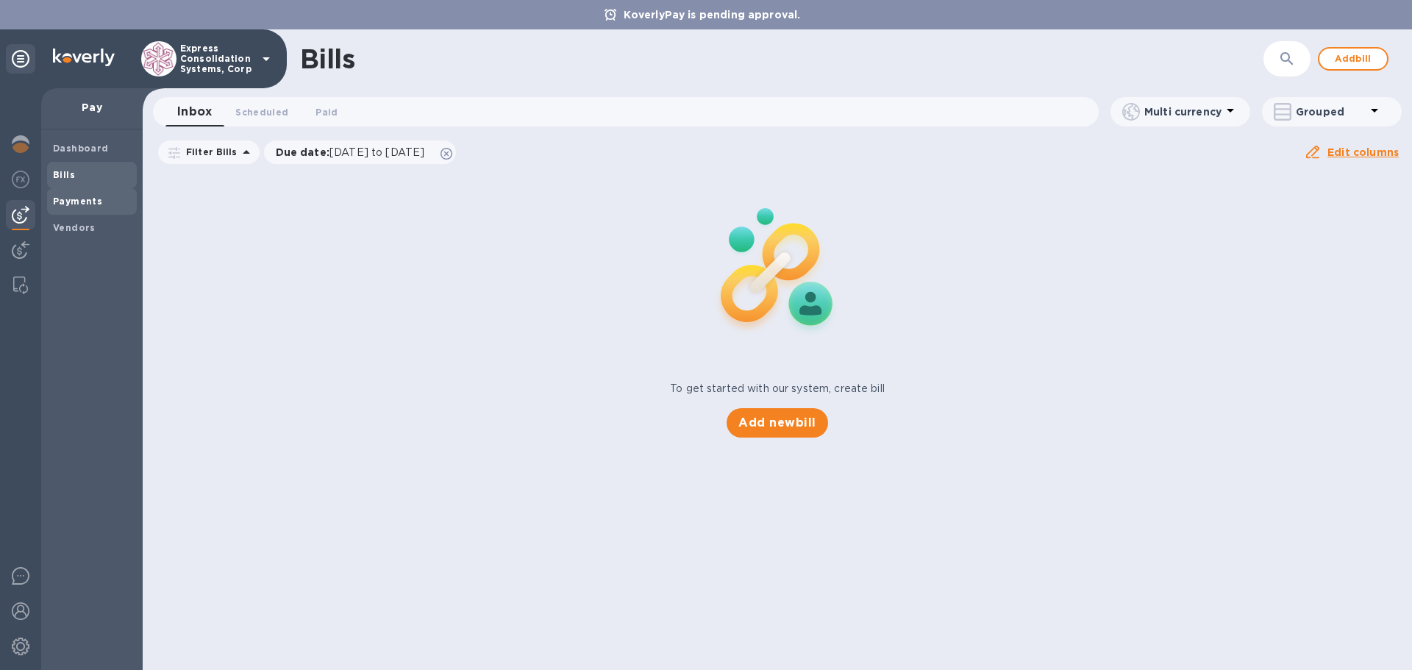
click at [80, 205] on b "Payments" at bounding box center [77, 201] width 49 height 11
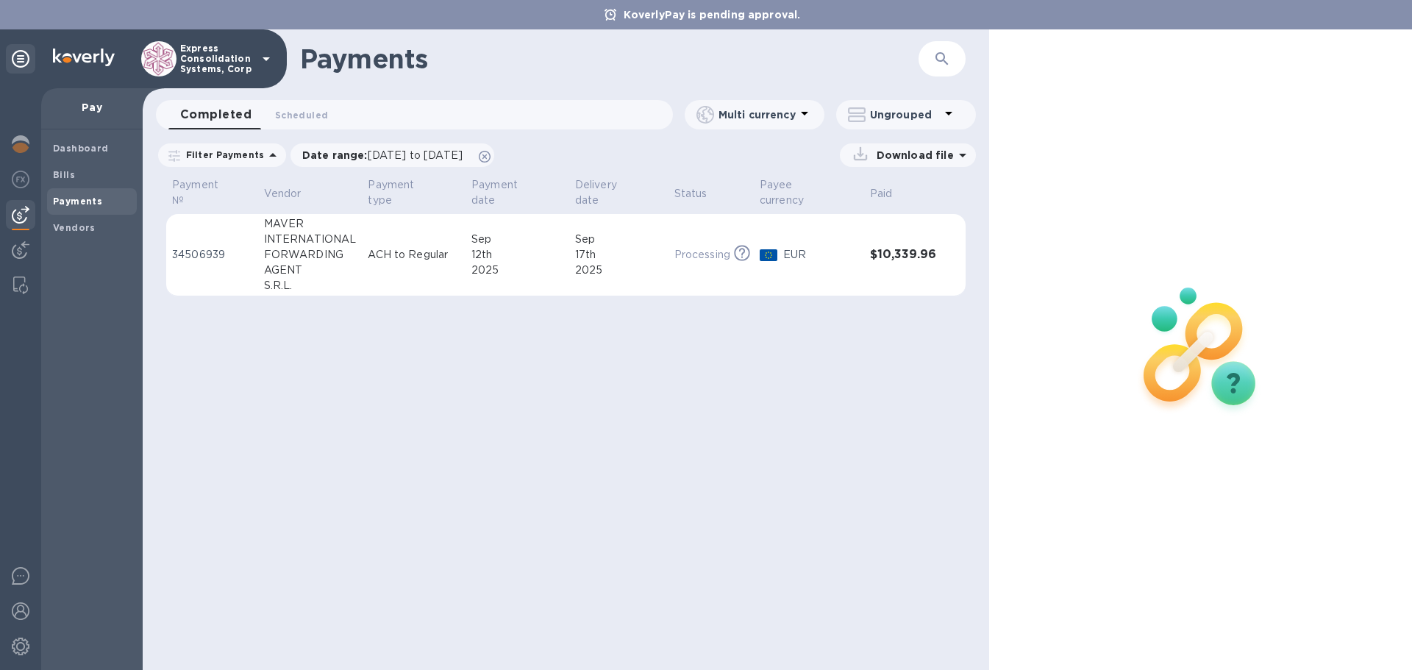
click at [421, 247] on p "ACH to Regular" at bounding box center [414, 254] width 92 height 15
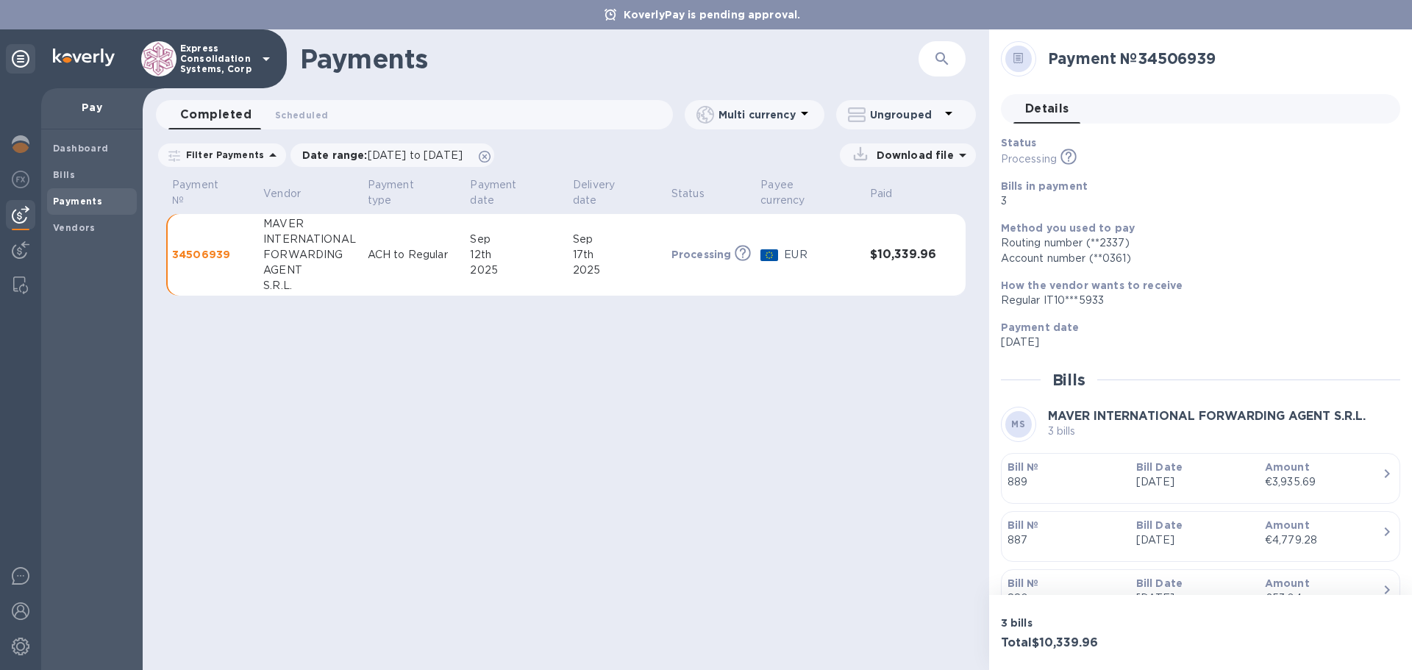
click at [931, 153] on p "Download file" at bounding box center [912, 155] width 83 height 15
click at [650, 383] on div "Payments ​ Completed 0 Scheduled 0 Multi currency Ungrouped Filter Payments Dat…" at bounding box center [566, 349] width 847 height 641
click at [25, 179] on img at bounding box center [21, 180] width 18 height 18
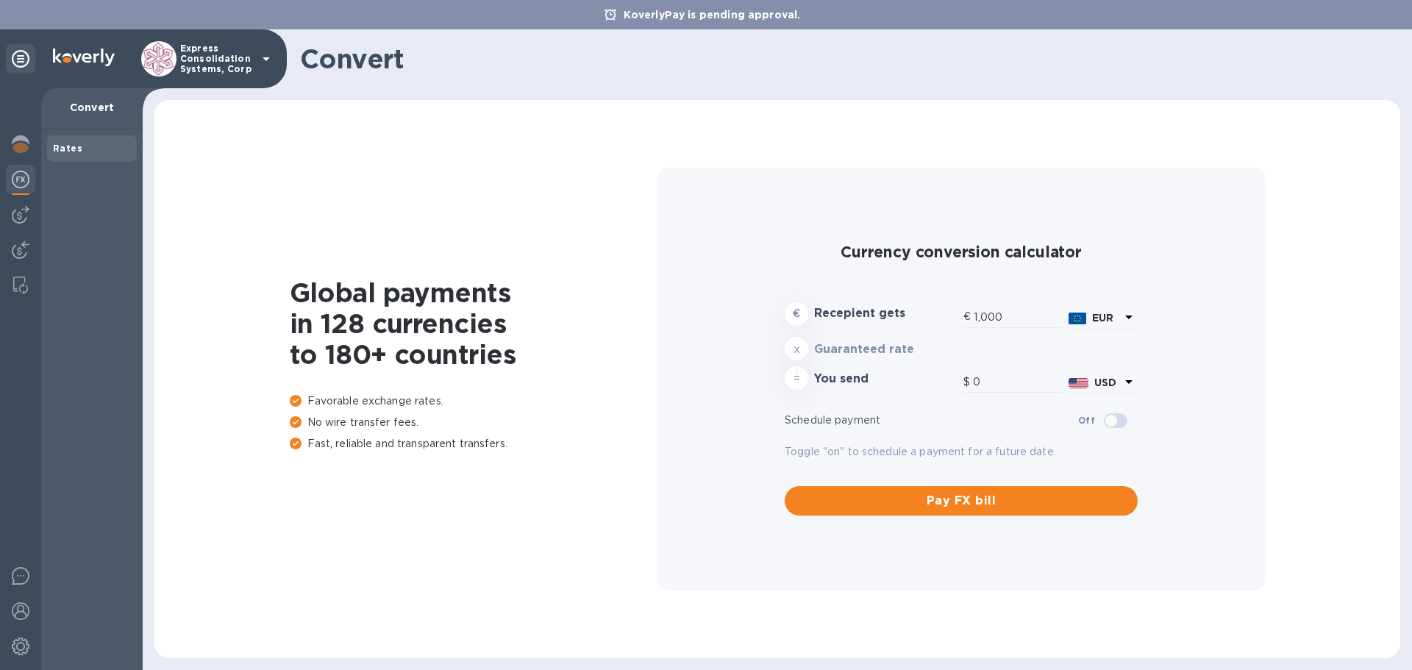
type input "1,179.08"
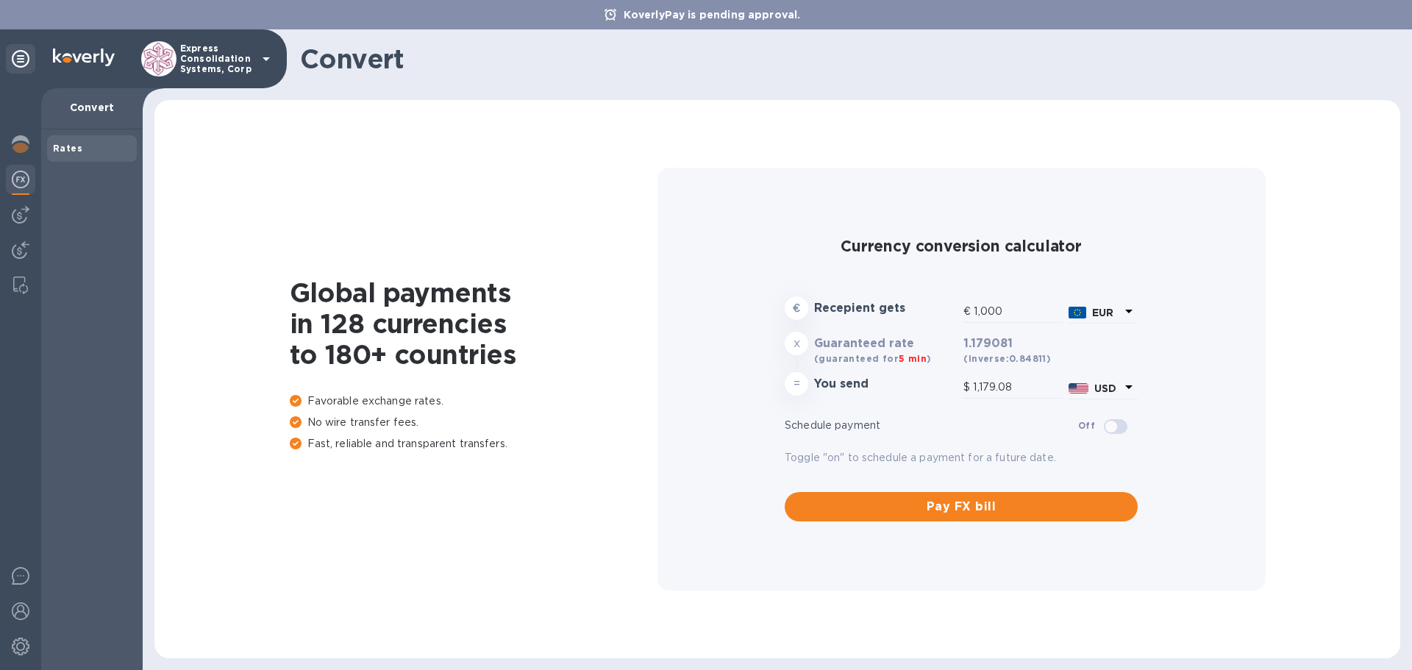
click at [1126, 308] on icon at bounding box center [1129, 311] width 18 height 18
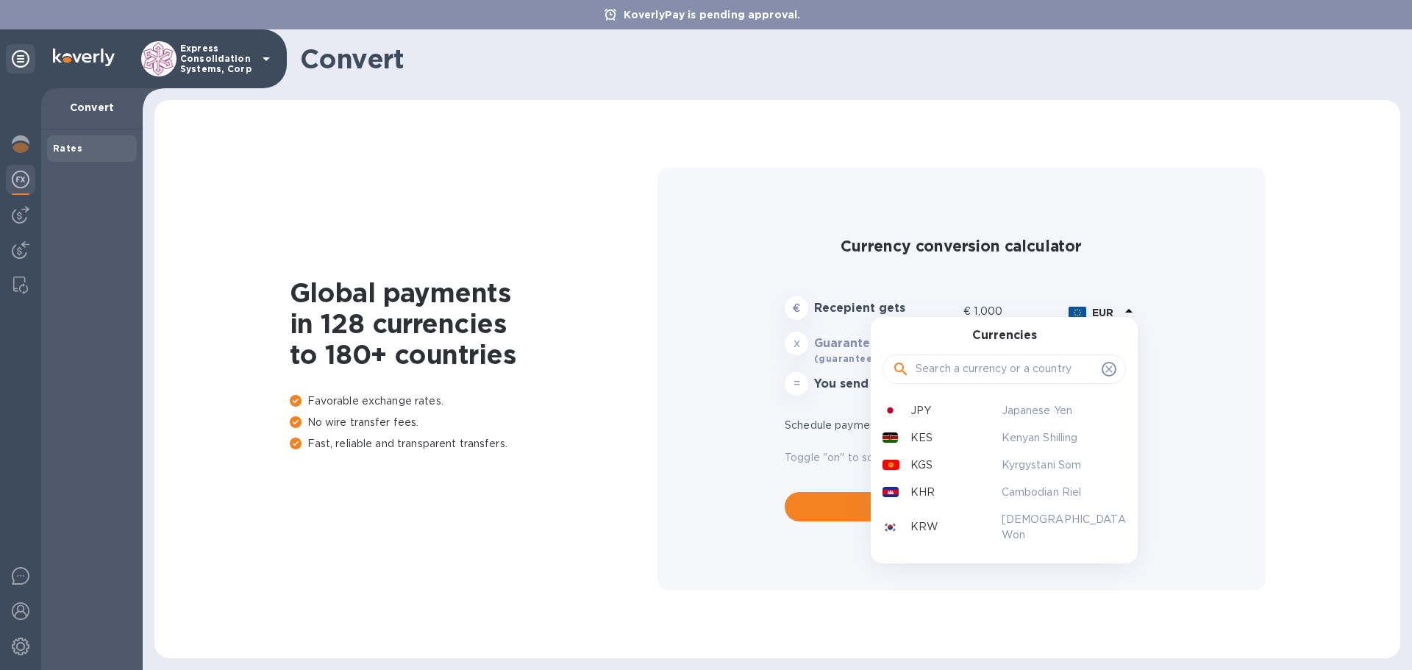
scroll to position [2133, 0]
click at [969, 372] on input "text" at bounding box center [1006, 369] width 180 height 22
type input "TR"
click at [1016, 470] on p "Trinidad & Tobago Dollar" at bounding box center [1058, 476] width 113 height 31
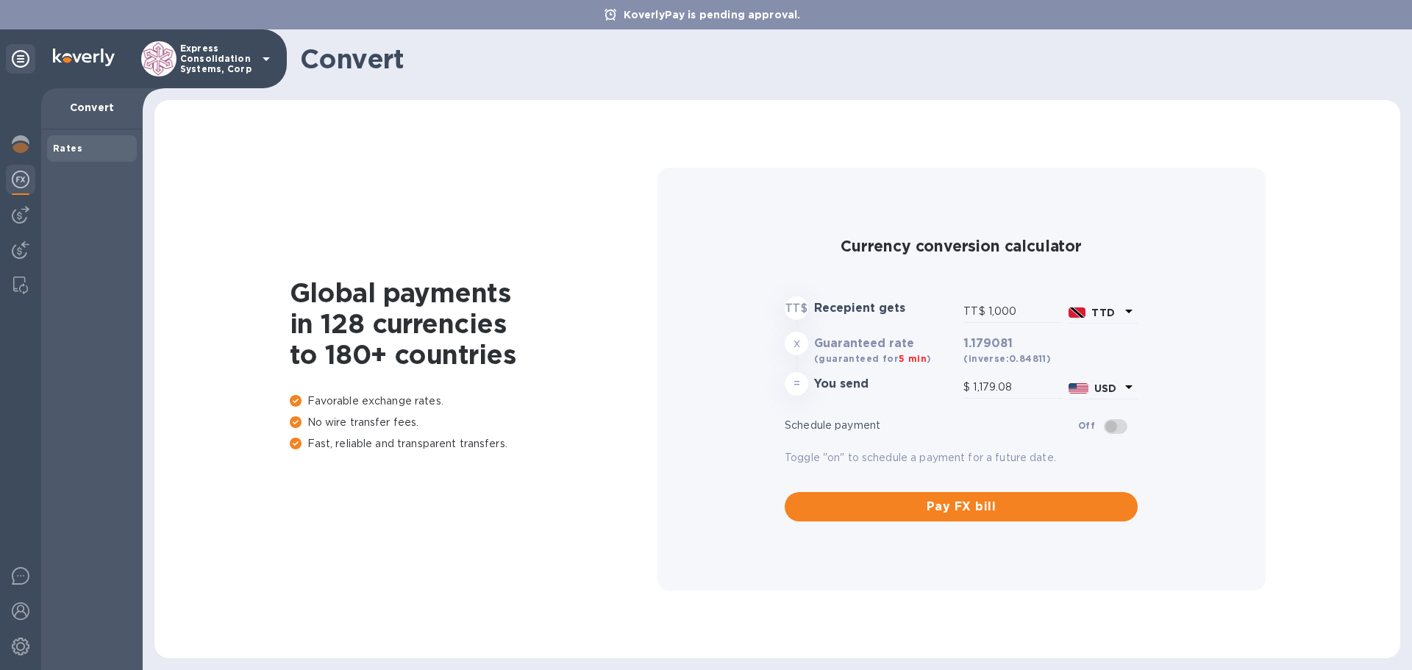
type input "149.02"
drag, startPoint x: 1010, startPoint y: 386, endPoint x: 960, endPoint y: 386, distance: 50.0
click at [960, 386] on div "= You send $ 149.02 USD" at bounding box center [961, 386] width 359 height 35
type input "33.55"
type input "5"
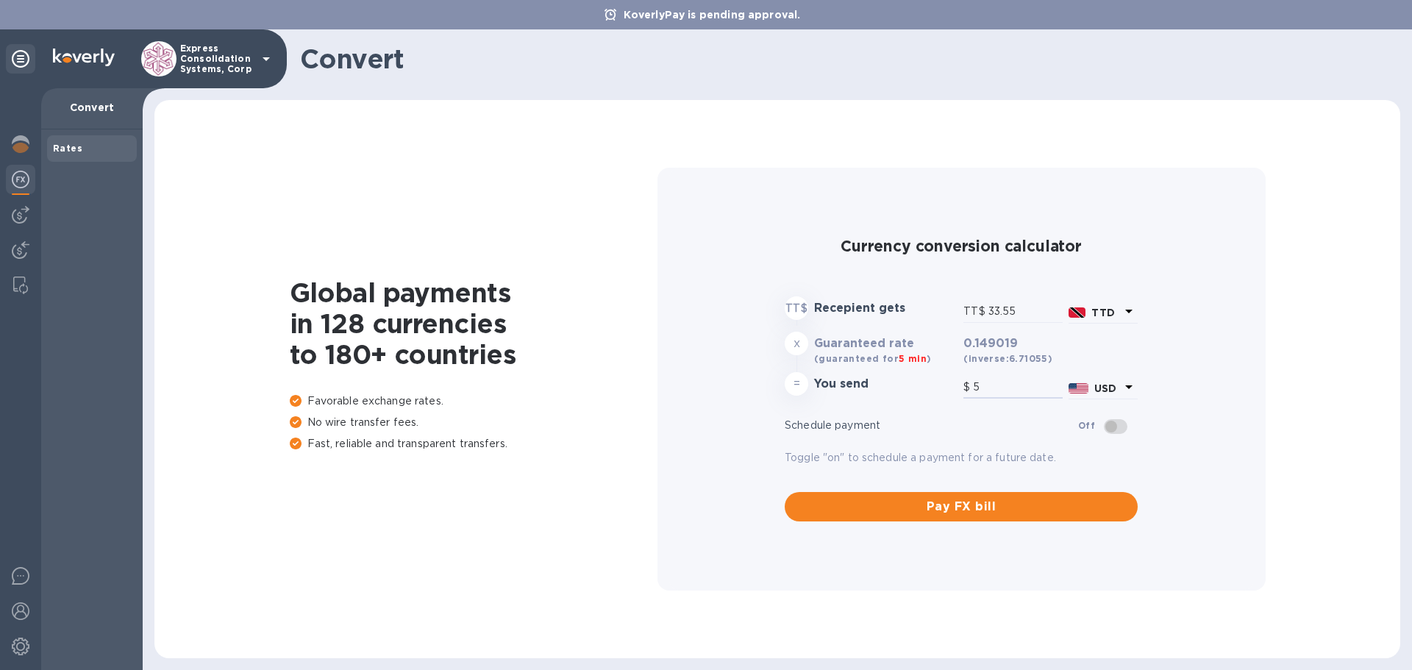
type input "335.53"
type input "50"
type input "3,355.28"
type input "500"
type input "33,552.77"
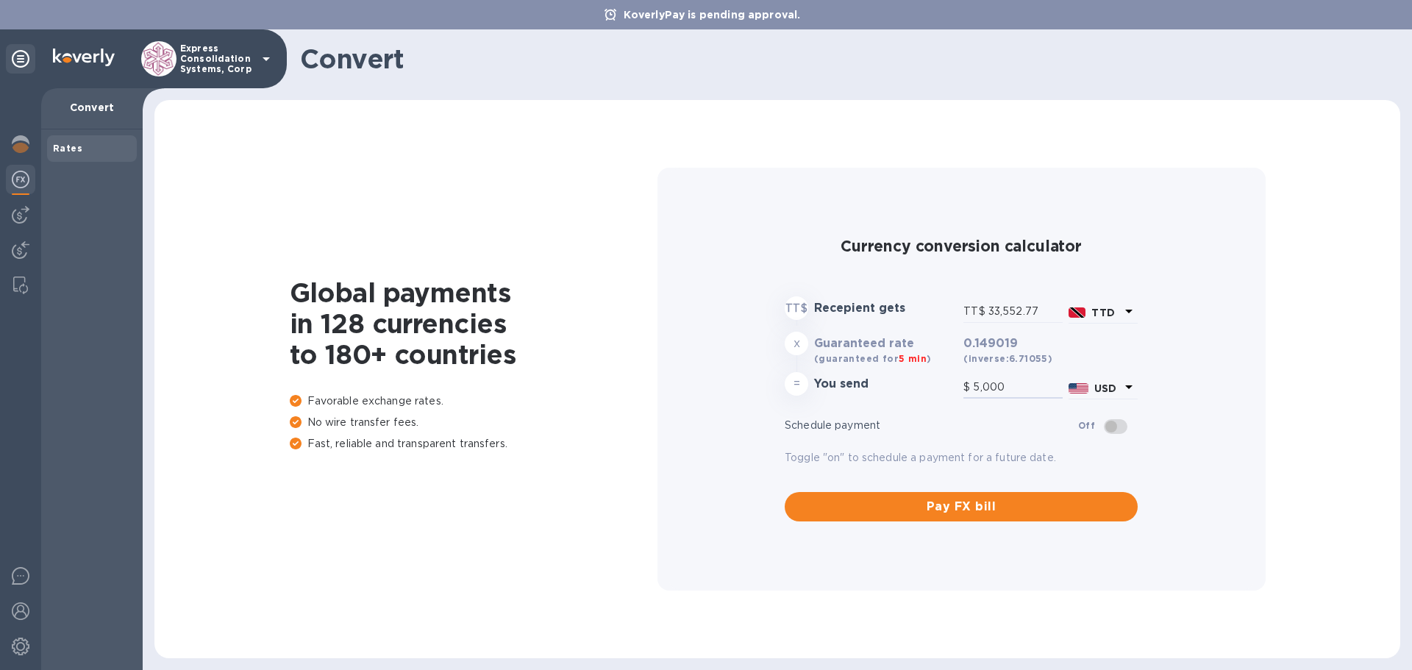
type input "5,000"
click at [1078, 314] on img at bounding box center [1077, 313] width 17 height 10
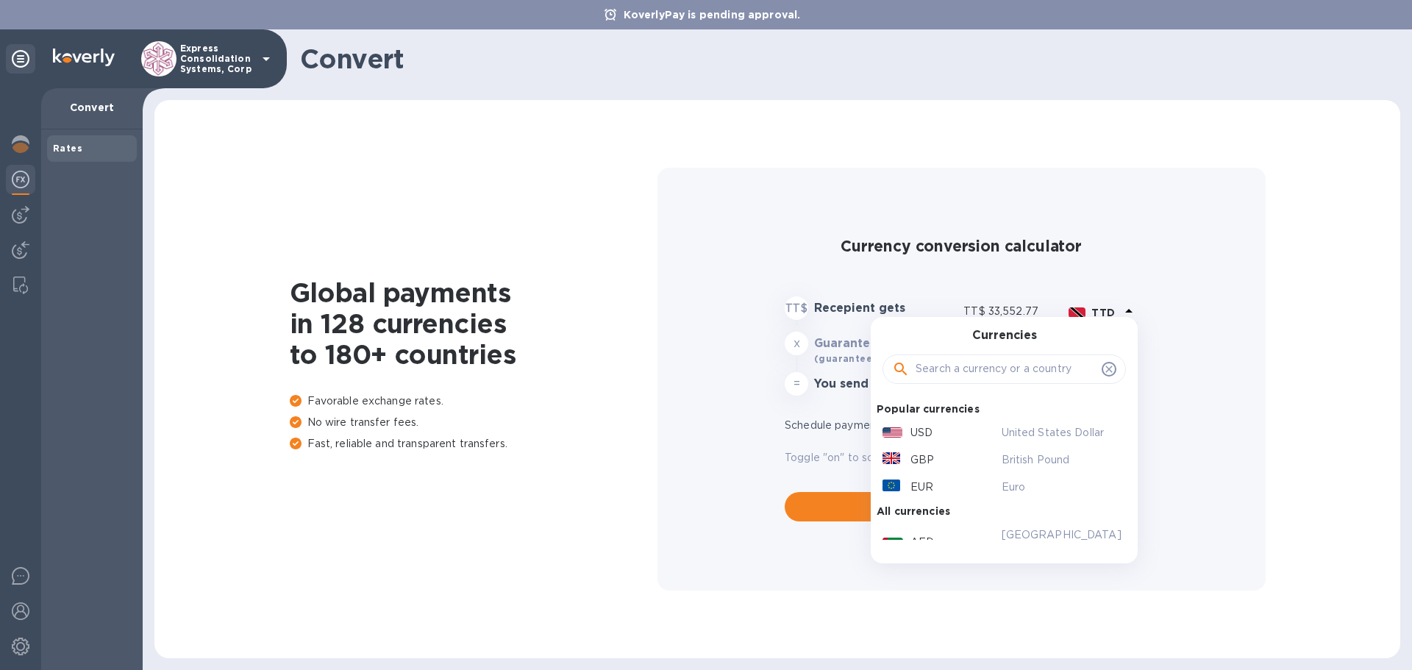
click at [1177, 328] on div "Currency conversion calculator TT$ Recepient gets TT$ 33,552.77 TTD Currencies …" at bounding box center [961, 379] width 585 height 423
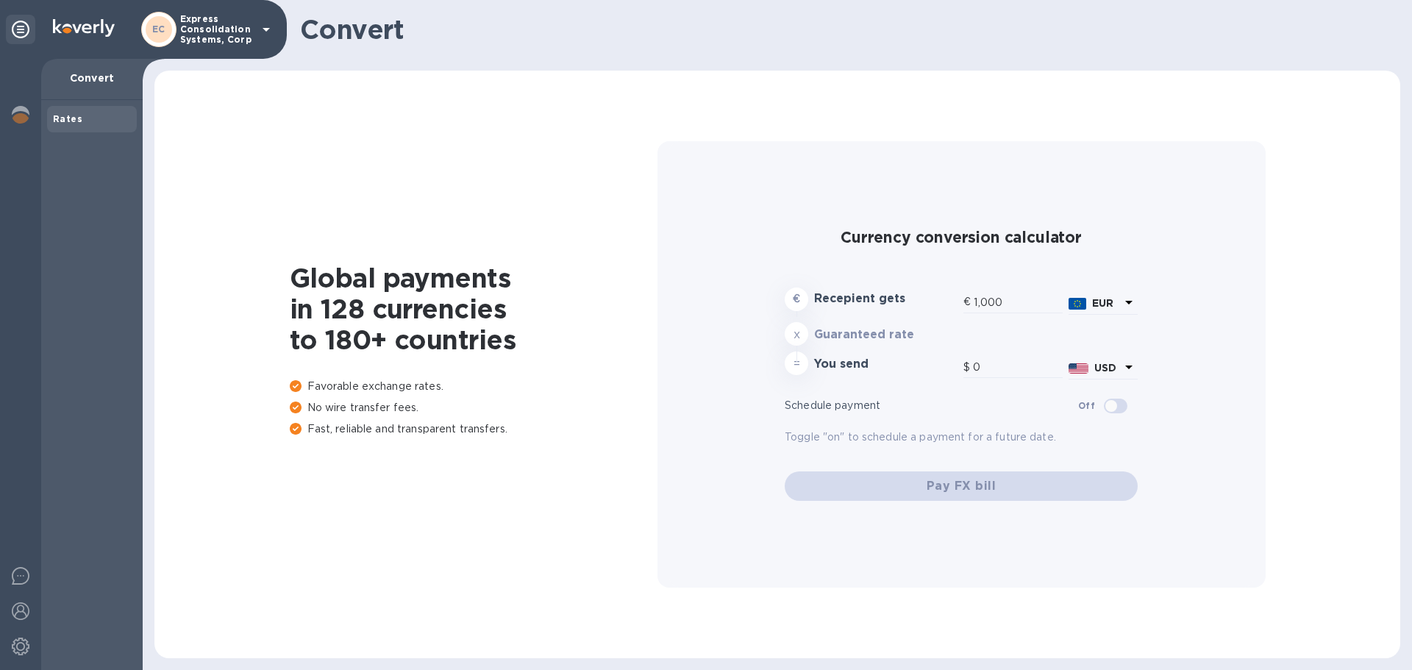
type input "1,179.08"
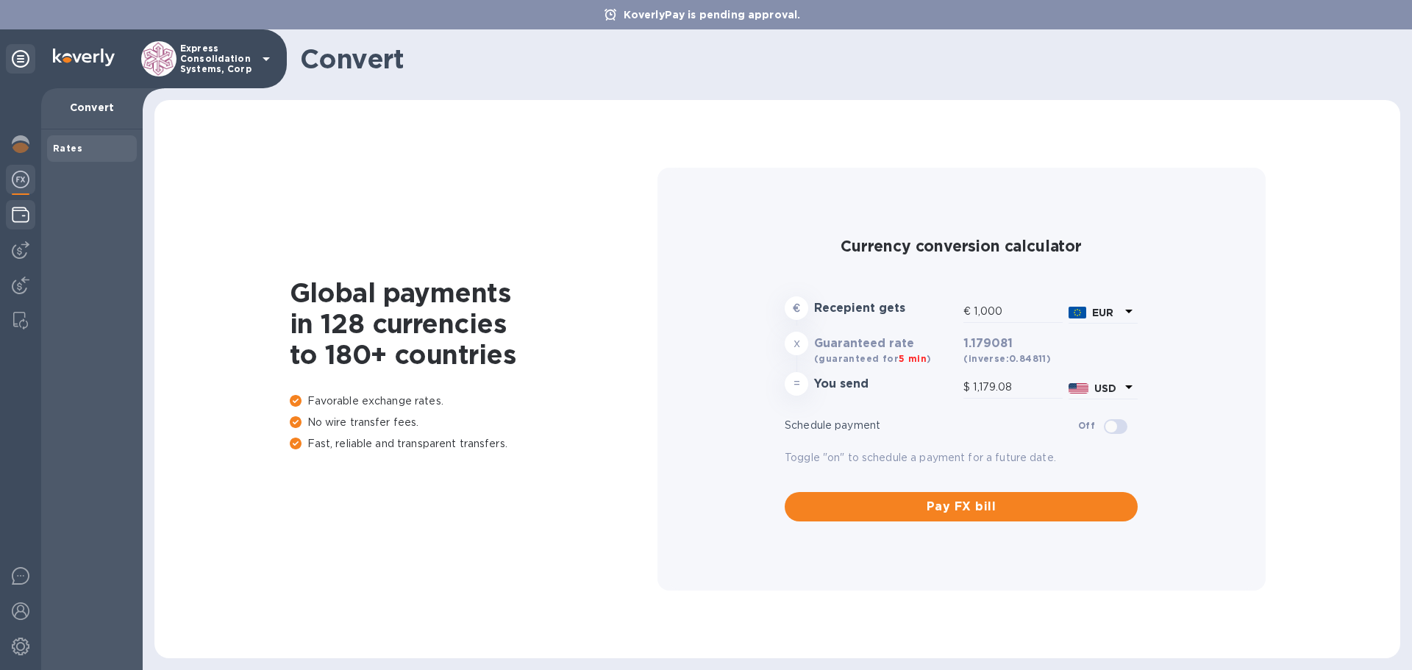
click at [22, 210] on img at bounding box center [21, 215] width 18 height 18
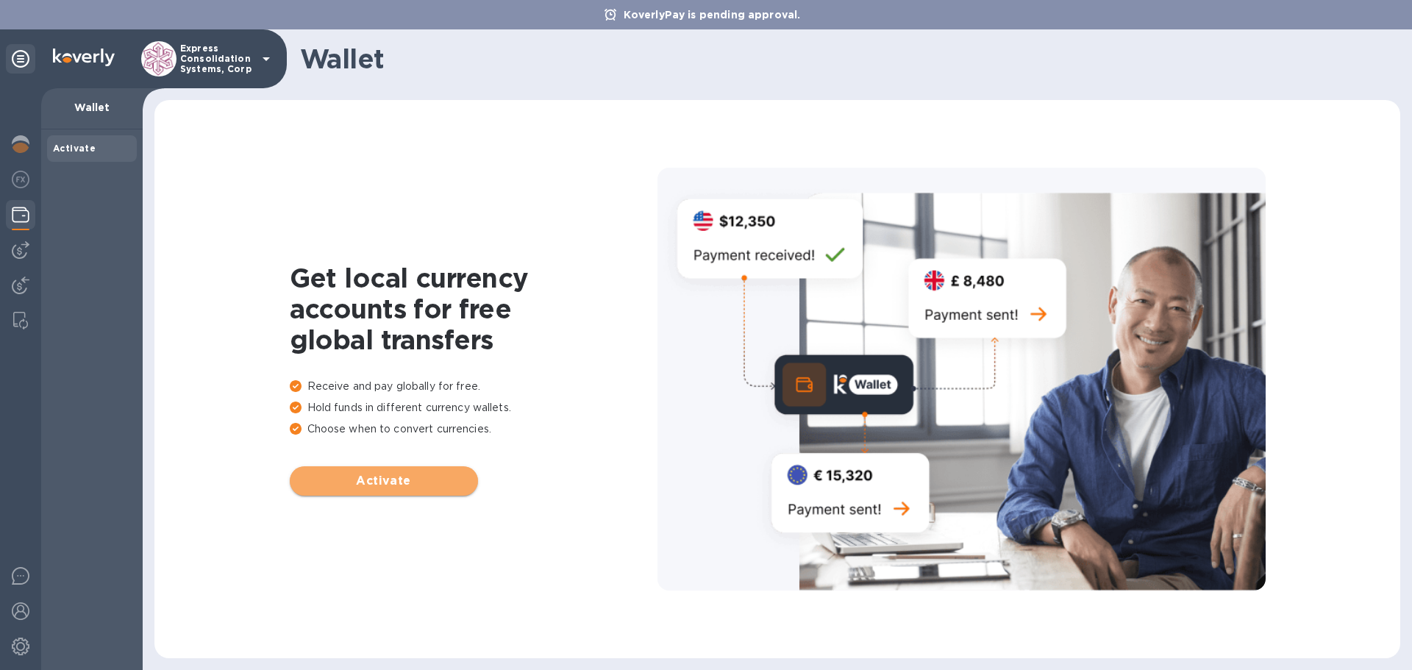
click at [373, 480] on span "Activate" at bounding box center [384, 481] width 165 height 18
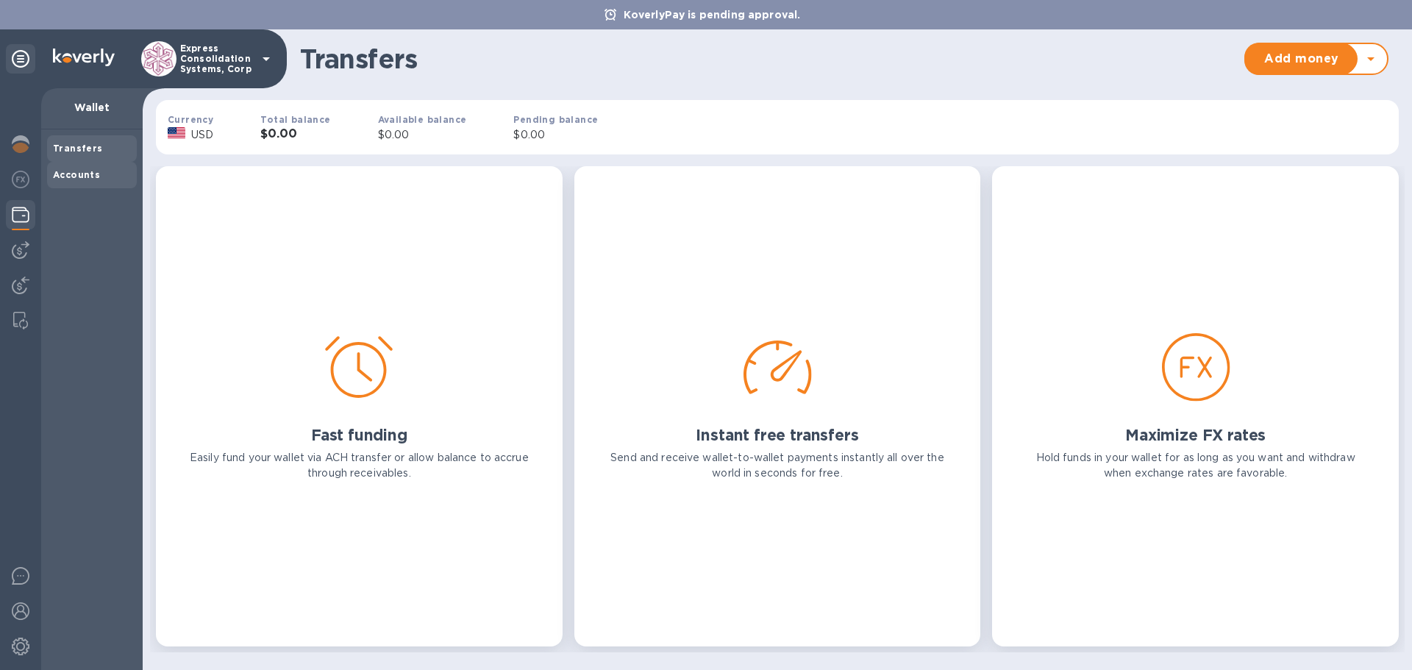
click at [82, 174] on b "Accounts" at bounding box center [76, 174] width 47 height 11
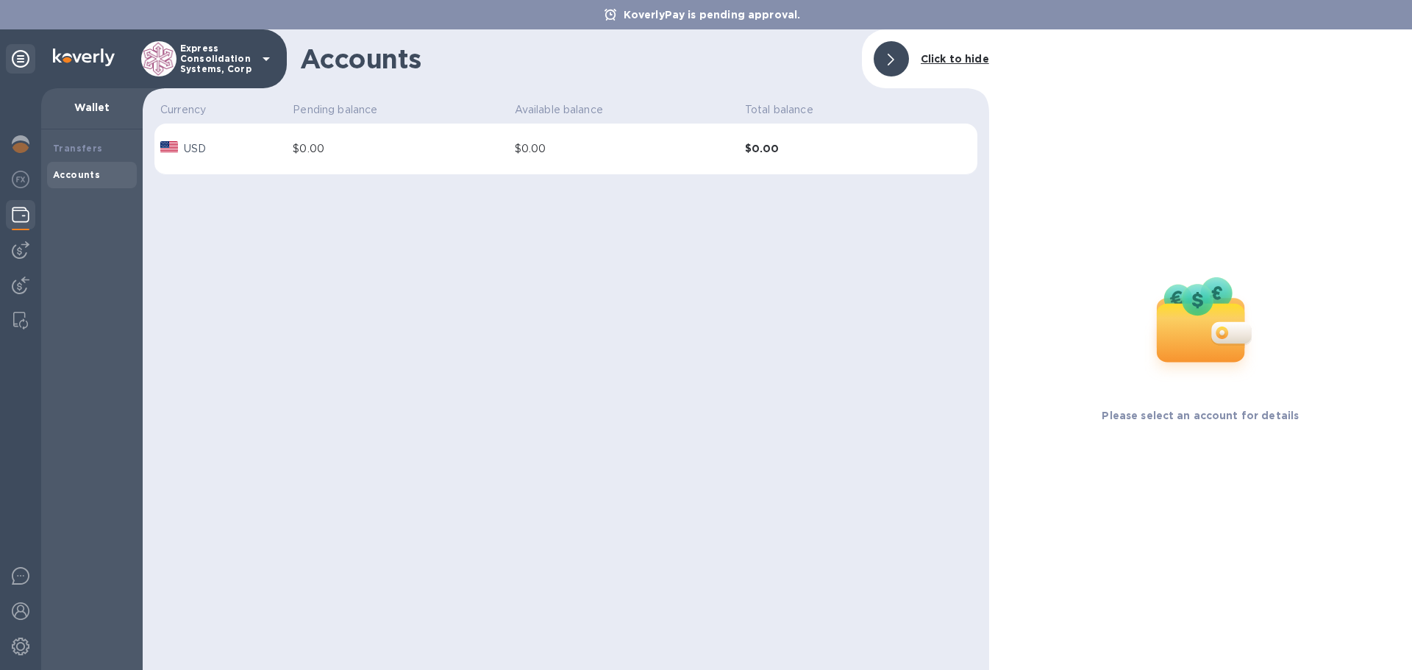
click at [523, 148] on div "$0.00" at bounding box center [624, 148] width 218 height 15
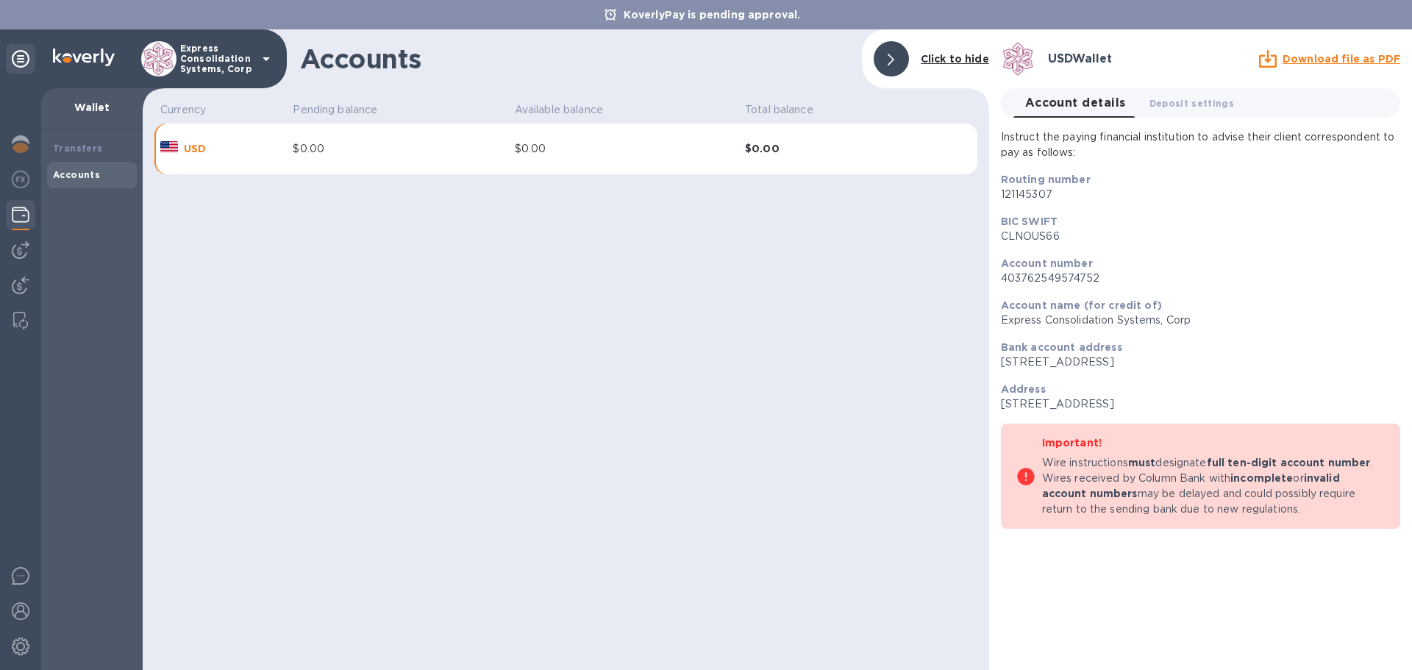
click at [1373, 53] on u "Download file as PDF" at bounding box center [1342, 59] width 118 height 12
click at [80, 147] on b "Transfers" at bounding box center [78, 148] width 50 height 11
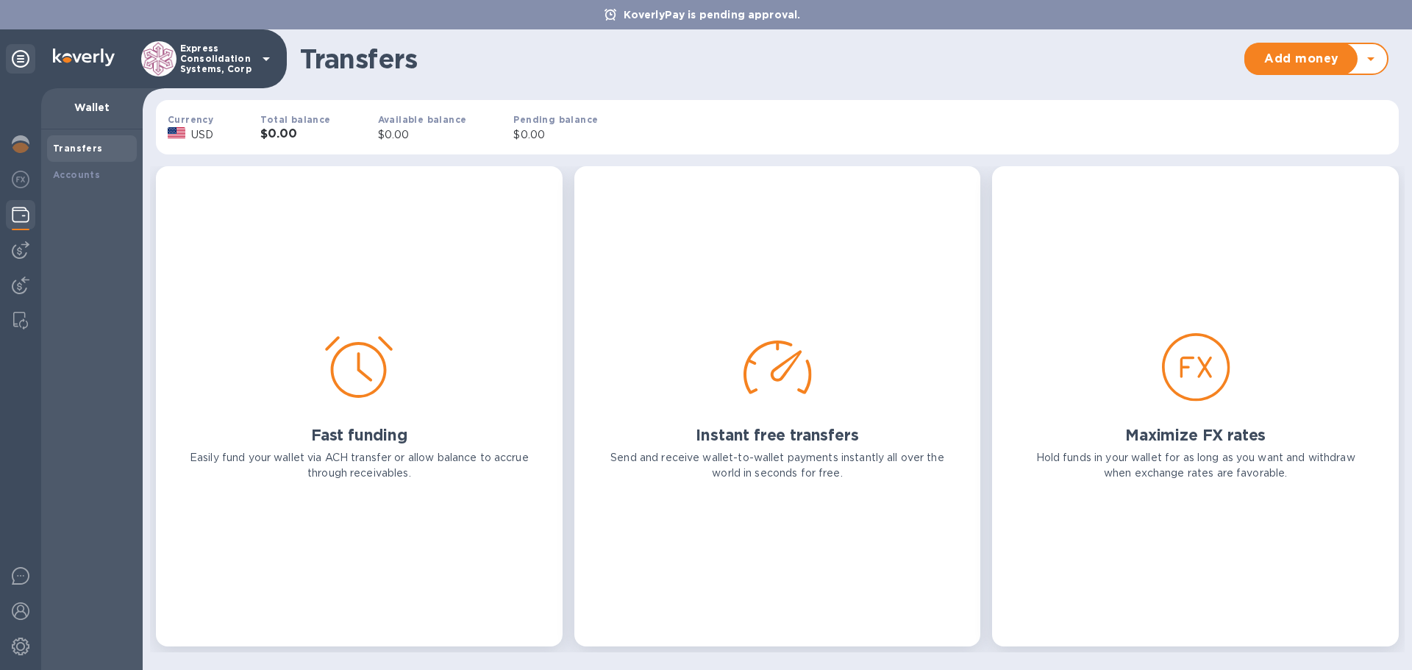
click at [1371, 56] on icon at bounding box center [1371, 59] width 18 height 18
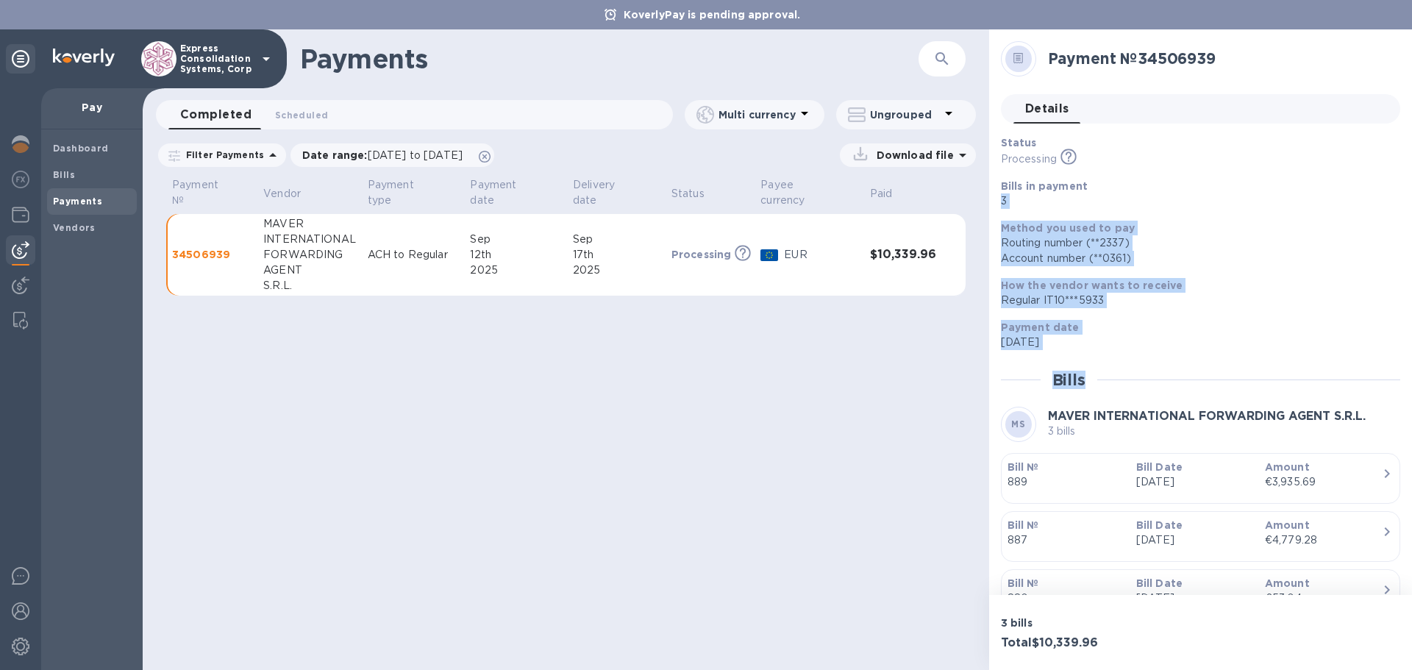
drag, startPoint x: 1395, startPoint y: 298, endPoint x: 1492, endPoint y: 370, distance: 120.9
click at [1412, 370] on html "KoverlyPay is pending approval. Express Consolidation Systems, Corp Pay Dashboa…" at bounding box center [706, 335] width 1412 height 670
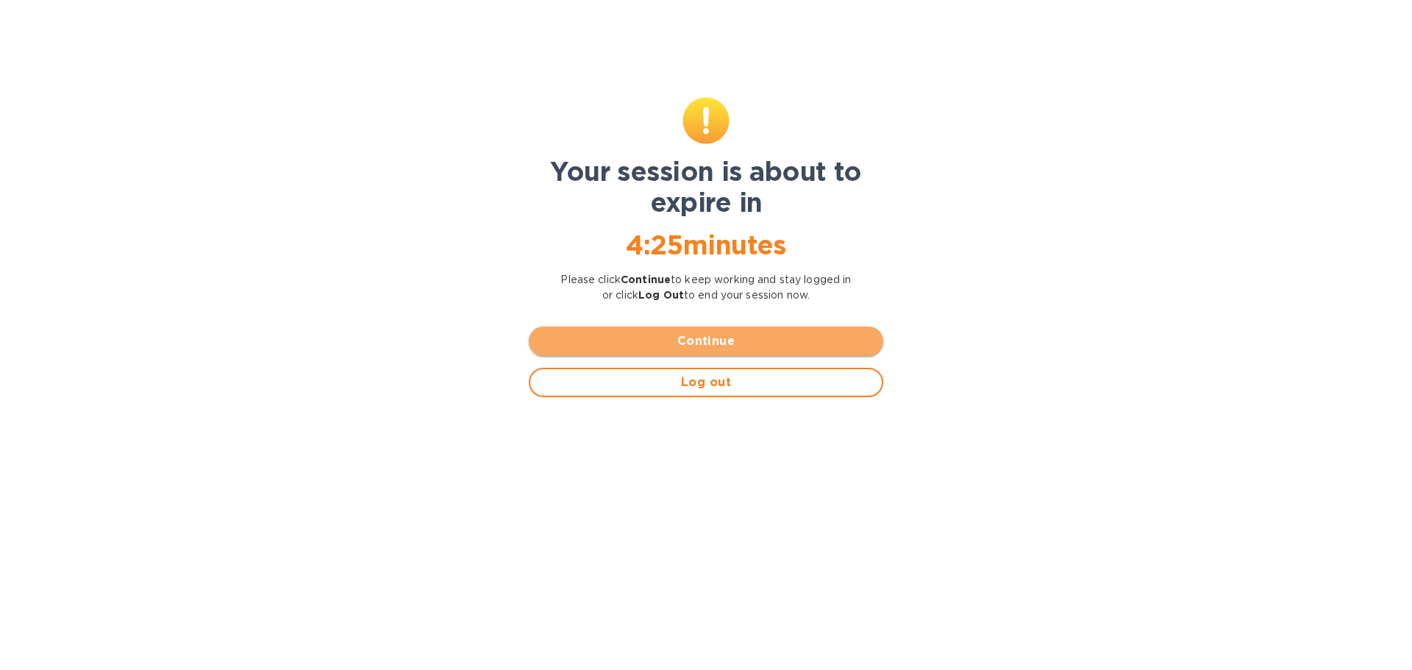
click at [846, 335] on span "Continue" at bounding box center [706, 342] width 331 height 18
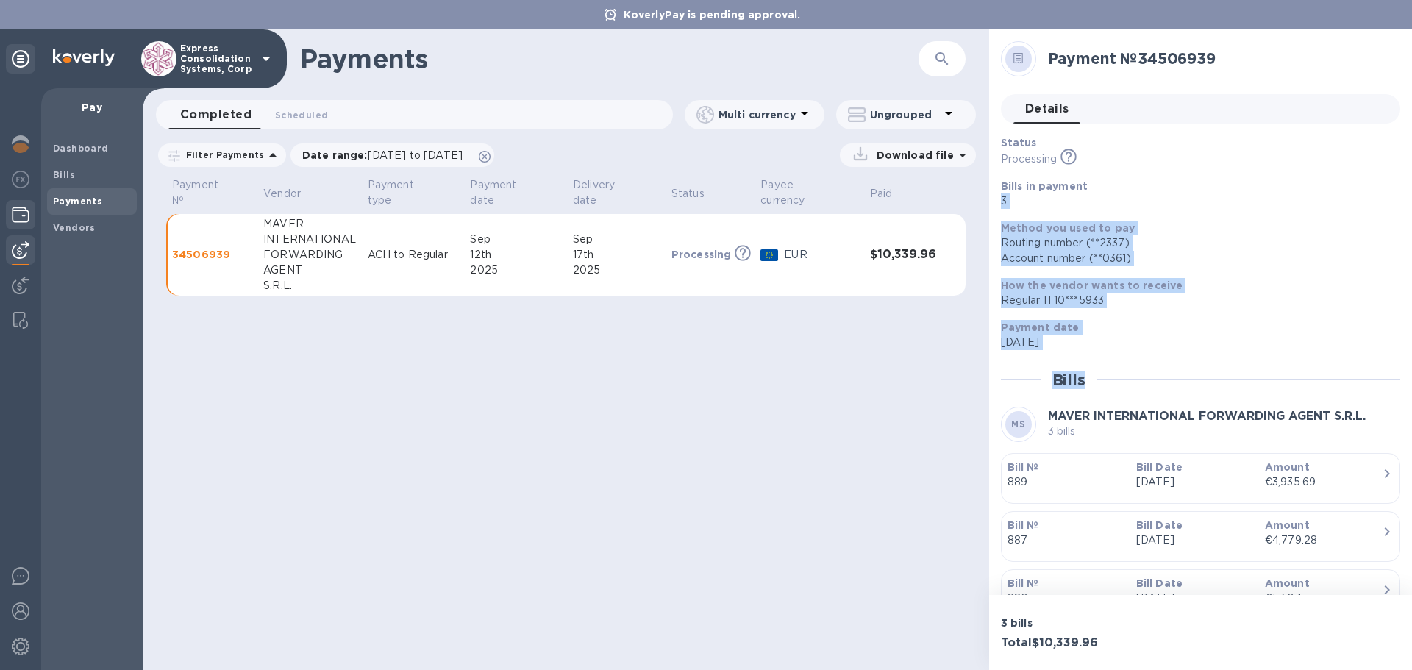
click at [22, 216] on img at bounding box center [21, 215] width 18 height 18
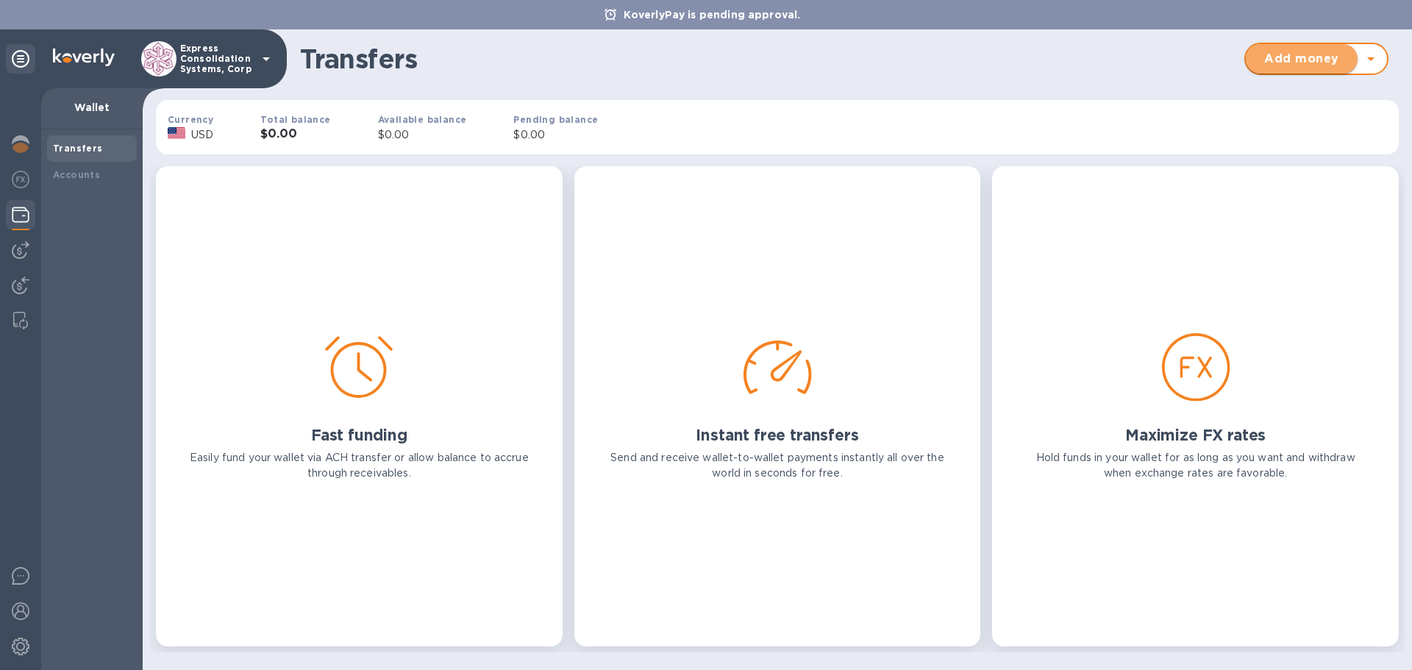
click at [1280, 60] on span "Add money" at bounding box center [1302, 59] width 88 height 18
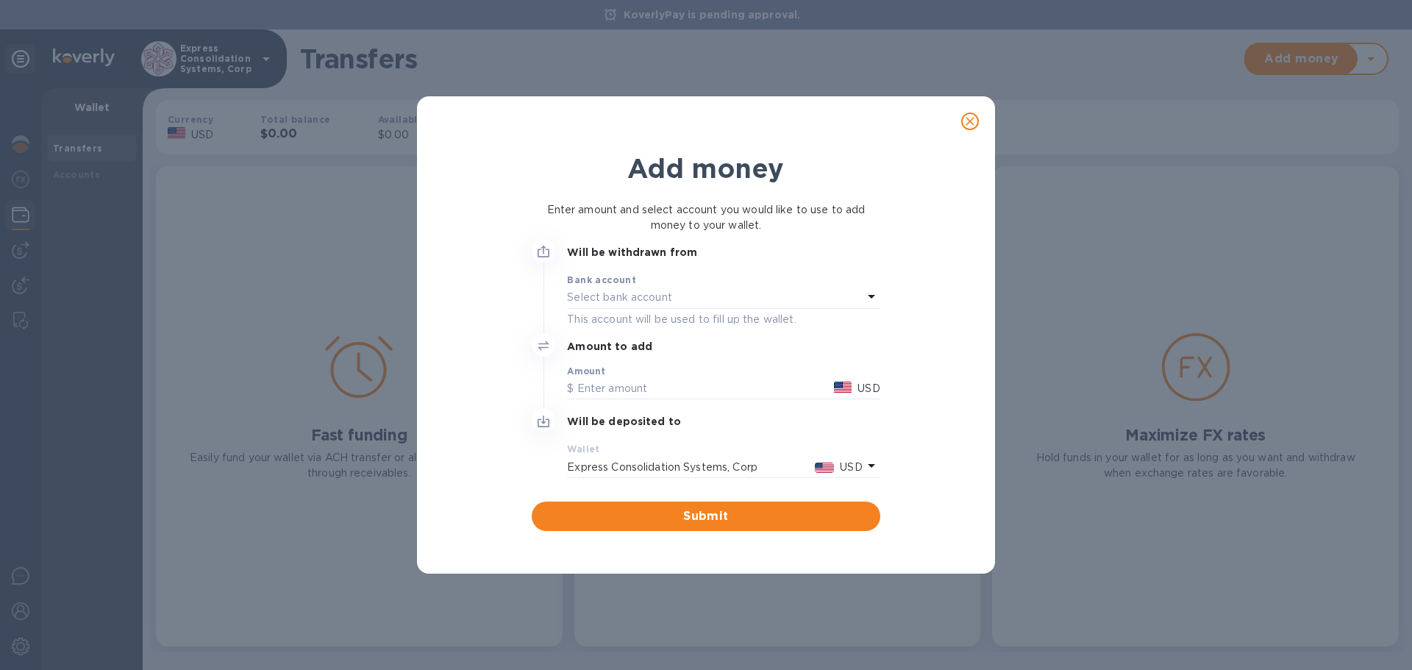
click at [973, 120] on icon "close" at bounding box center [970, 121] width 15 height 15
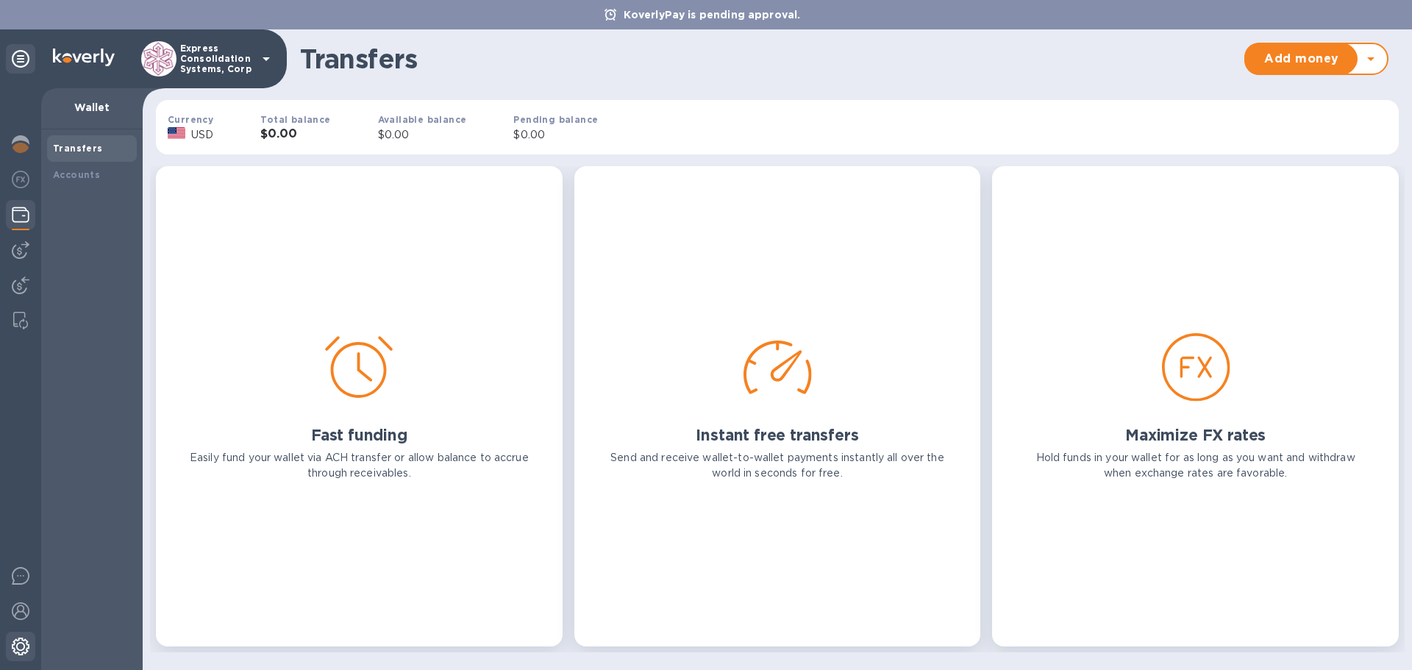
click at [23, 648] on img at bounding box center [21, 647] width 18 height 18
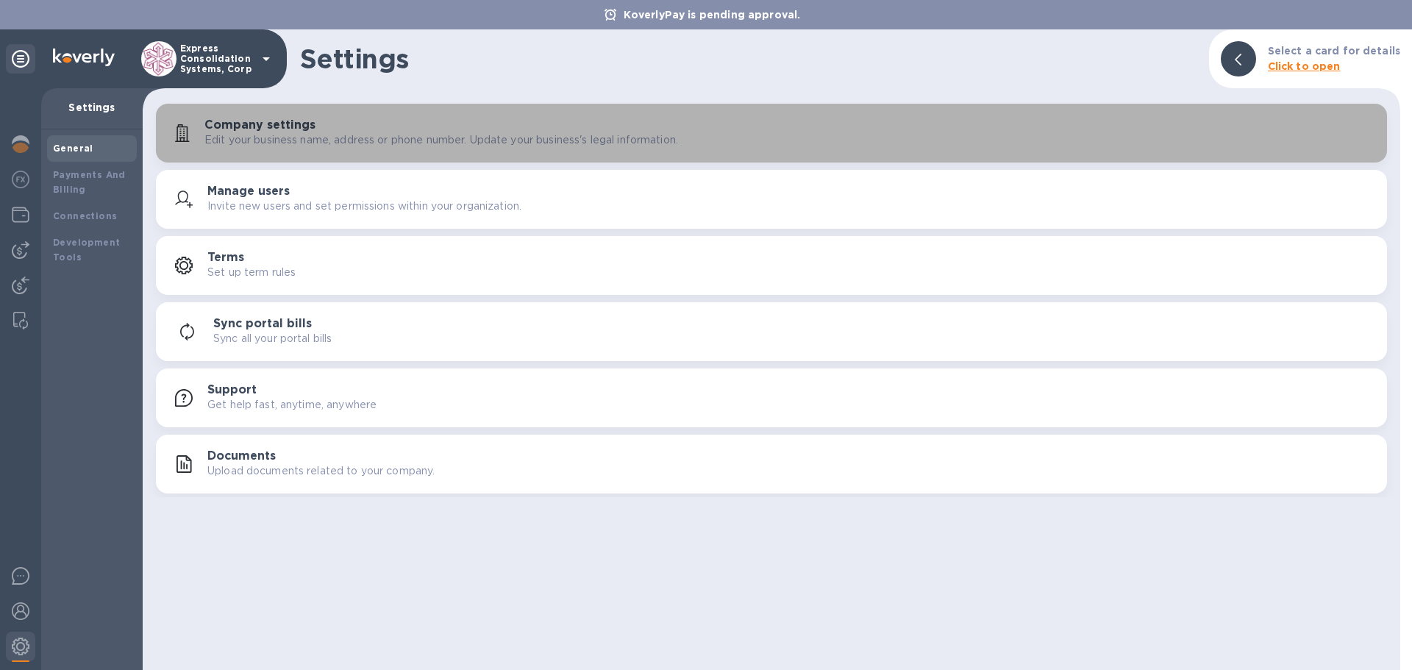
click at [256, 131] on h3 "Company settings" at bounding box center [260, 125] width 111 height 14
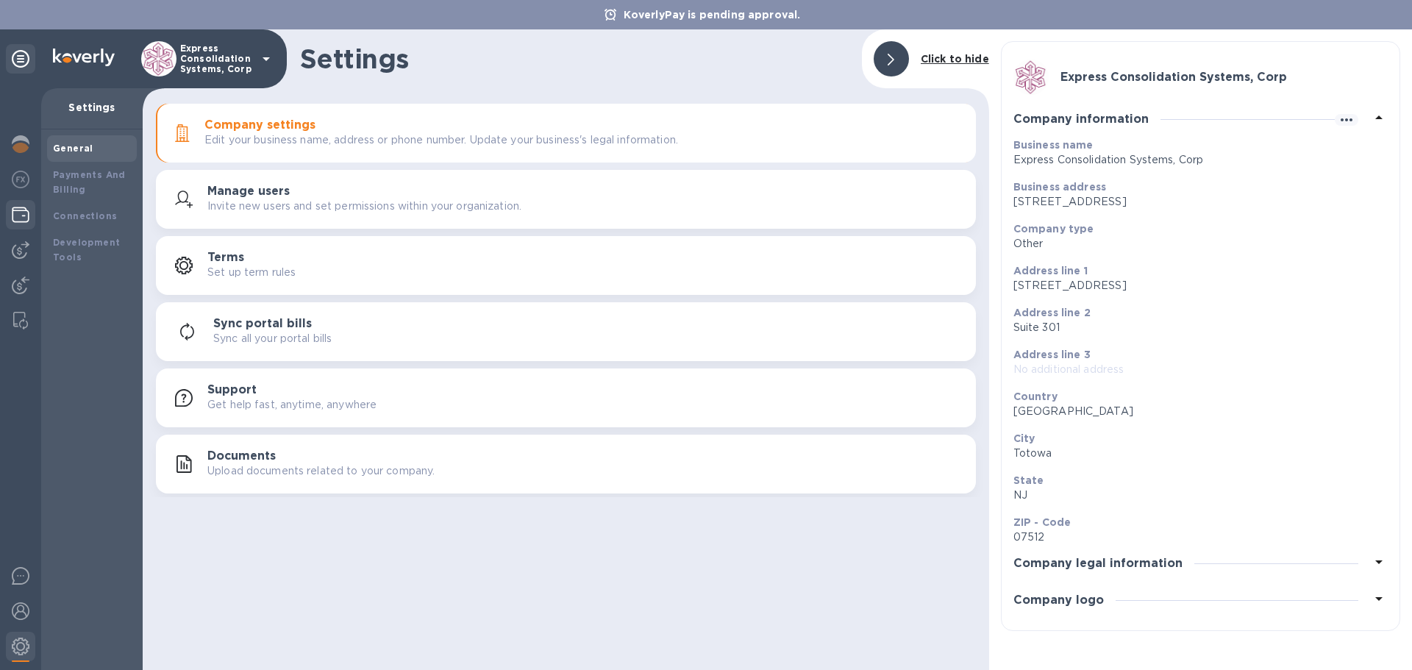
click at [22, 216] on img at bounding box center [21, 215] width 18 height 18
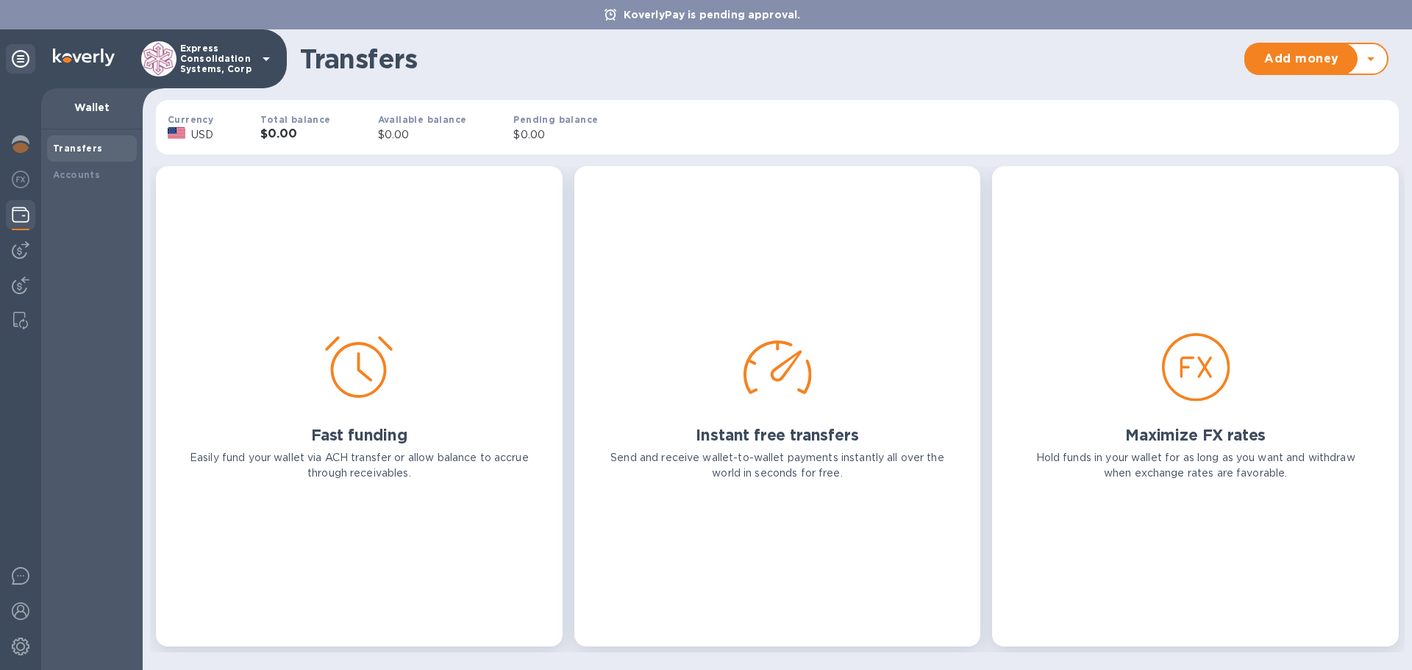
click at [1204, 357] on icon at bounding box center [1196, 367] width 71 height 71
click at [1186, 364] on icon at bounding box center [1196, 367] width 71 height 71
click at [1379, 59] on icon at bounding box center [1371, 59] width 18 height 18
click at [1301, 47] on button "Add money" at bounding box center [1302, 58] width 112 height 29
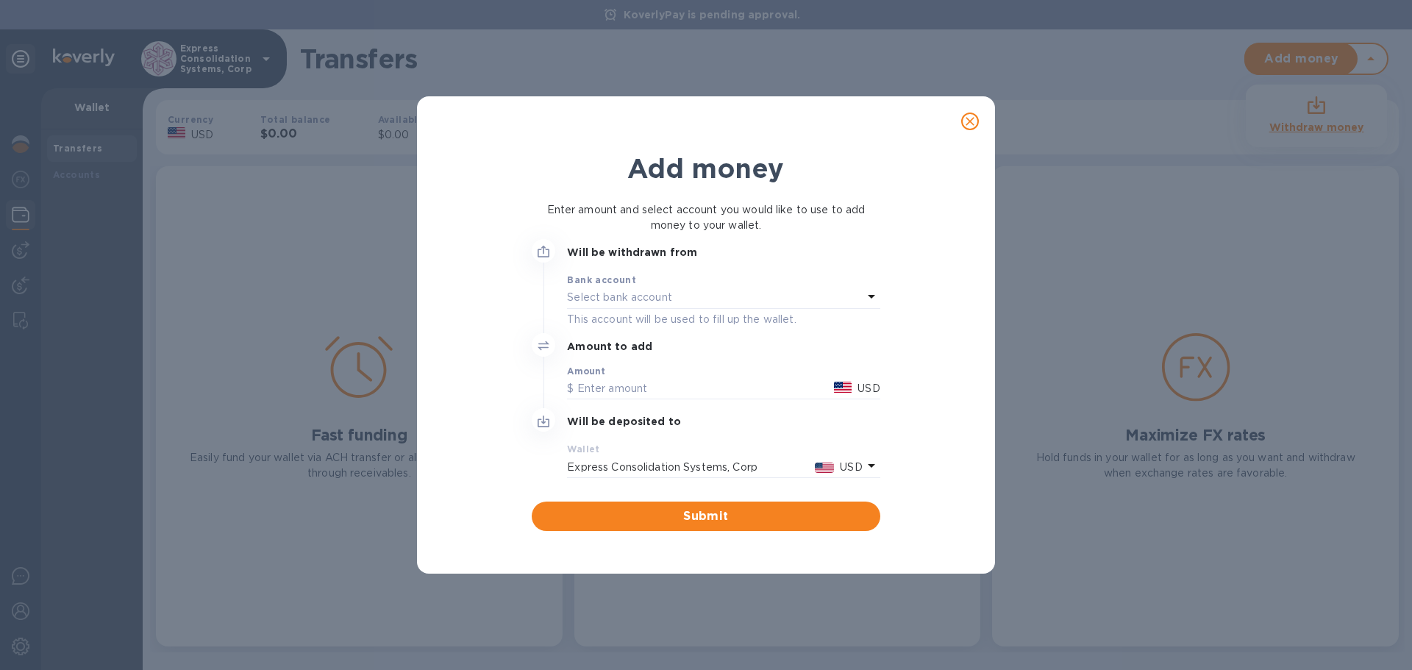
click at [973, 113] on span "close" at bounding box center [970, 122] width 18 height 18
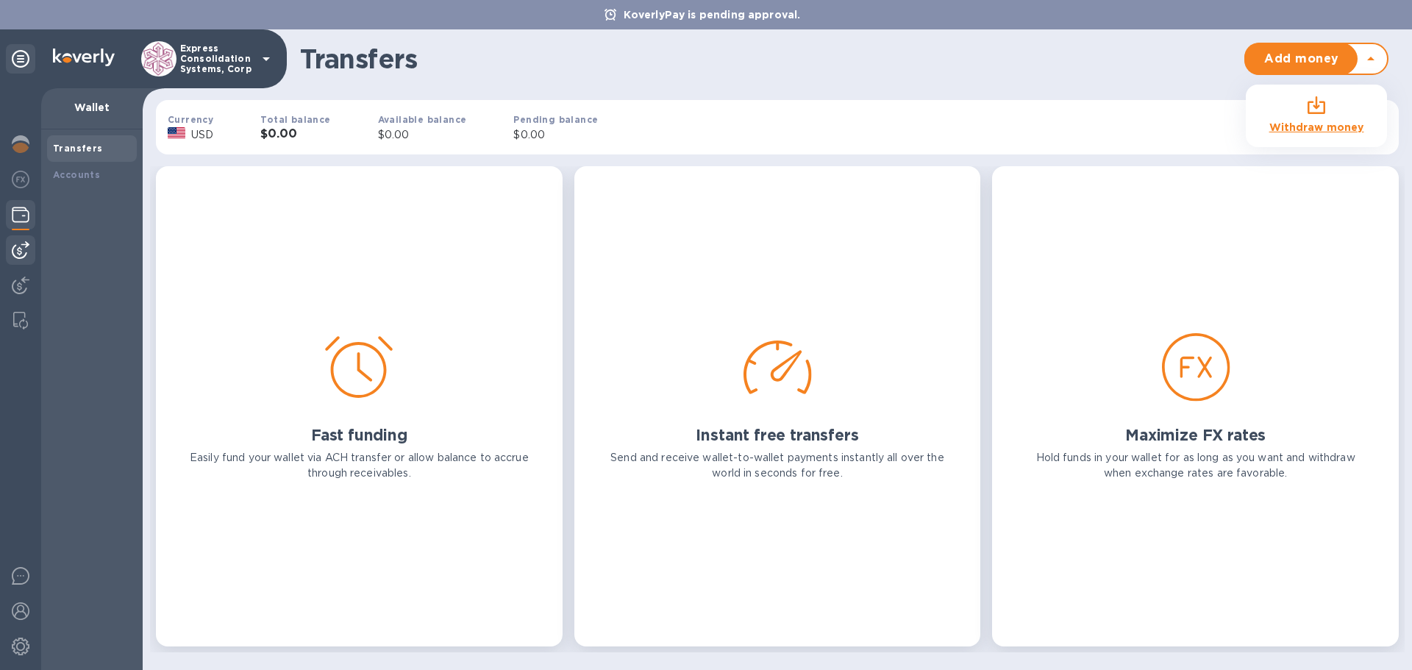
click at [18, 246] on img at bounding box center [21, 250] width 18 height 18
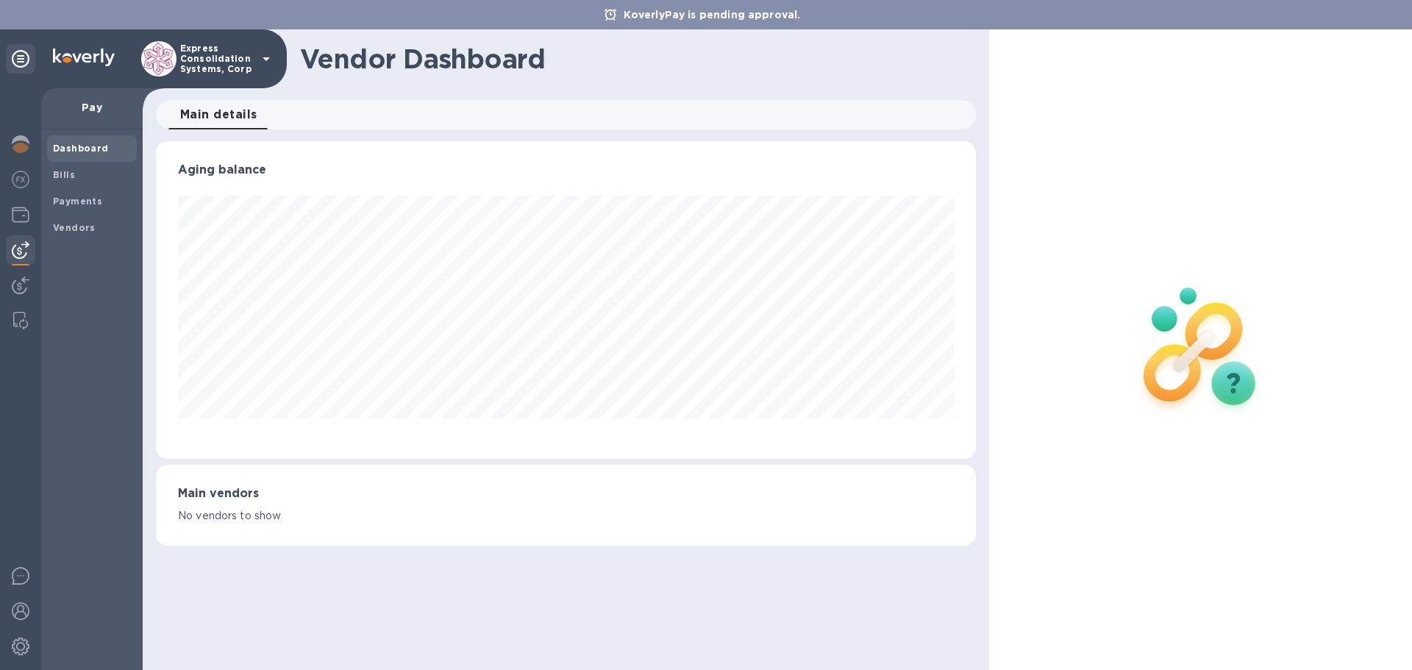
scroll to position [318, 820]
click at [18, 280] on img at bounding box center [21, 286] width 18 height 18
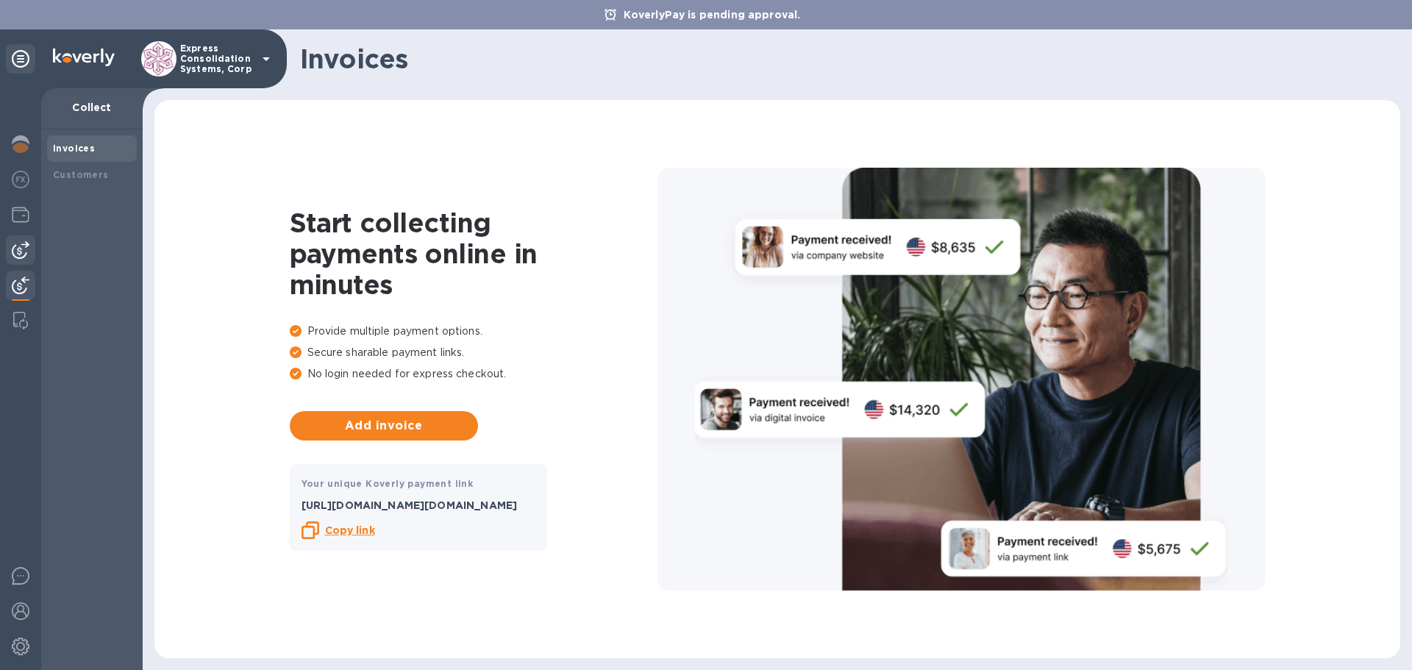
click at [18, 252] on img at bounding box center [21, 250] width 18 height 18
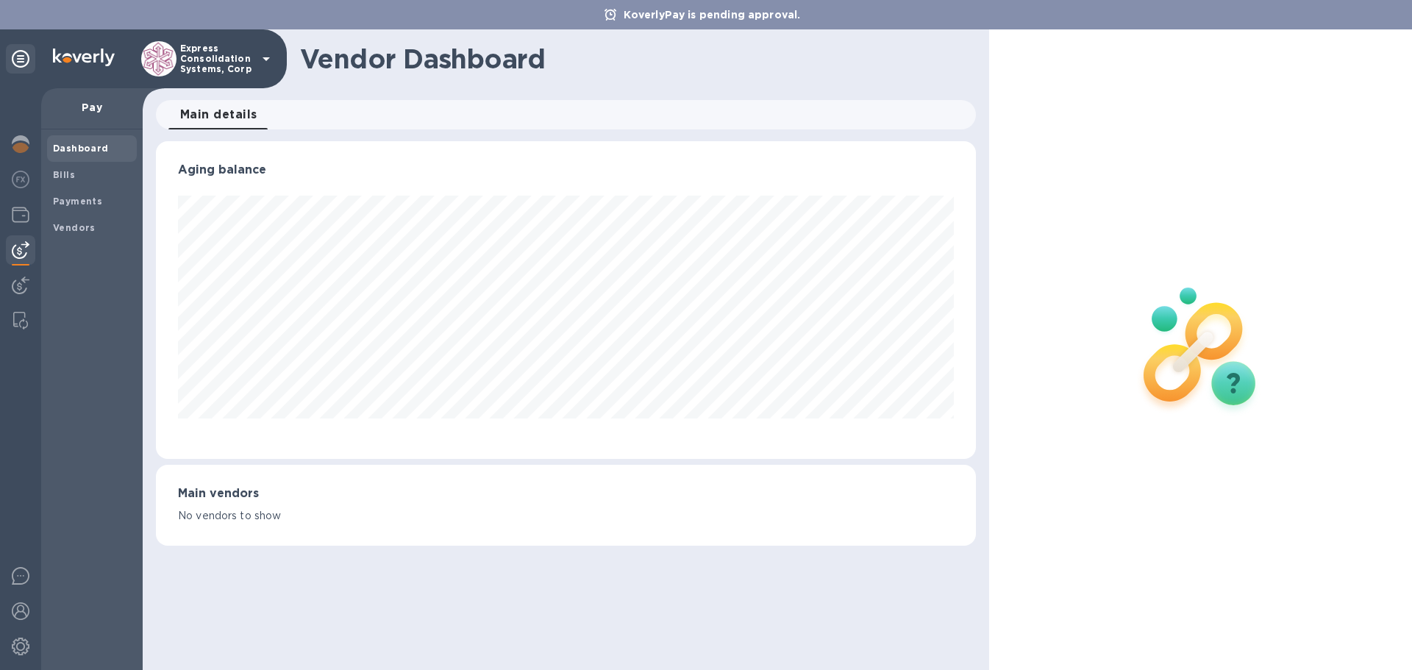
scroll to position [318, 820]
click at [16, 216] on img at bounding box center [21, 215] width 18 height 18
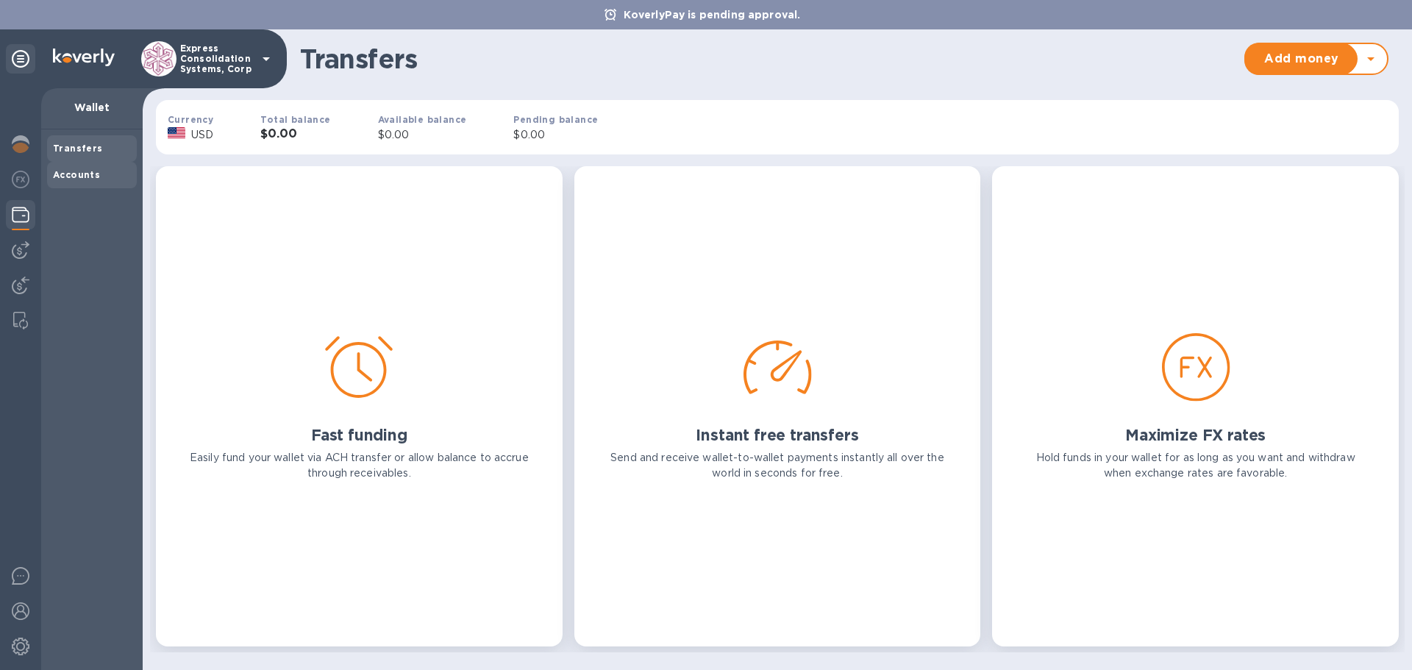
click at [78, 171] on b "Accounts" at bounding box center [76, 174] width 47 height 11
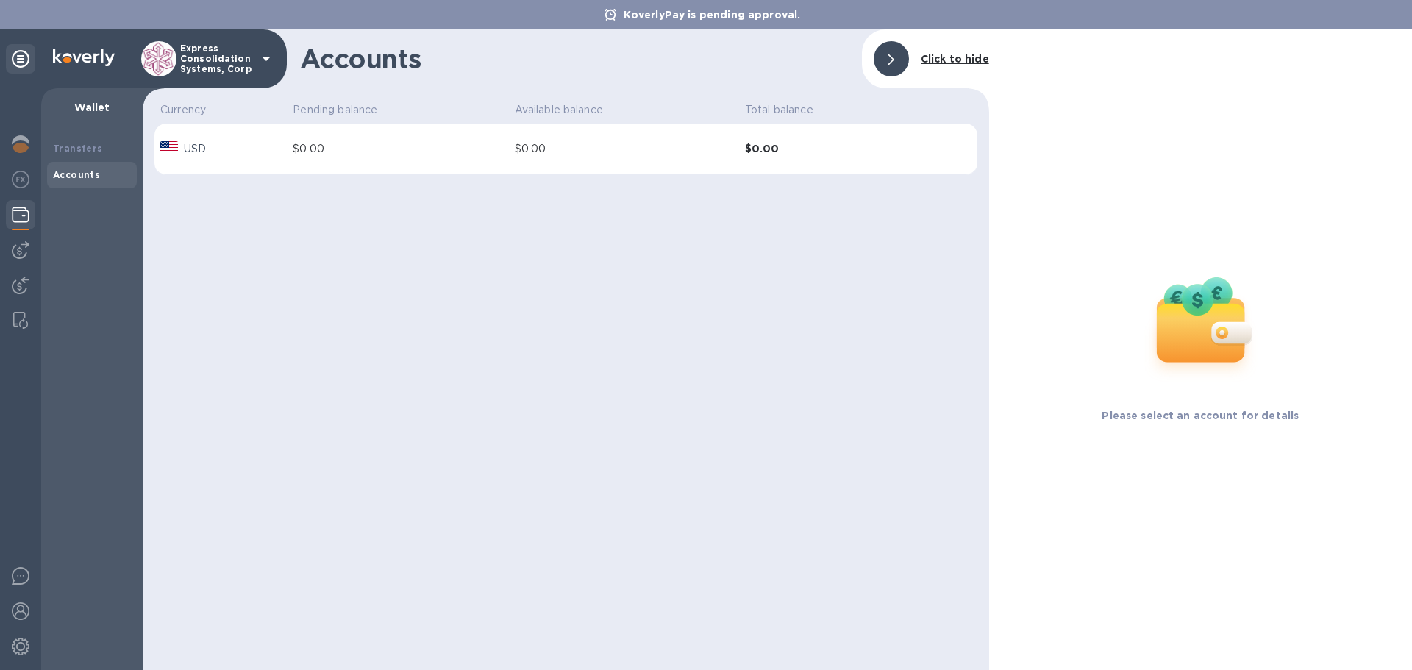
click at [1223, 353] on img at bounding box center [1201, 329] width 114 height 106
click at [1210, 416] on b "Please select an account for details" at bounding box center [1200, 416] width 197 height 12
click at [318, 144] on div "$0.00" at bounding box center [398, 148] width 210 height 15
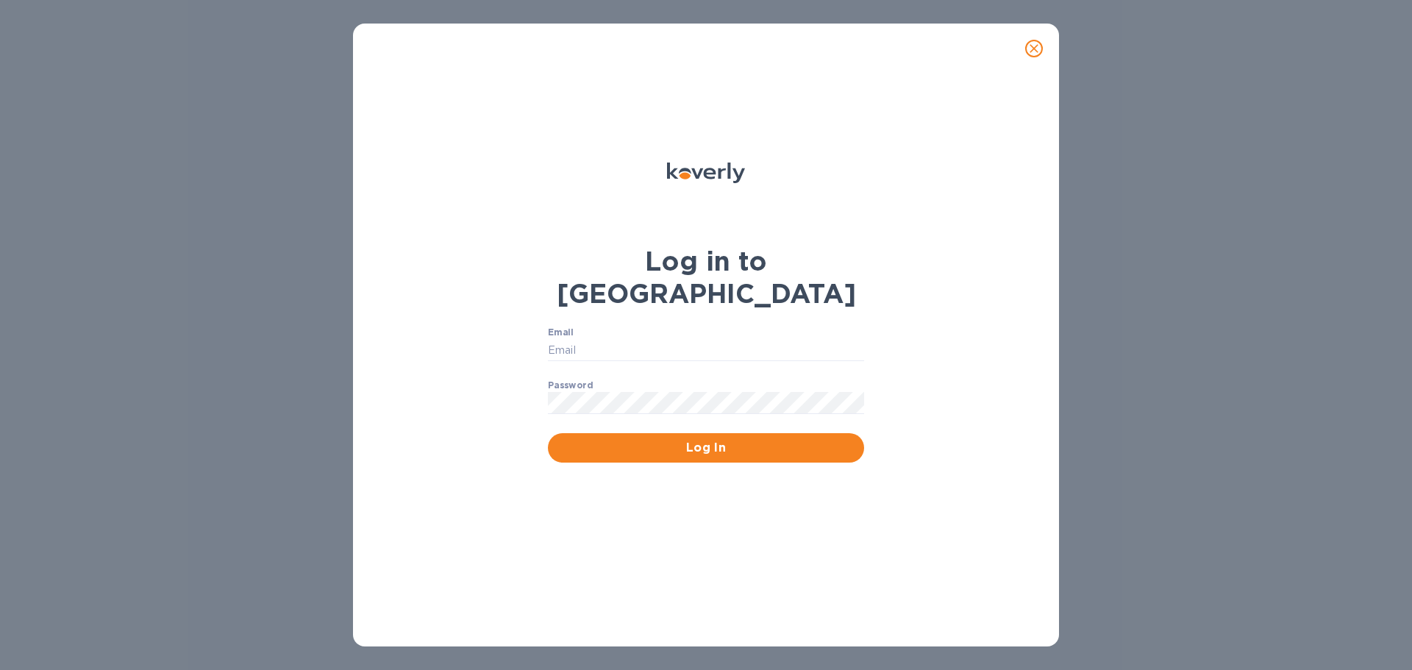
type input "[EMAIL_ADDRESS][DOMAIN_NAME]"
